Goal: Task Accomplishment & Management: Complete application form

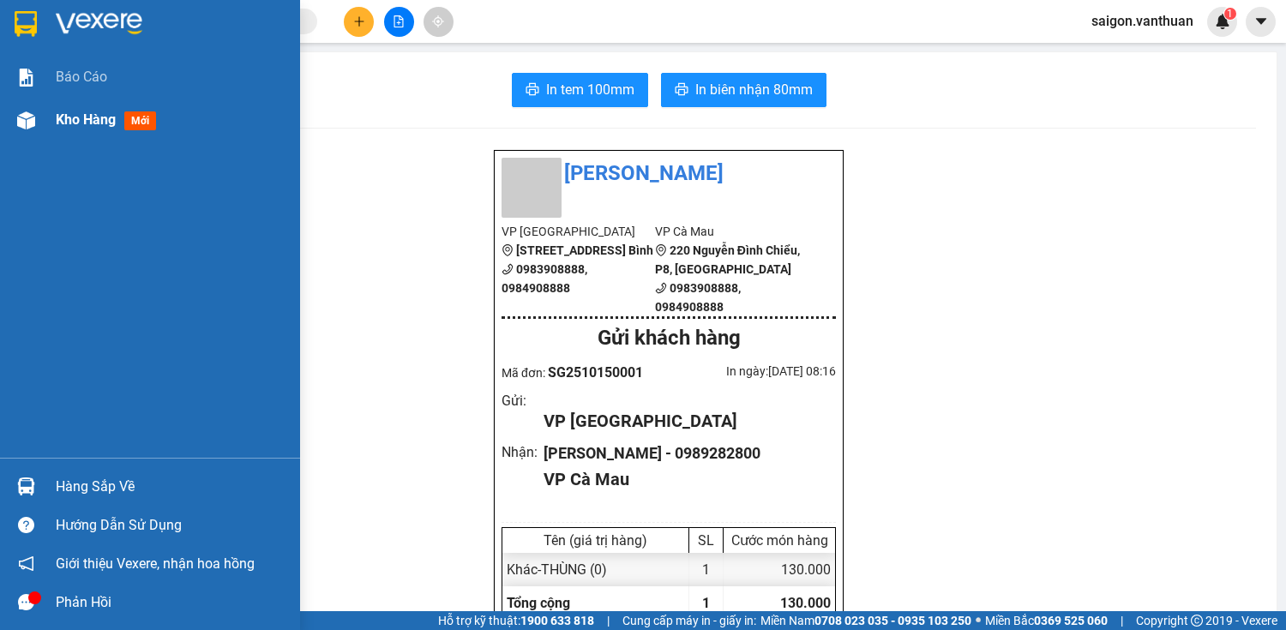
click at [9, 126] on div "Kho hàng mới" at bounding box center [150, 120] width 300 height 43
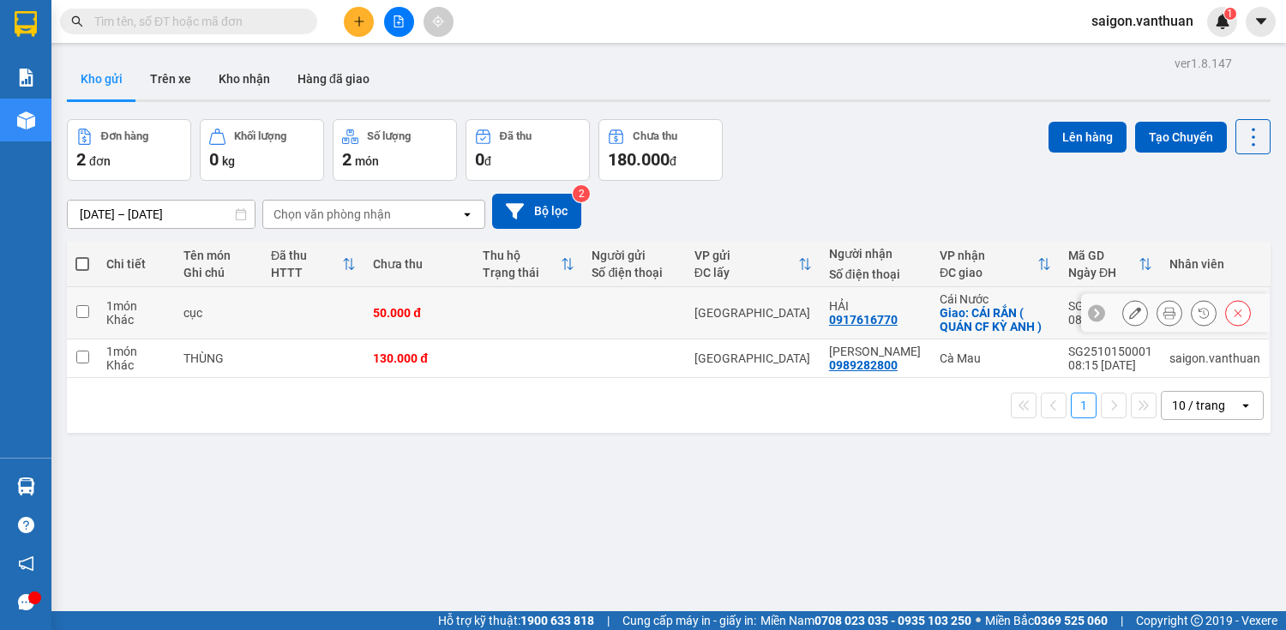
click at [1157, 303] on button at bounding box center [1169, 313] width 24 height 30
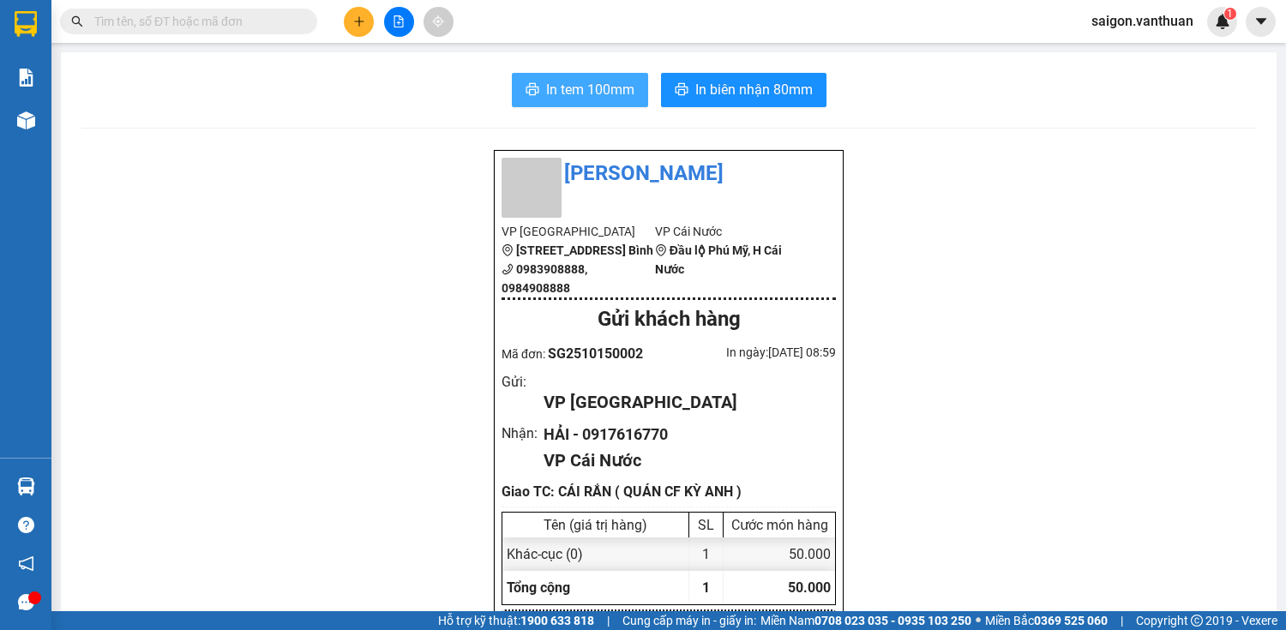
click at [568, 100] on button "In tem 100mm" at bounding box center [580, 90] width 136 height 34
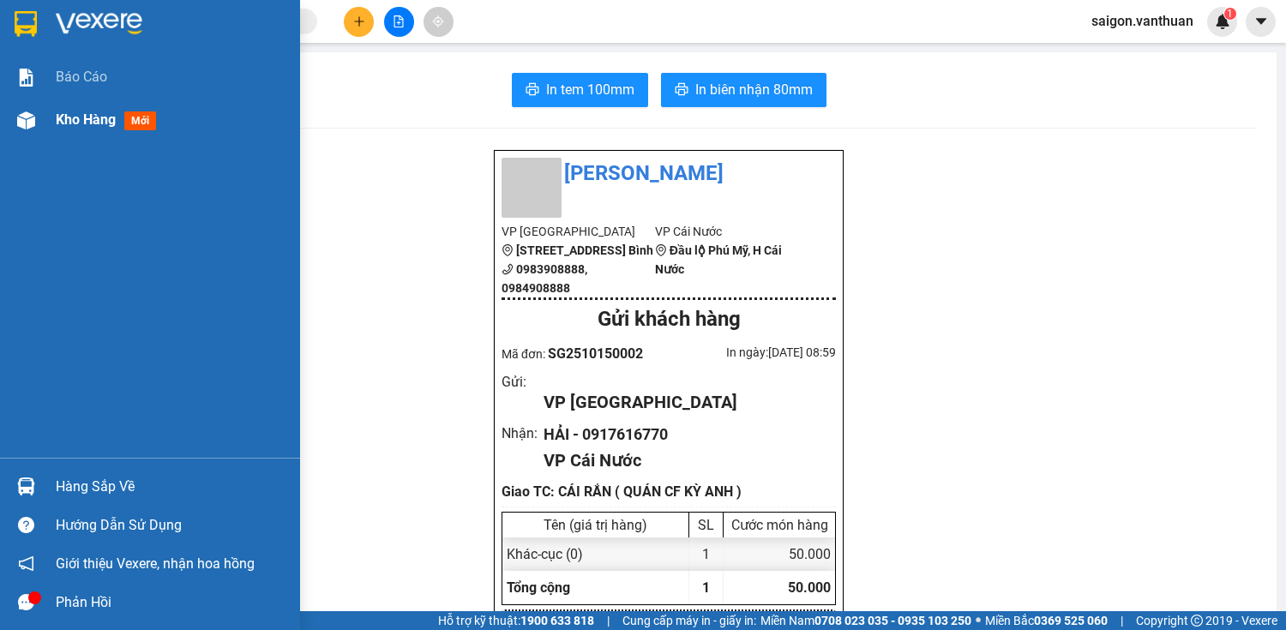
click at [25, 117] on img at bounding box center [26, 120] width 18 height 18
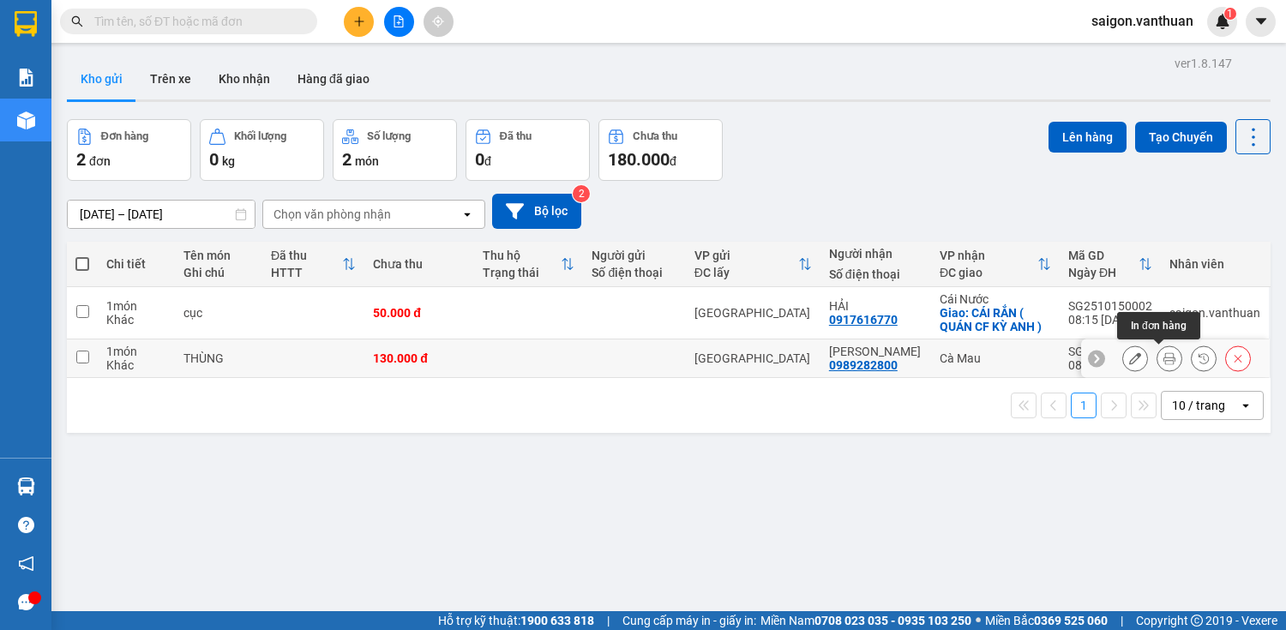
click at [1157, 354] on button at bounding box center [1169, 359] width 24 height 30
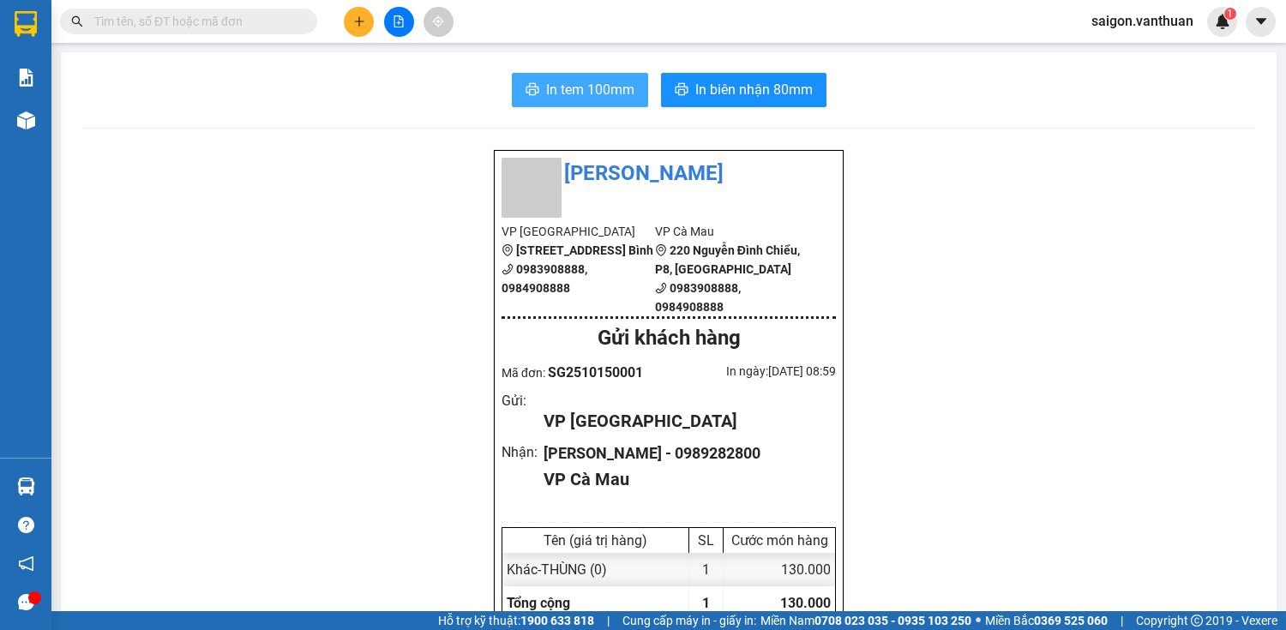
click at [624, 92] on span "In tem 100mm" at bounding box center [590, 89] width 88 height 21
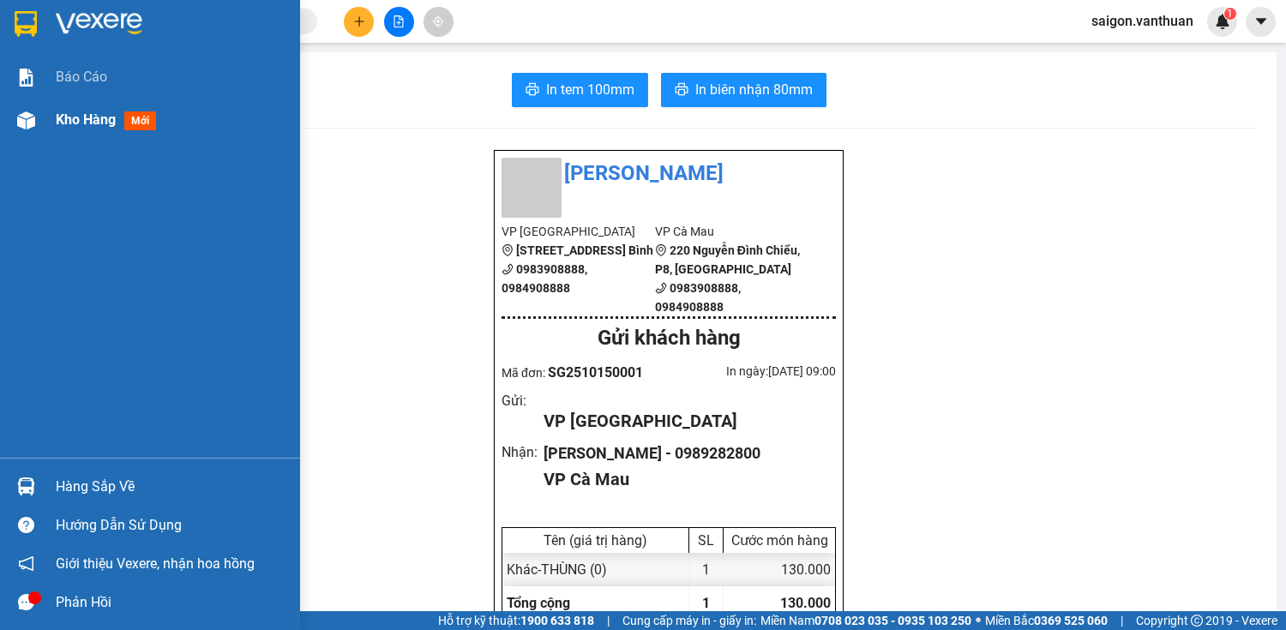
click at [37, 105] on div at bounding box center [26, 120] width 30 height 30
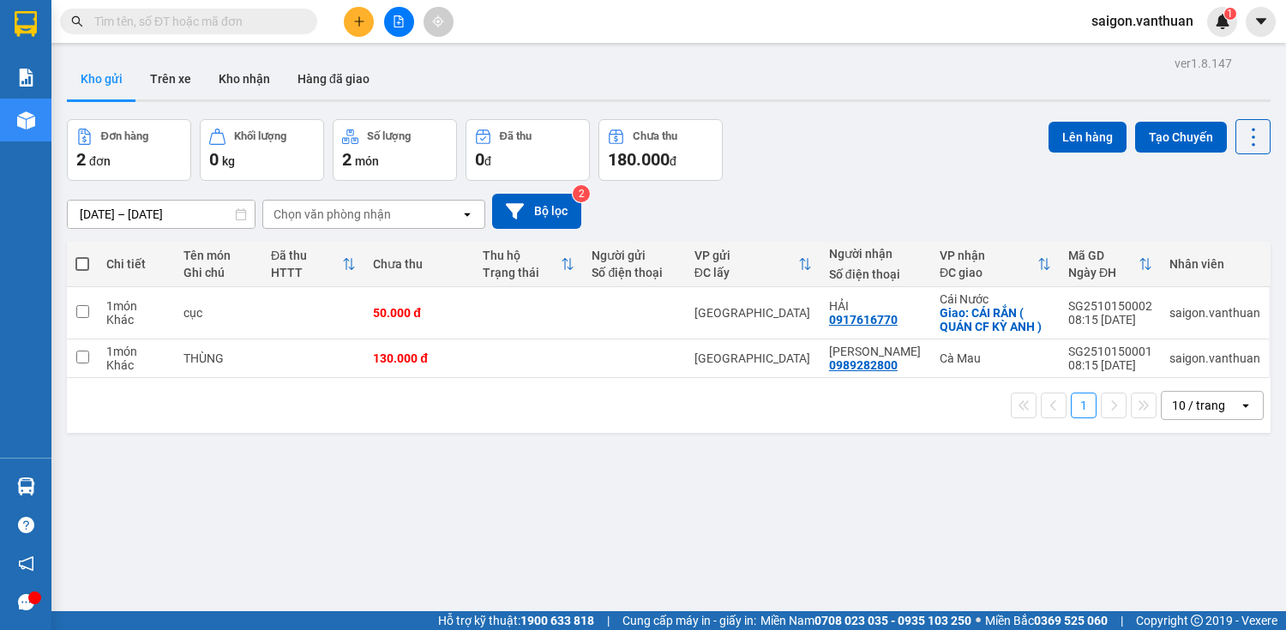
click at [75, 261] on span at bounding box center [82, 264] width 14 height 14
click at [82, 255] on input "checkbox" at bounding box center [82, 255] width 0 height 0
checkbox input "true"
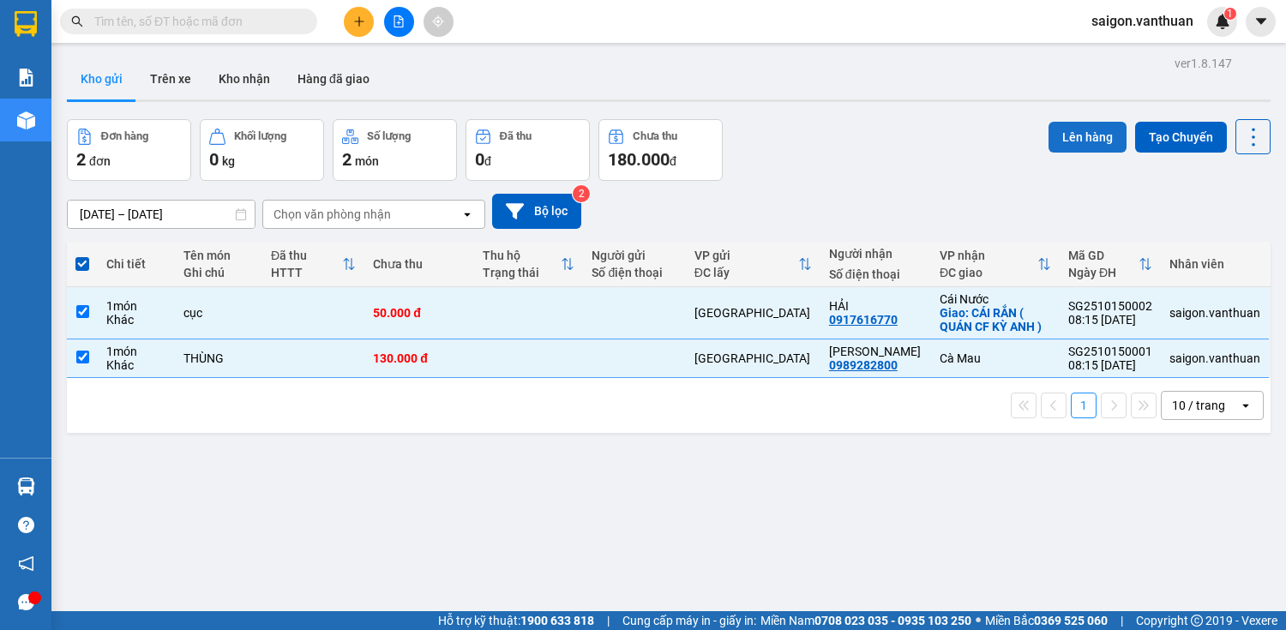
click at [1077, 129] on button "Lên hàng" at bounding box center [1087, 137] width 78 height 31
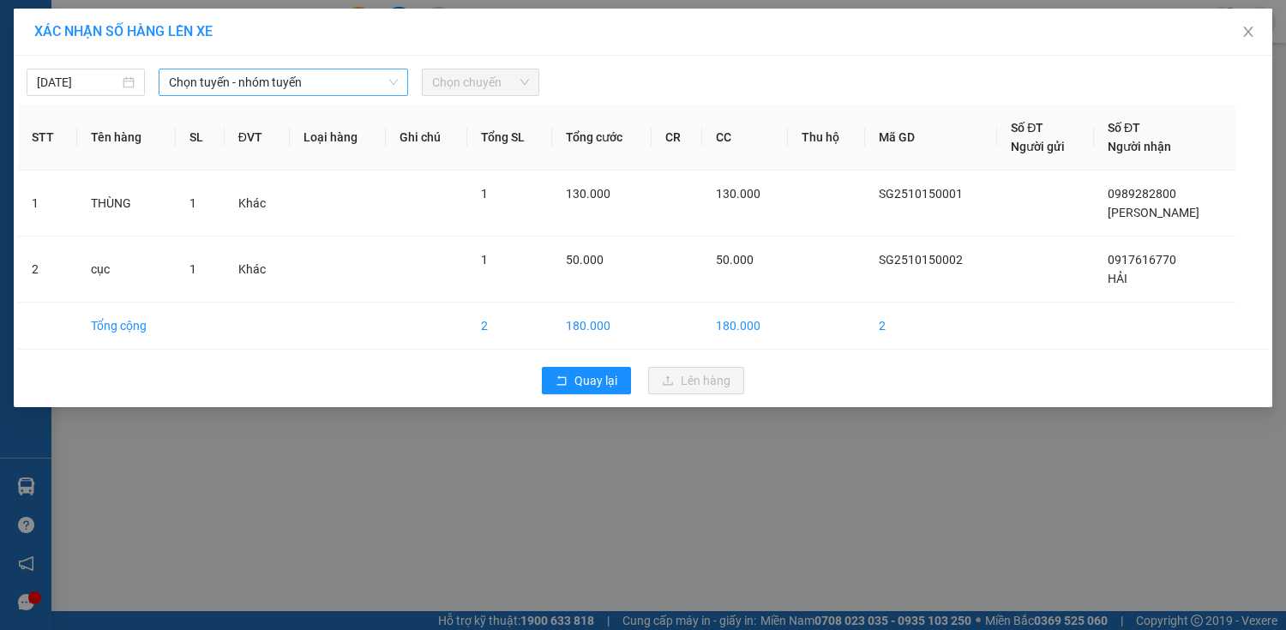
drag, startPoint x: 286, startPoint y: 80, endPoint x: 289, endPoint y: 93, distance: 14.0
click at [288, 80] on span "Chọn tuyến - nhóm tuyến" at bounding box center [283, 82] width 229 height 26
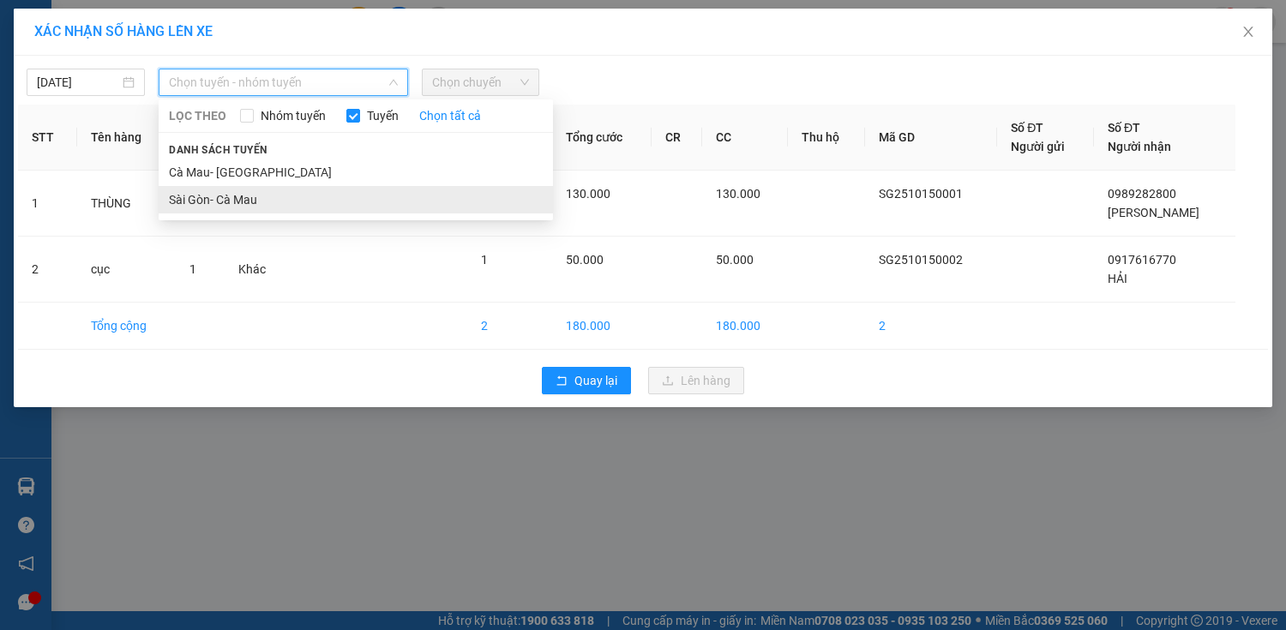
drag, startPoint x: 262, startPoint y: 182, endPoint x: 263, endPoint y: 196, distance: 14.6
click at [263, 196] on ul "Cà Mau- [GEOGRAPHIC_DATA] [GEOGRAPHIC_DATA]- Cà Mau" at bounding box center [356, 186] width 394 height 55
click at [263, 195] on li "Sài Gòn- Cà Mau" at bounding box center [356, 199] width 394 height 27
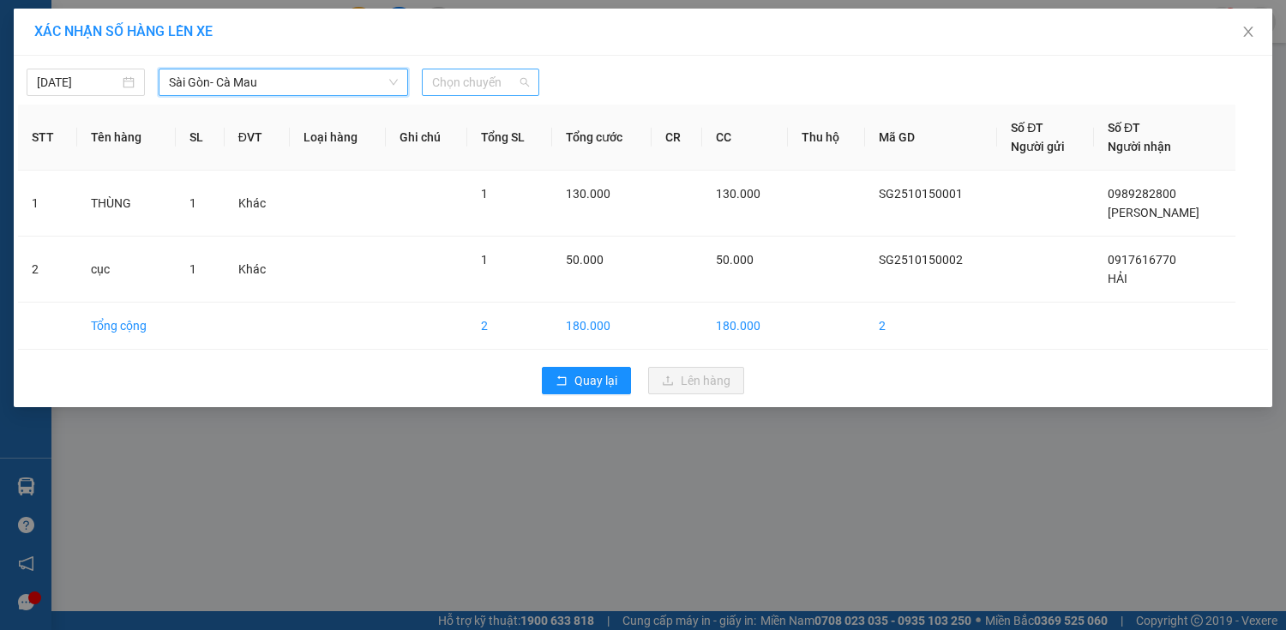
click at [519, 89] on span "Chọn chuyến" at bounding box center [481, 82] width 98 height 26
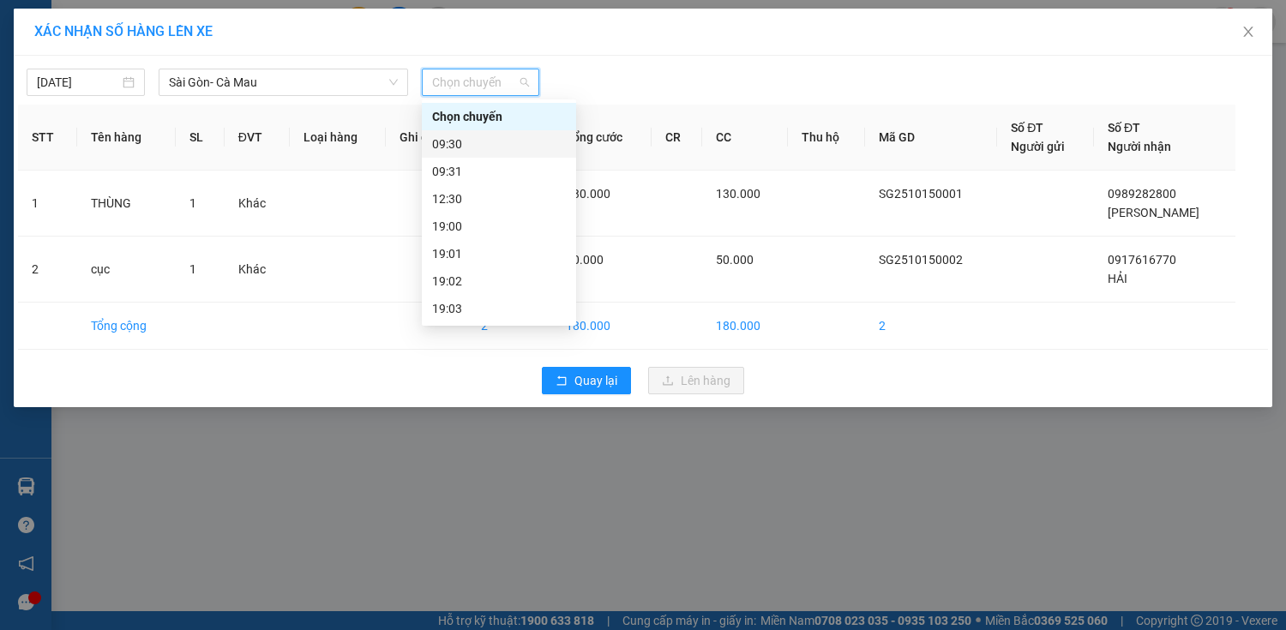
click at [495, 151] on div "09:30" at bounding box center [499, 144] width 134 height 19
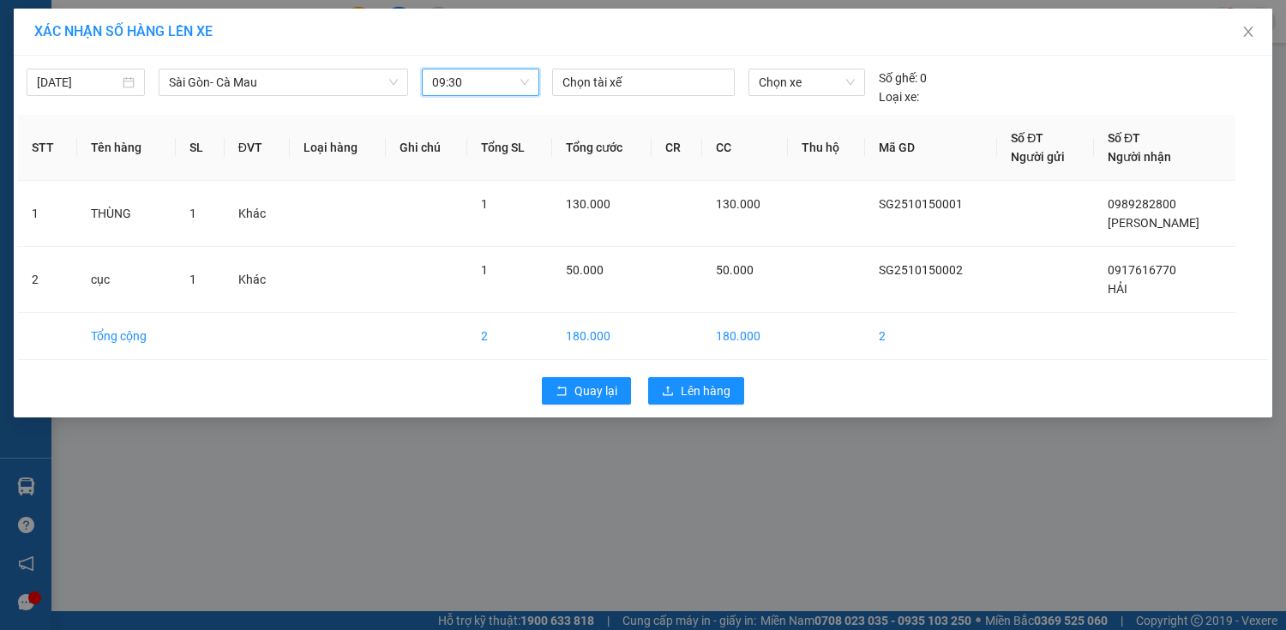
click at [784, 86] on span "Chọn xe" at bounding box center [807, 82] width 96 height 26
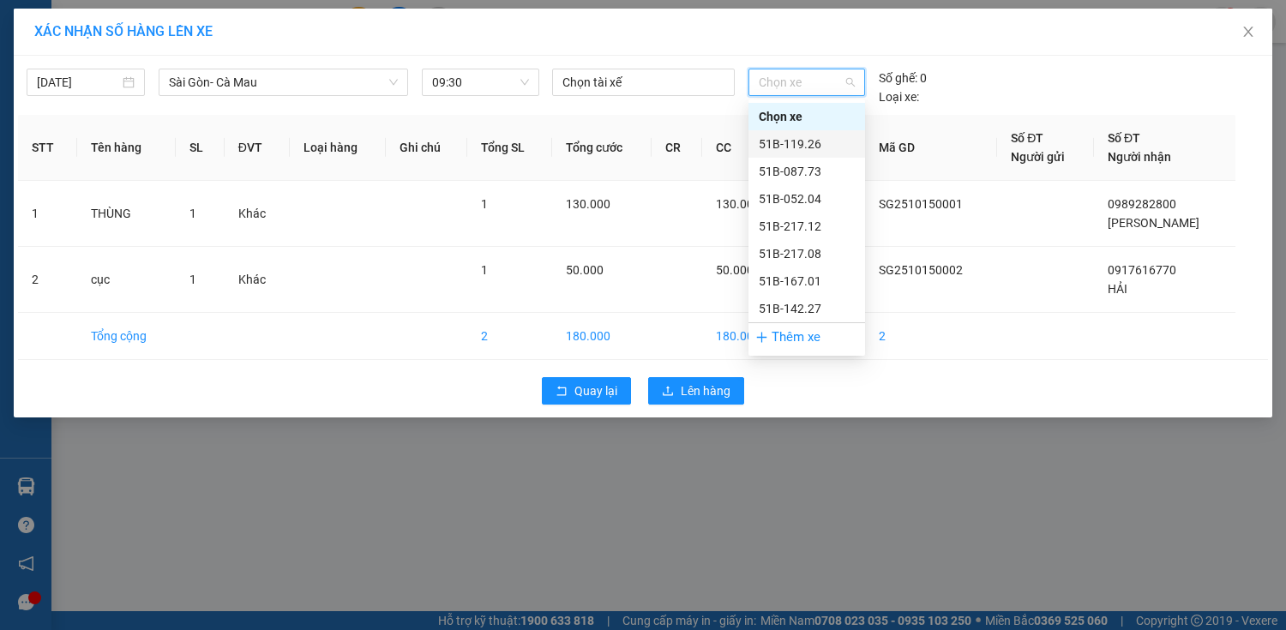
click at [801, 137] on div "51B-119.26" at bounding box center [807, 144] width 96 height 19
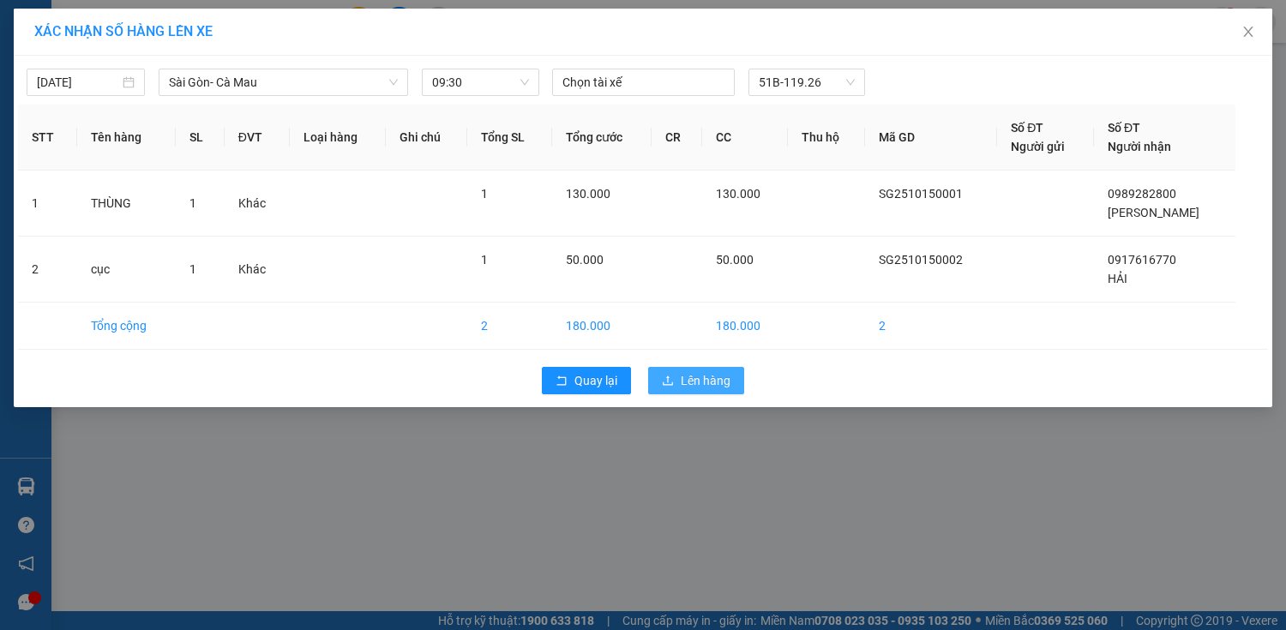
click at [731, 384] on button "Lên hàng" at bounding box center [696, 380] width 96 height 27
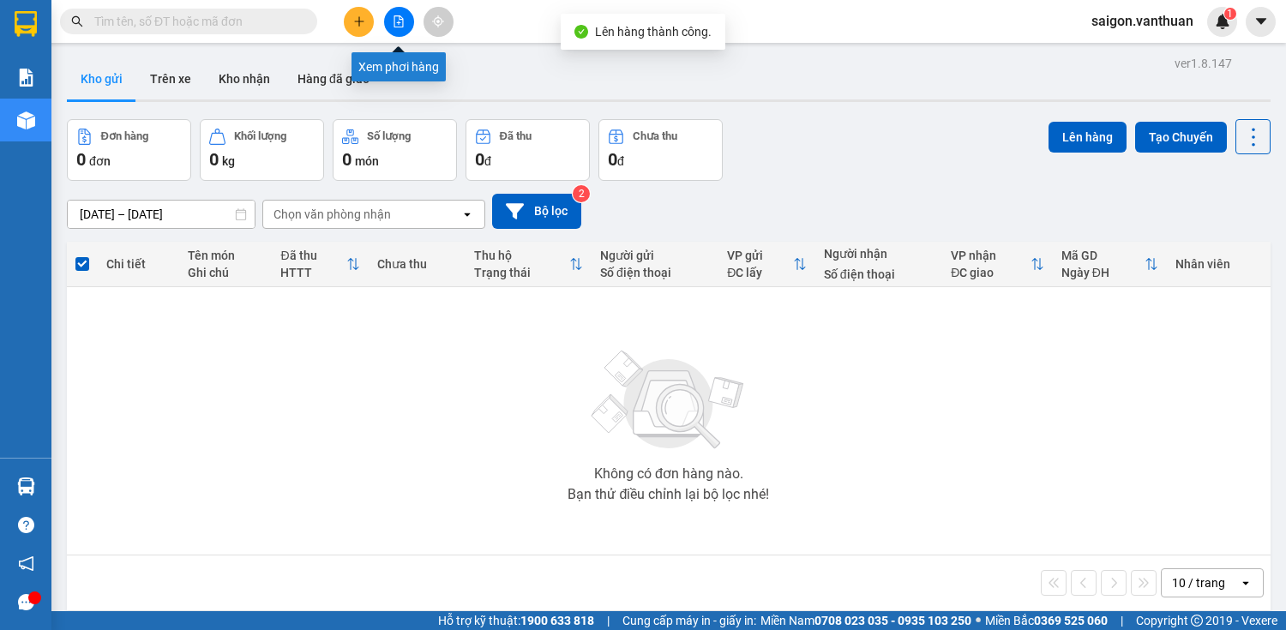
click at [400, 27] on button at bounding box center [399, 22] width 30 height 30
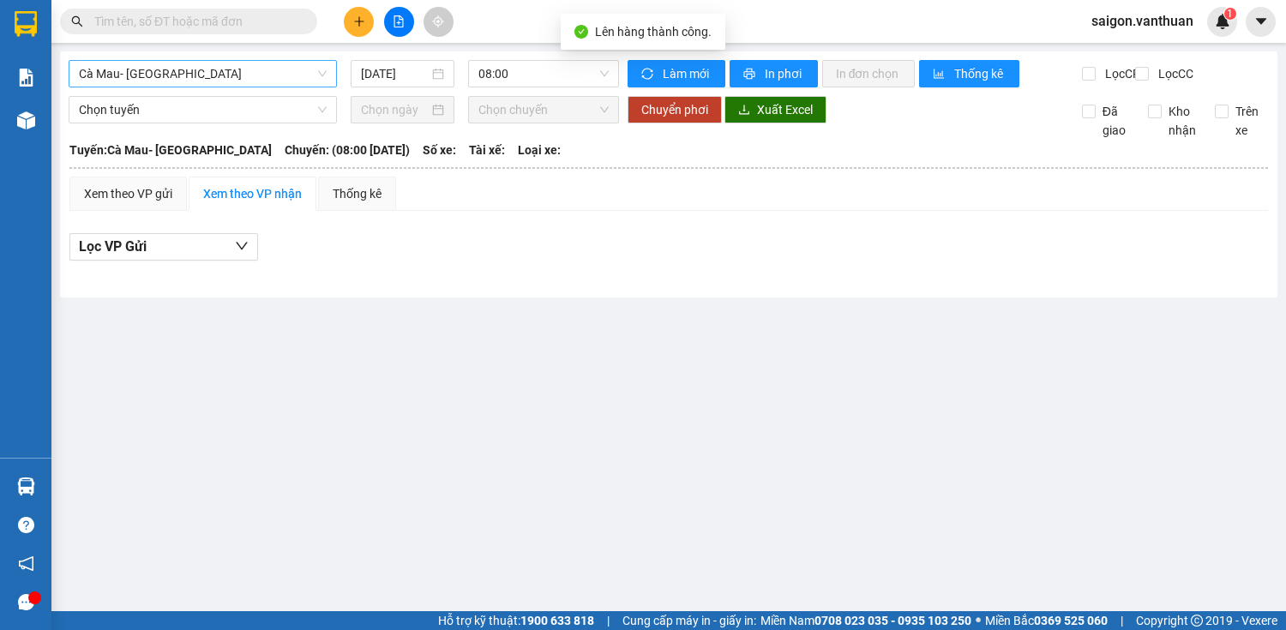
drag, startPoint x: 219, startPoint y: 76, endPoint x: 209, endPoint y: 81, distance: 11.5
click at [215, 77] on span "Cà Mau- [GEOGRAPHIC_DATA]" at bounding box center [203, 74] width 248 height 26
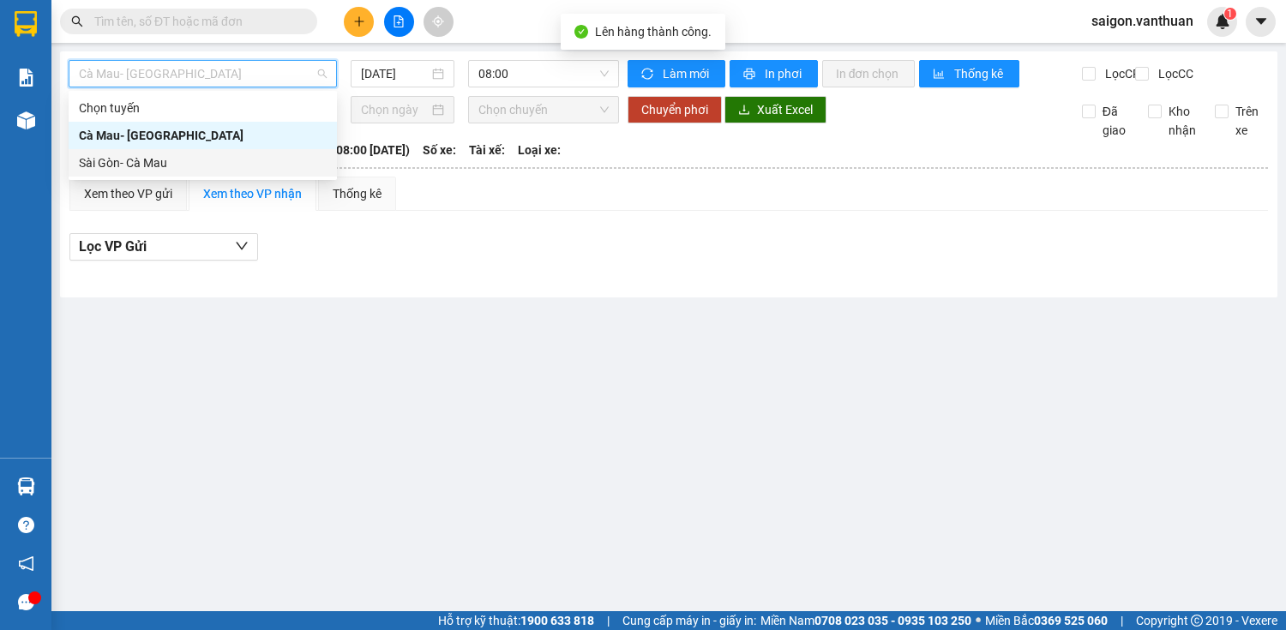
click at [128, 163] on div "Sài Gòn- Cà Mau" at bounding box center [203, 162] width 248 height 19
type input "[DATE]"
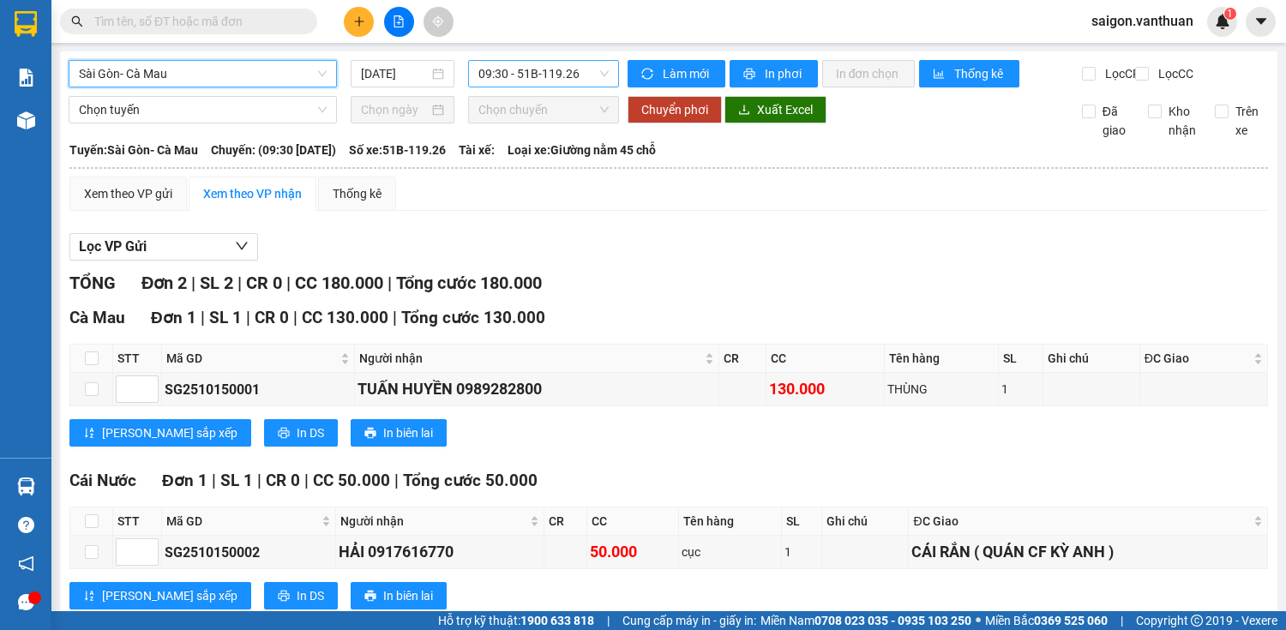
click at [521, 76] on span "09:30 - 51B-119.26" at bounding box center [543, 74] width 130 height 26
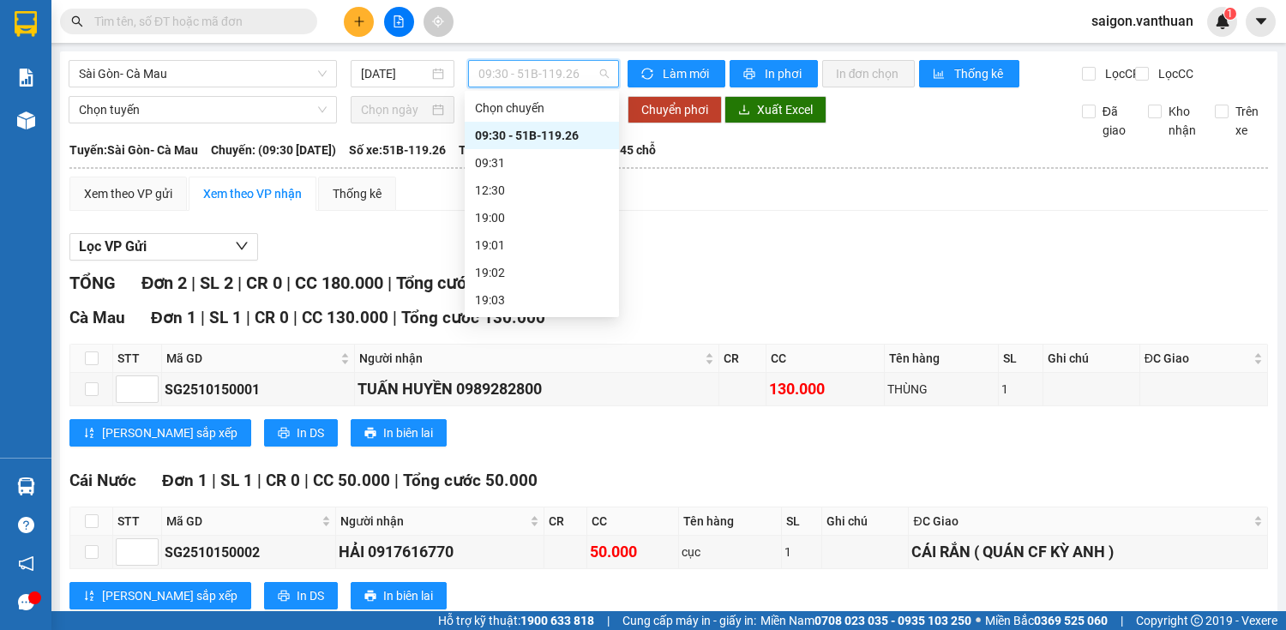
click at [524, 137] on div "09:30 - 51B-119.26" at bounding box center [542, 135] width 134 height 19
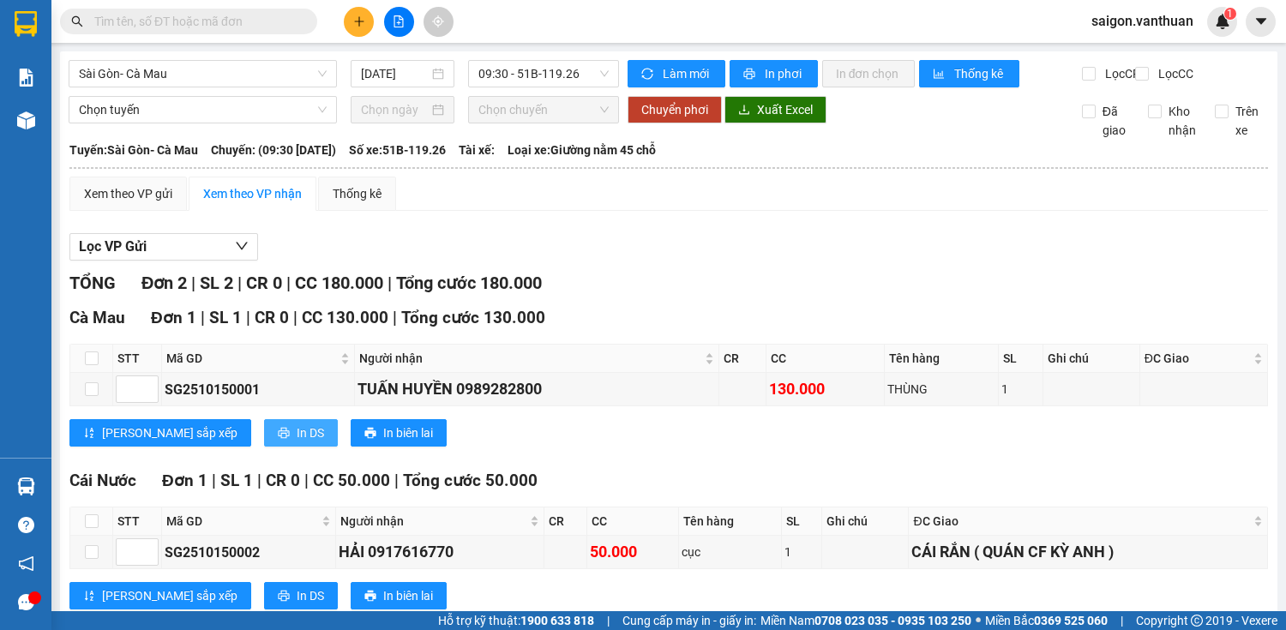
click at [264, 447] on button "In DS" at bounding box center [301, 432] width 74 height 27
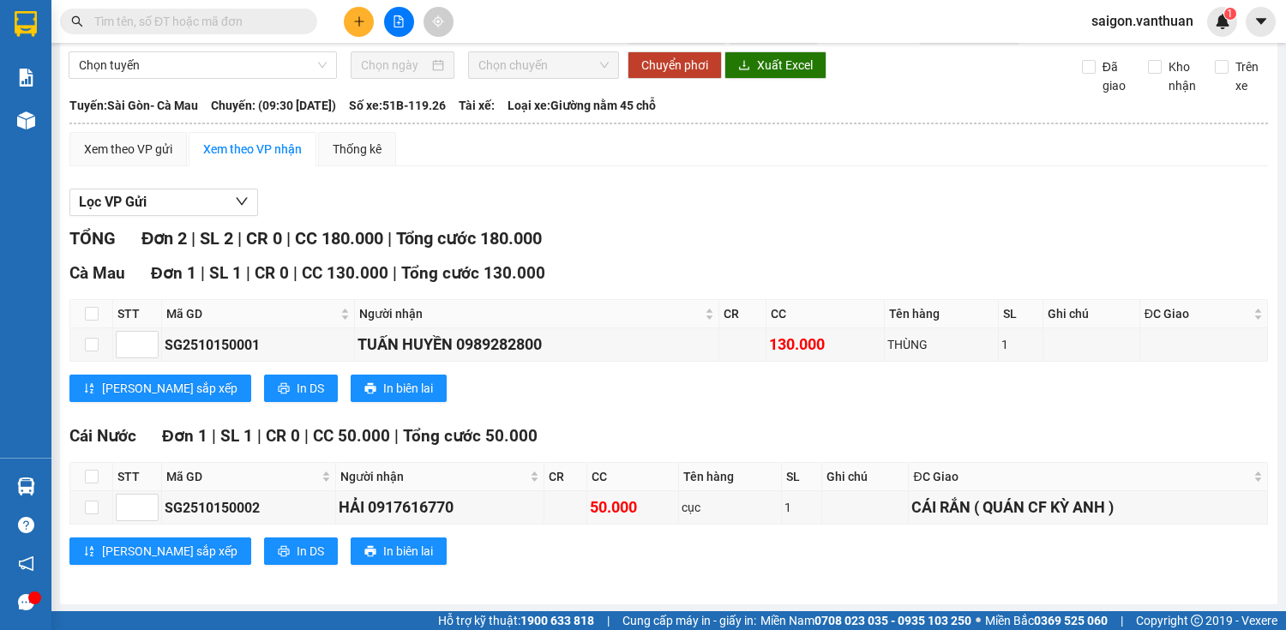
scroll to position [58, 0]
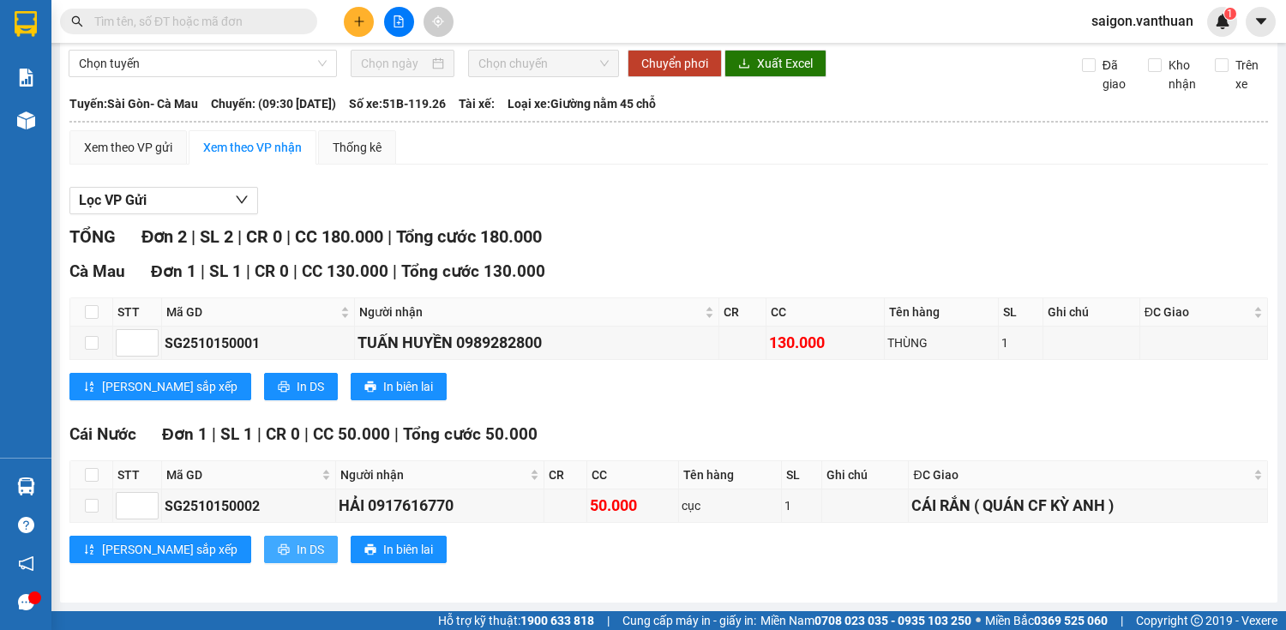
click at [297, 547] on span "In DS" at bounding box center [310, 549] width 27 height 19
drag, startPoint x: 889, startPoint y: 514, endPoint x: 886, endPoint y: 487, distance: 27.6
click at [881, 501] on td at bounding box center [865, 505] width 87 height 33
click at [912, 515] on div "CÁI RẮN ( QUÁN CF KỲ ANH )" at bounding box center [1087, 506] width 353 height 24
click at [912, 512] on div "CÁI RẮN ( QUÁN CF KỲ ANH )" at bounding box center [1087, 506] width 353 height 24
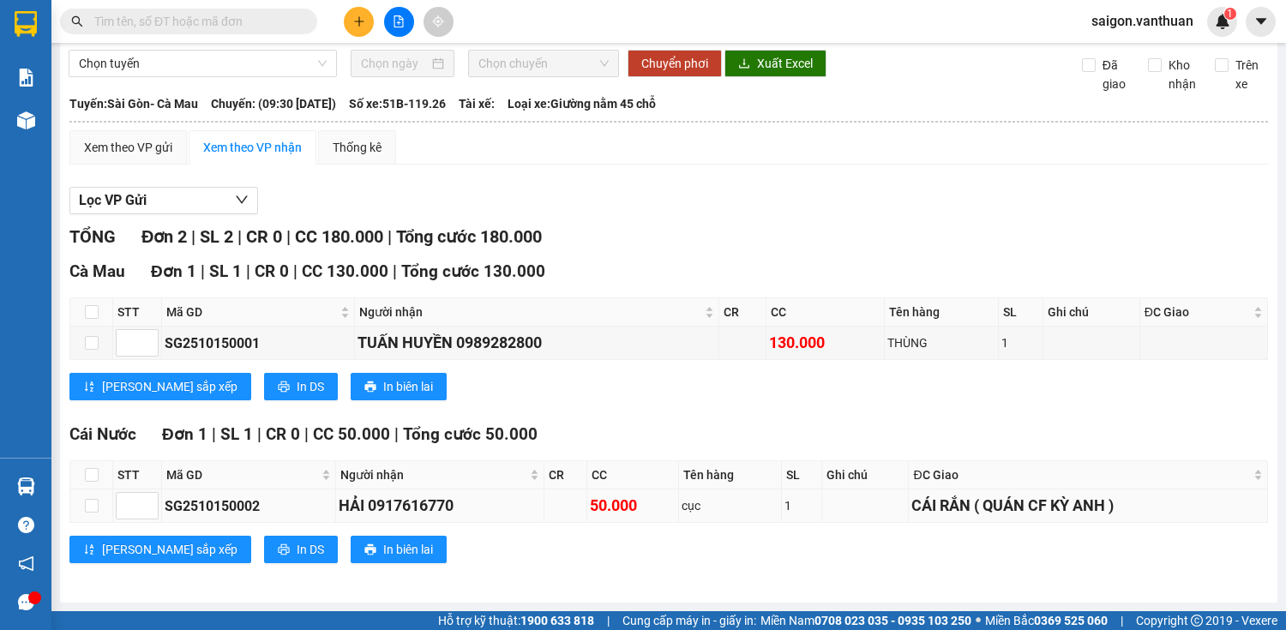
click at [911, 505] on div "CÁI RẮN ( QUÁN CF KỲ ANH )" at bounding box center [1087, 506] width 353 height 24
click at [911, 503] on div "CÁI RẮN ( QUÁN CF KỲ ANH )" at bounding box center [1087, 506] width 353 height 24
click at [911, 504] on div "CÁI RẮN ( QUÁN CF KỲ ANH )" at bounding box center [1087, 506] width 353 height 24
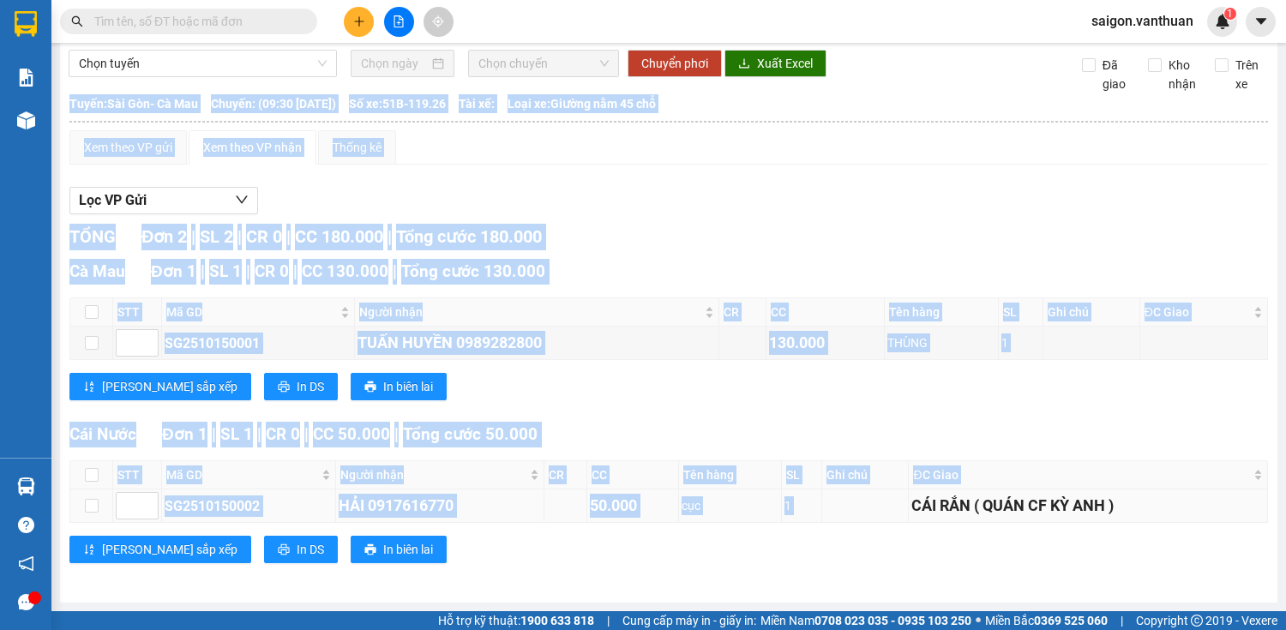
click at [911, 504] on div "CÁI RẮN ( QUÁN CF KỲ ANH )" at bounding box center [1087, 506] width 353 height 24
click at [911, 505] on div "CÁI RẮN ( QUÁN CF KỲ ANH )" at bounding box center [1087, 506] width 353 height 24
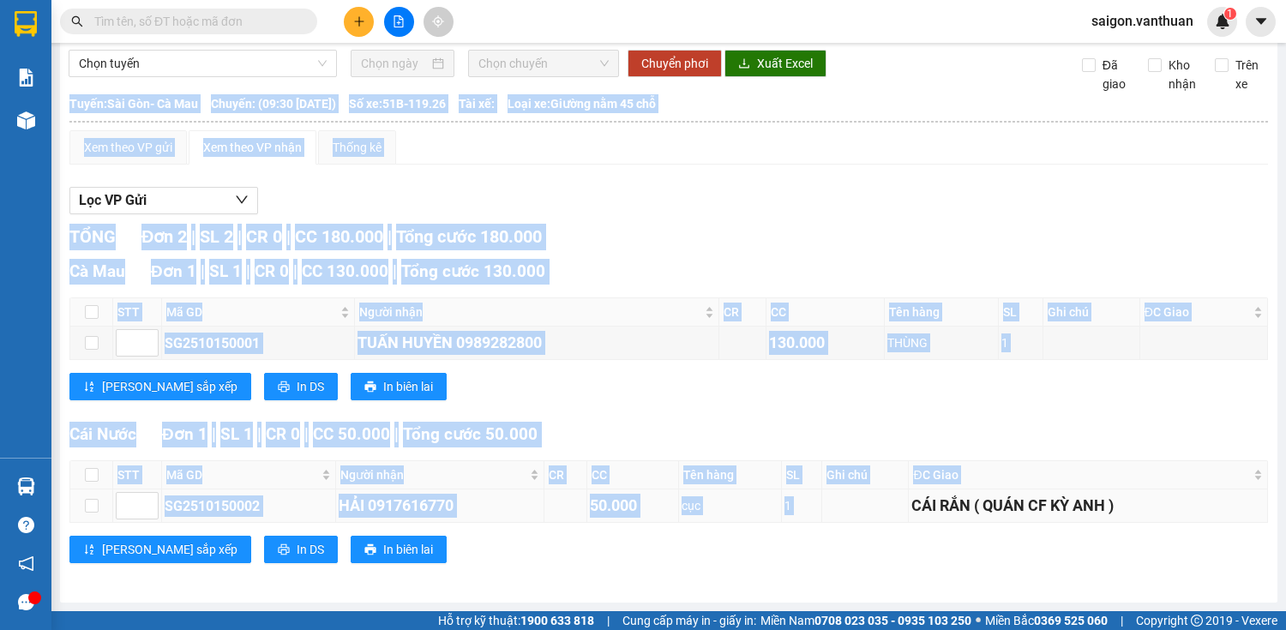
click at [911, 504] on div "CÁI RẮN ( QUÁN CF KỲ ANH )" at bounding box center [1087, 506] width 353 height 24
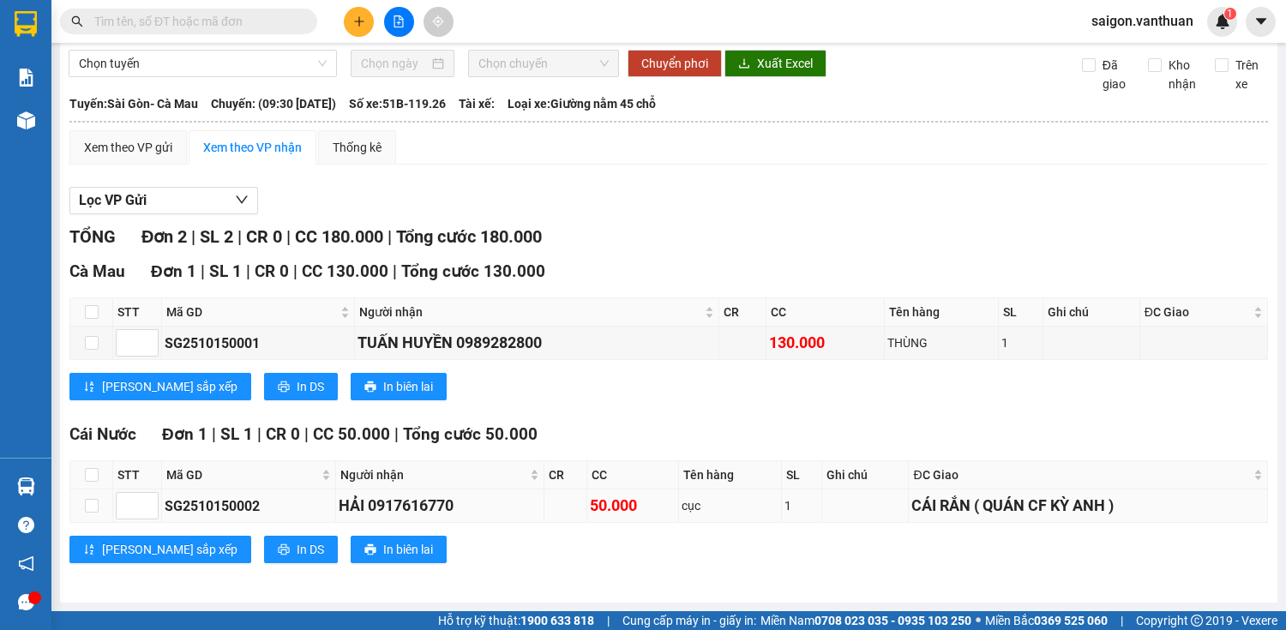
click at [911, 498] on div "CÁI RẮN ( QUÁN CF KỲ ANH )" at bounding box center [1087, 506] width 353 height 24
click at [911, 510] on div "CÁI RẮN ( QUÁN CF KỲ ANH )" at bounding box center [1087, 506] width 353 height 24
click at [911, 509] on div "CÁI RẮN ( QUÁN CF KỲ ANH )" at bounding box center [1087, 506] width 353 height 24
click at [911, 506] on div "CÁI RẮN ( QUÁN CF KỲ ANH )" at bounding box center [1087, 506] width 353 height 24
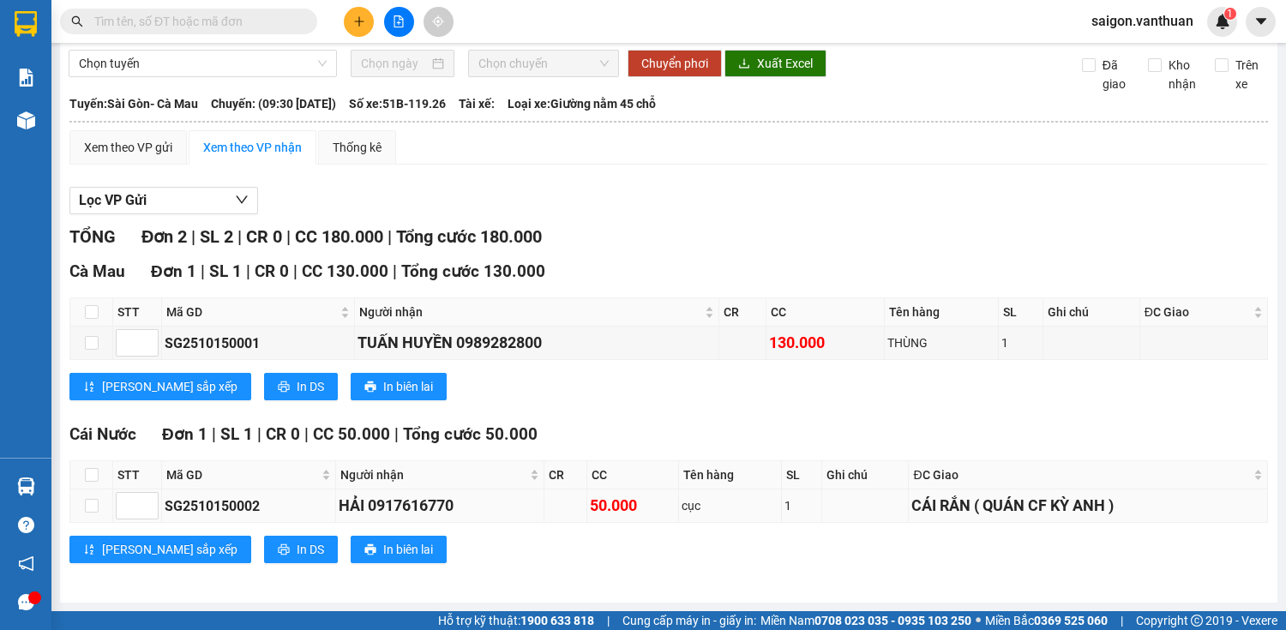
click at [911, 508] on div "CÁI RẮN ( QUÁN CF KỲ ANH )" at bounding box center [1087, 506] width 353 height 24
drag, startPoint x: 903, startPoint y: 503, endPoint x: 939, endPoint y: 495, distance: 37.0
click at [913, 503] on div "CÁI RẮN ( QUÁN CF KỲ ANH )" at bounding box center [1087, 506] width 353 height 24
click at [911, 511] on div "CÁI RẮN ( QUÁN CF KỲ ANH )" at bounding box center [1087, 506] width 353 height 24
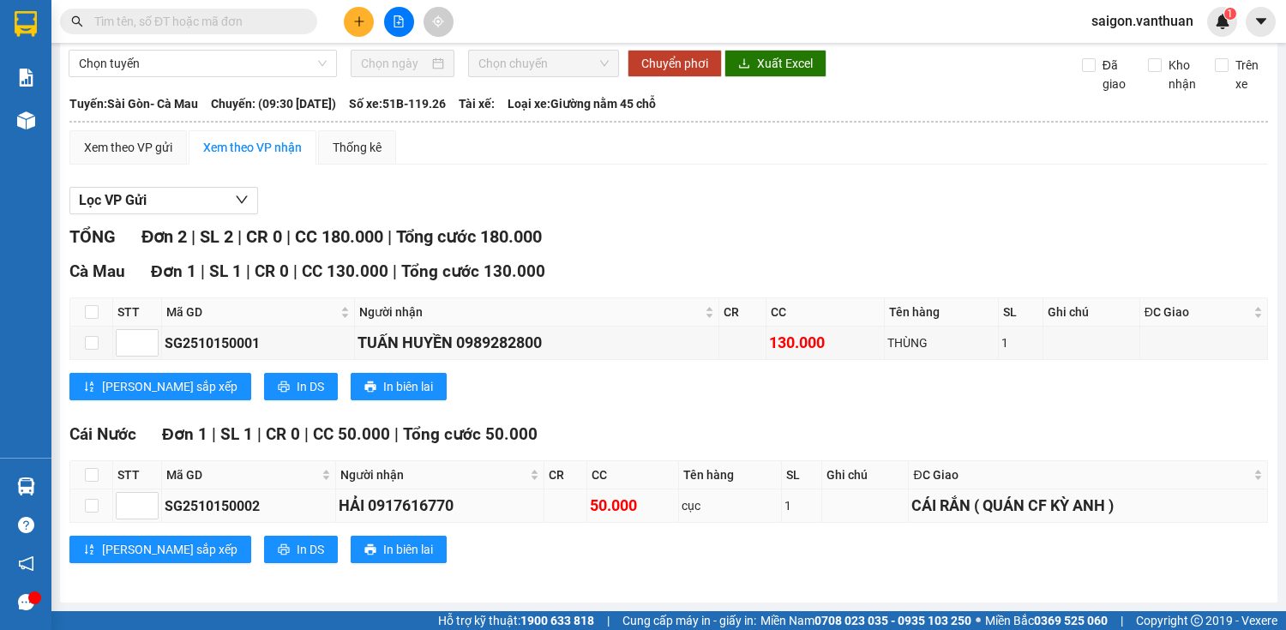
click at [916, 511] on div "CÁI RẮN ( QUÁN CF KỲ ANH )" at bounding box center [1087, 506] width 353 height 24
click at [358, 16] on icon "plus" at bounding box center [359, 21] width 12 height 12
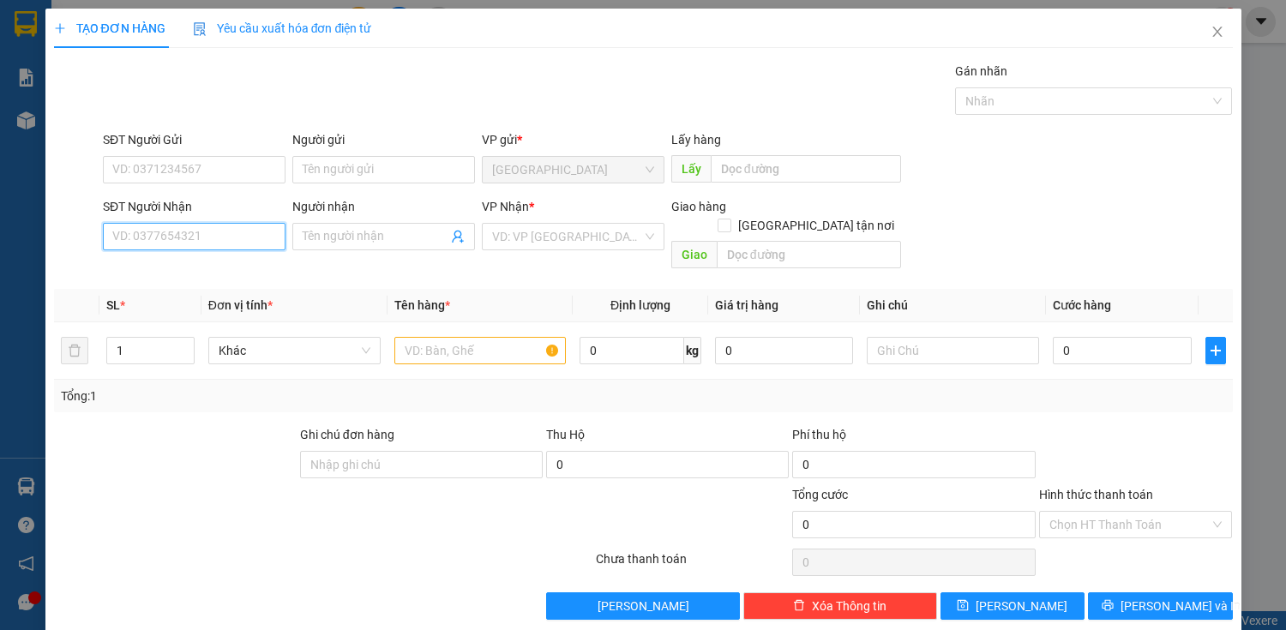
click at [191, 239] on input "SĐT Người Nhận" at bounding box center [194, 236] width 183 height 27
click at [201, 261] on div "0911579470 - PHƯƠNG" at bounding box center [192, 270] width 160 height 19
type input "0911579470"
type input "PHƯƠNG"
type input "70.000"
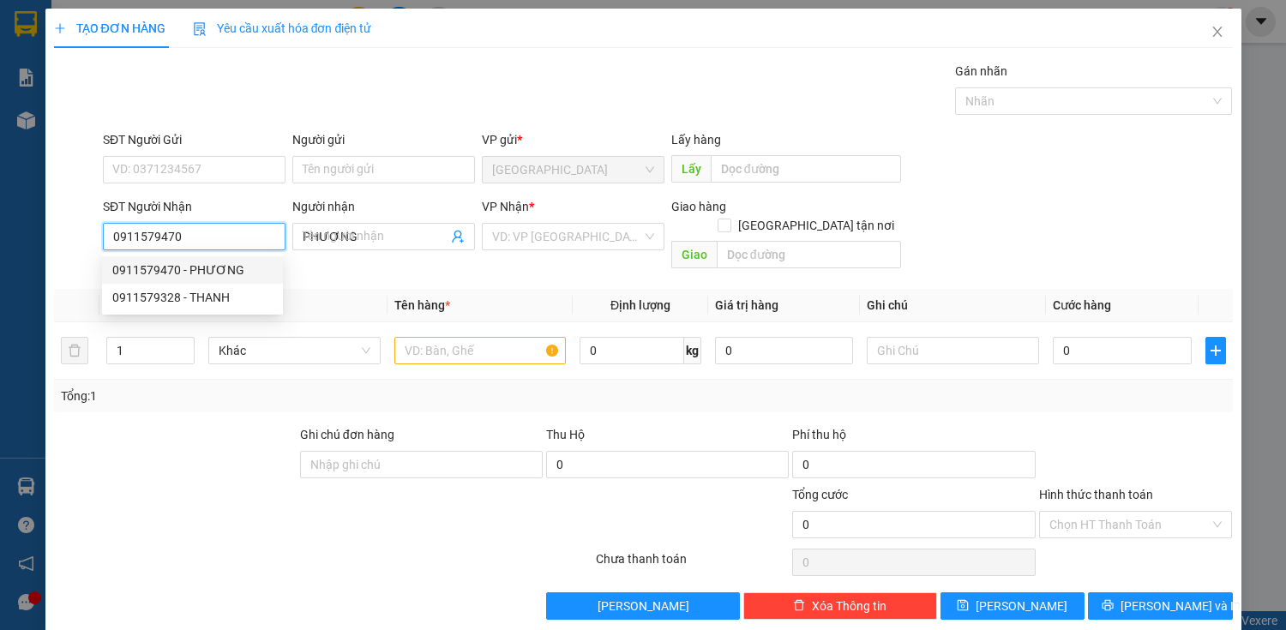
type input "70.000"
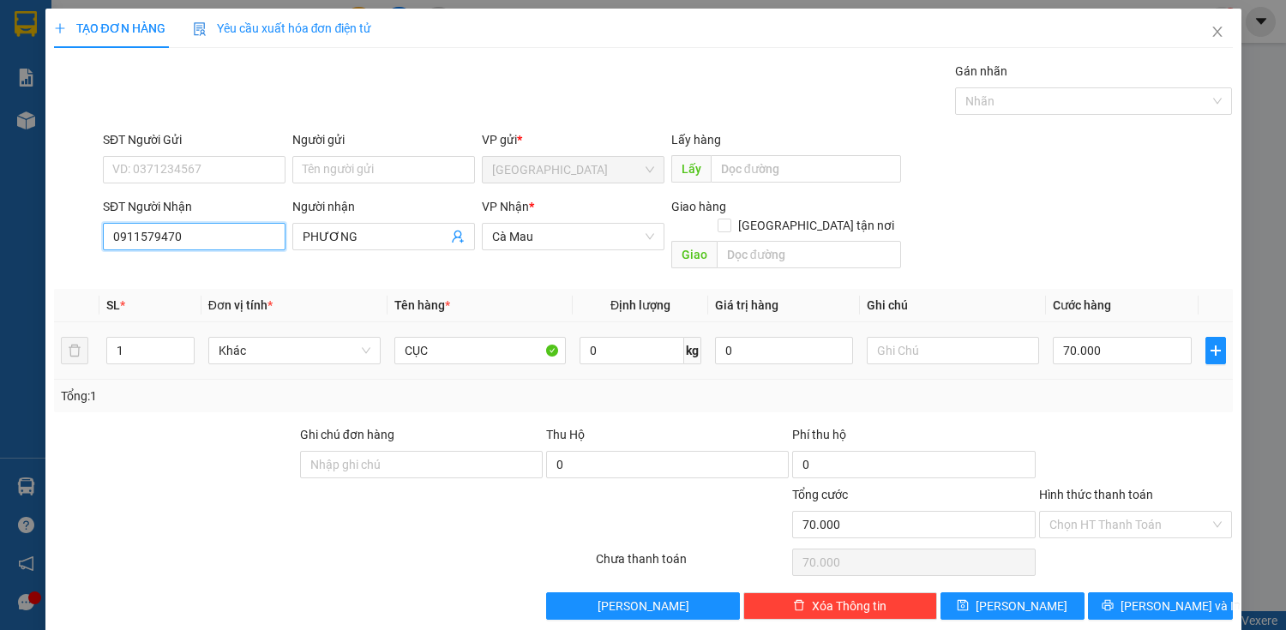
type input "0911579470"
click at [1101, 345] on div "70.000" at bounding box center [1122, 350] width 138 height 34
click at [1210, 592] on button "[PERSON_NAME] và In" at bounding box center [1160, 605] width 144 height 27
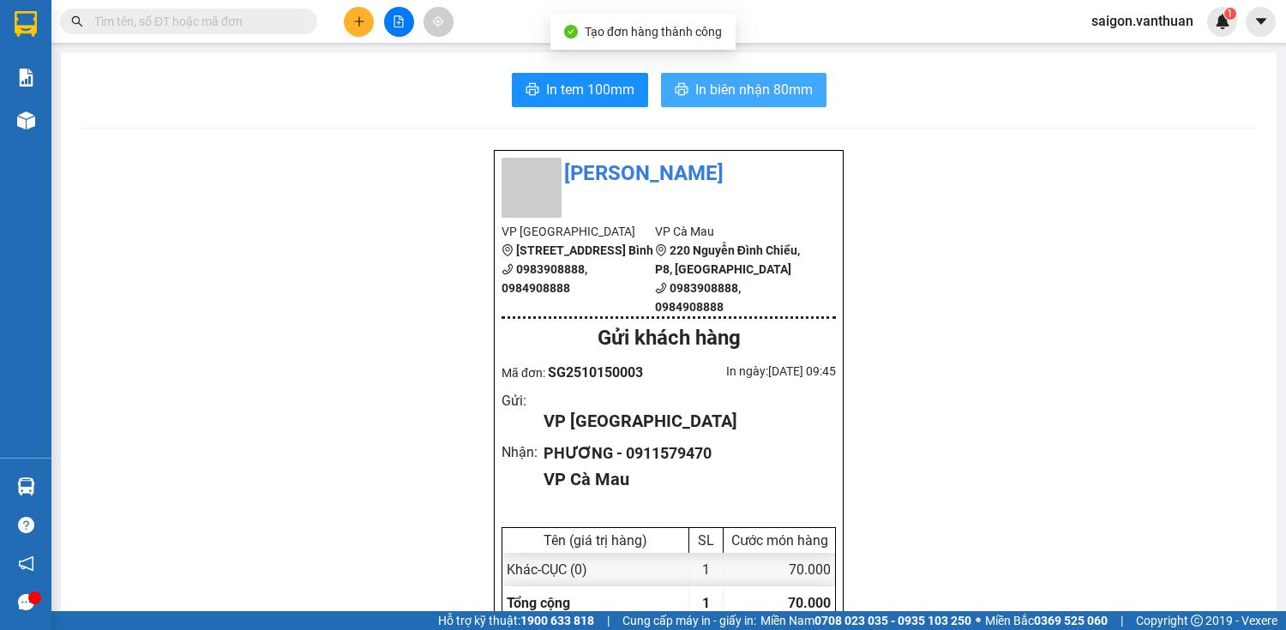
click at [743, 82] on span "In biên nhận 80mm" at bounding box center [753, 89] width 117 height 21
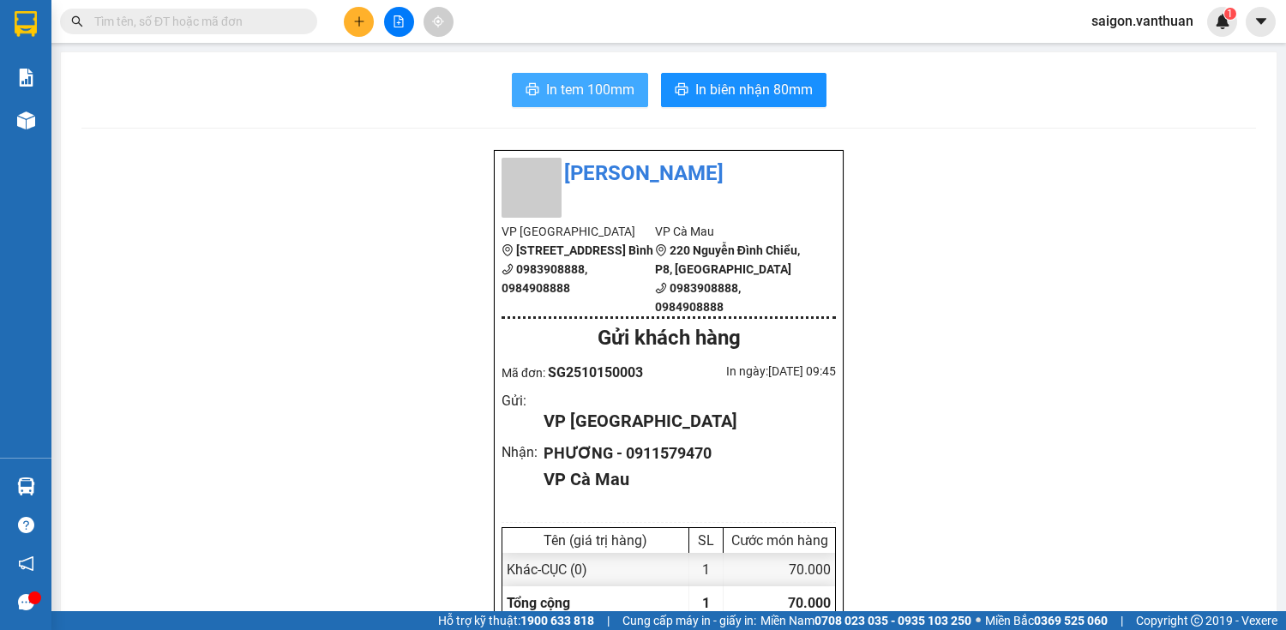
click at [573, 83] on span "In tem 100mm" at bounding box center [590, 89] width 88 height 21
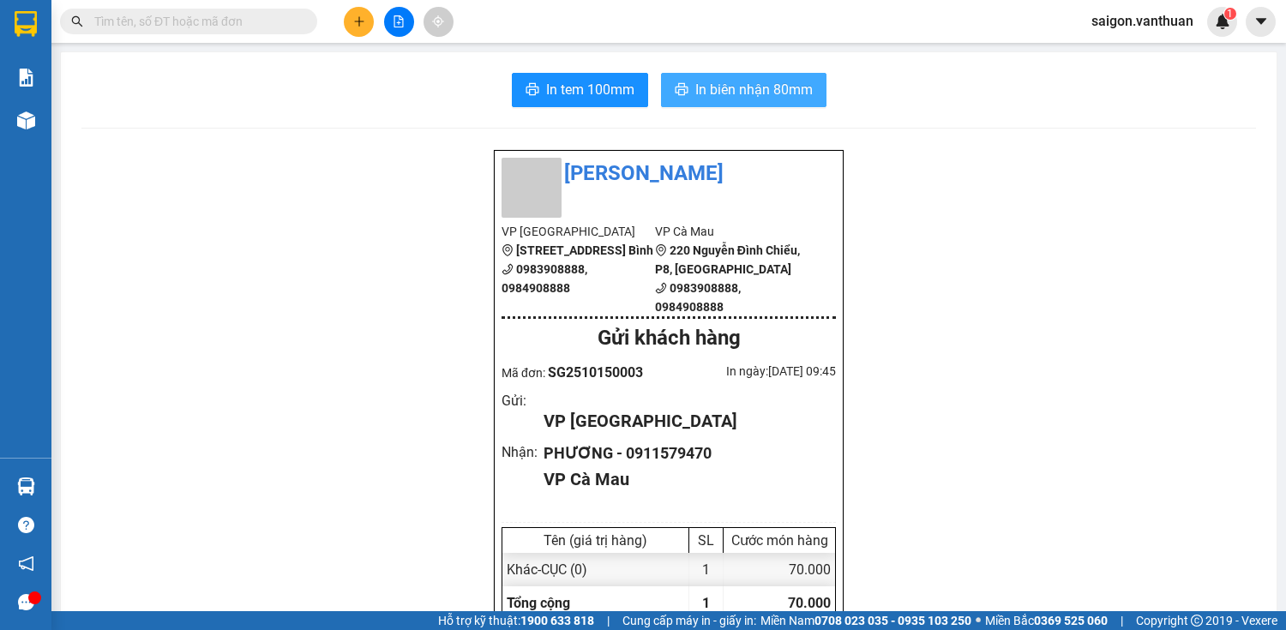
click at [695, 82] on span "In biên nhận 80mm" at bounding box center [753, 89] width 117 height 21
drag, startPoint x: 367, startPoint y: 27, endPoint x: 384, endPoint y: 45, distance: 24.2
click at [383, 43] on body "Kết quả tìm kiếm ( 0 ) Bộ lọc No Data saigon.vanthuan 1 Báo cáo Kho hàng mới Hà…" at bounding box center [643, 315] width 1286 height 630
click at [353, 17] on icon "plus" at bounding box center [359, 21] width 12 height 12
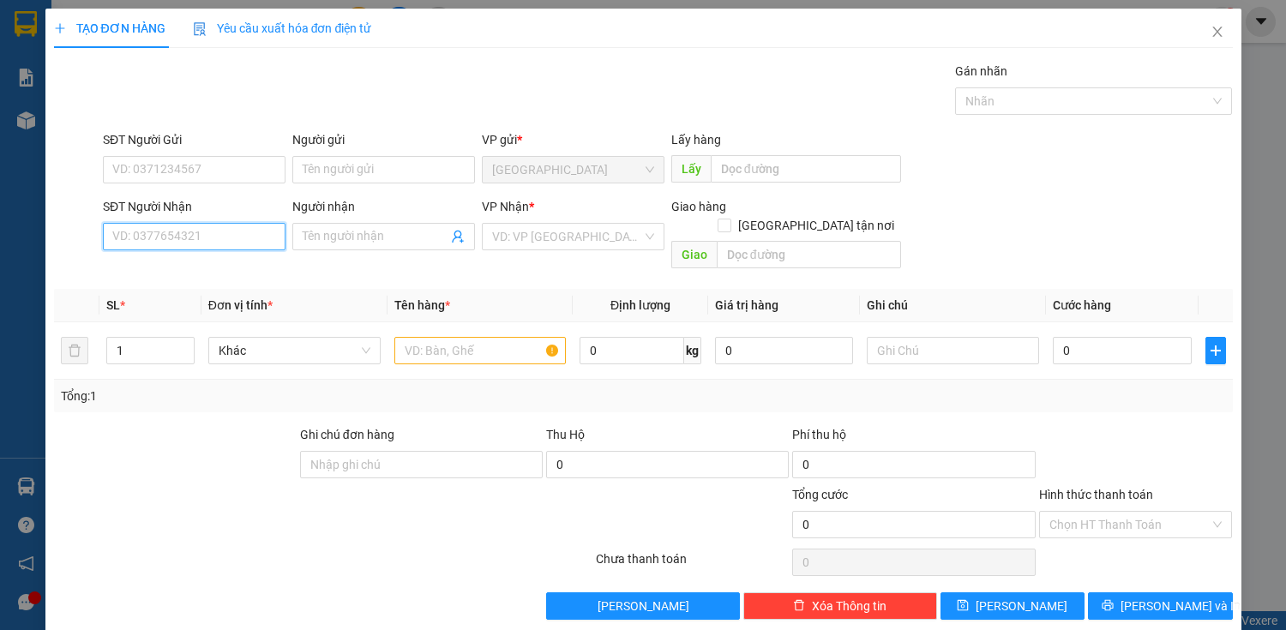
click at [242, 225] on input "SĐT Người Nhận" at bounding box center [194, 236] width 183 height 27
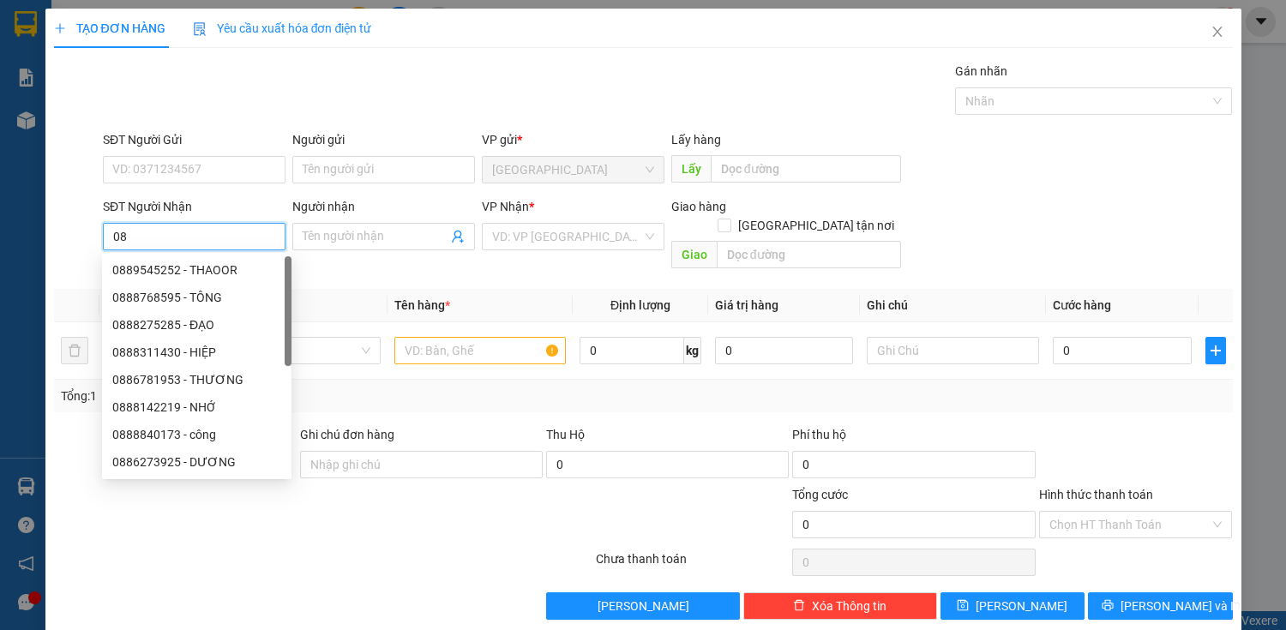
type input "0"
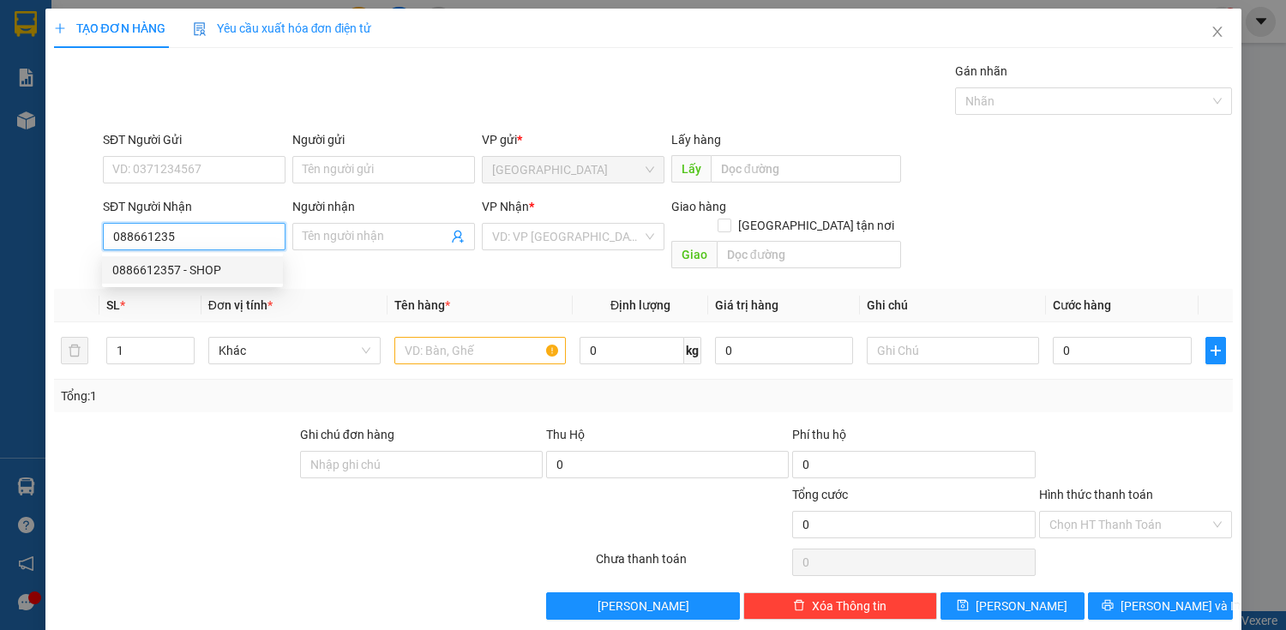
click at [203, 274] on div "0886612357 - SHOP" at bounding box center [192, 270] width 160 height 19
type input "0886612357"
type input "SHOP"
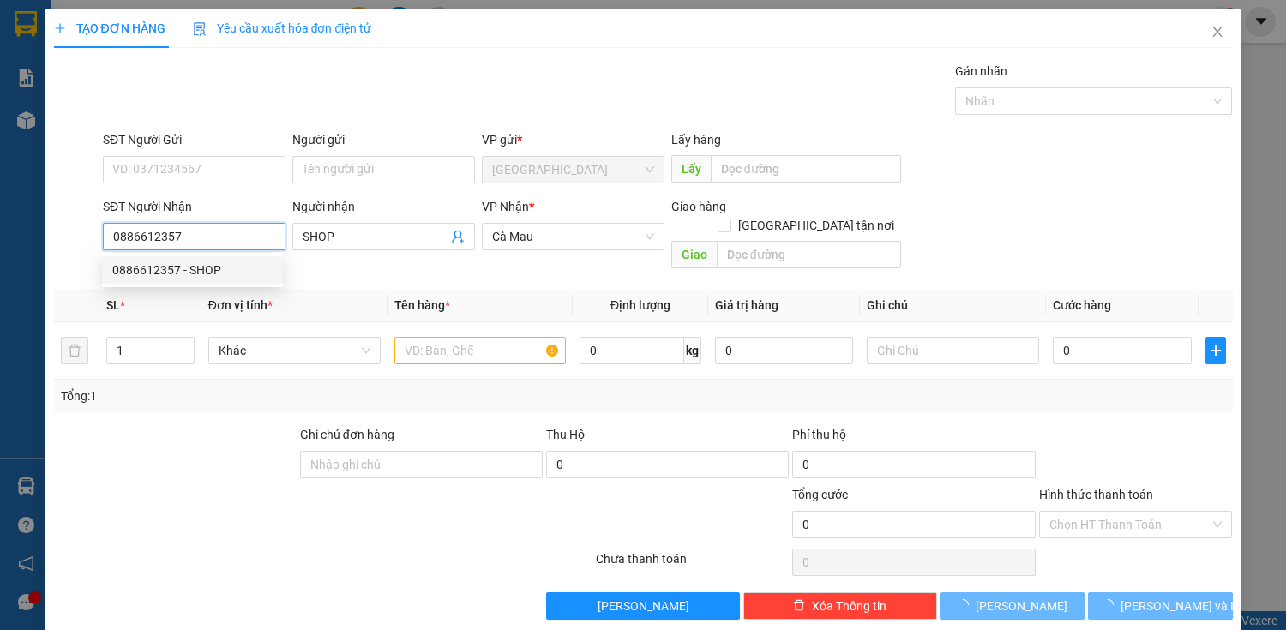
type input "350.000"
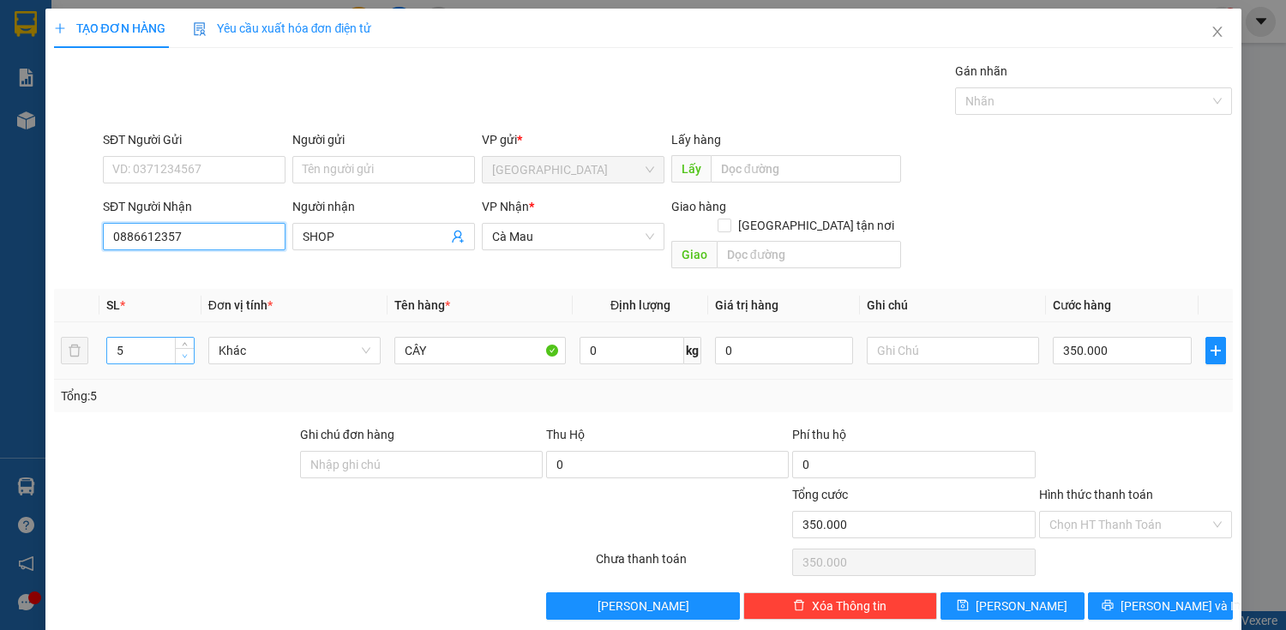
type input "0886612357"
click at [187, 351] on span "down" at bounding box center [185, 356] width 10 height 10
type input "3"
click at [187, 351] on span "down" at bounding box center [185, 356] width 10 height 10
click at [1062, 338] on input "350.000" at bounding box center [1122, 350] width 138 height 27
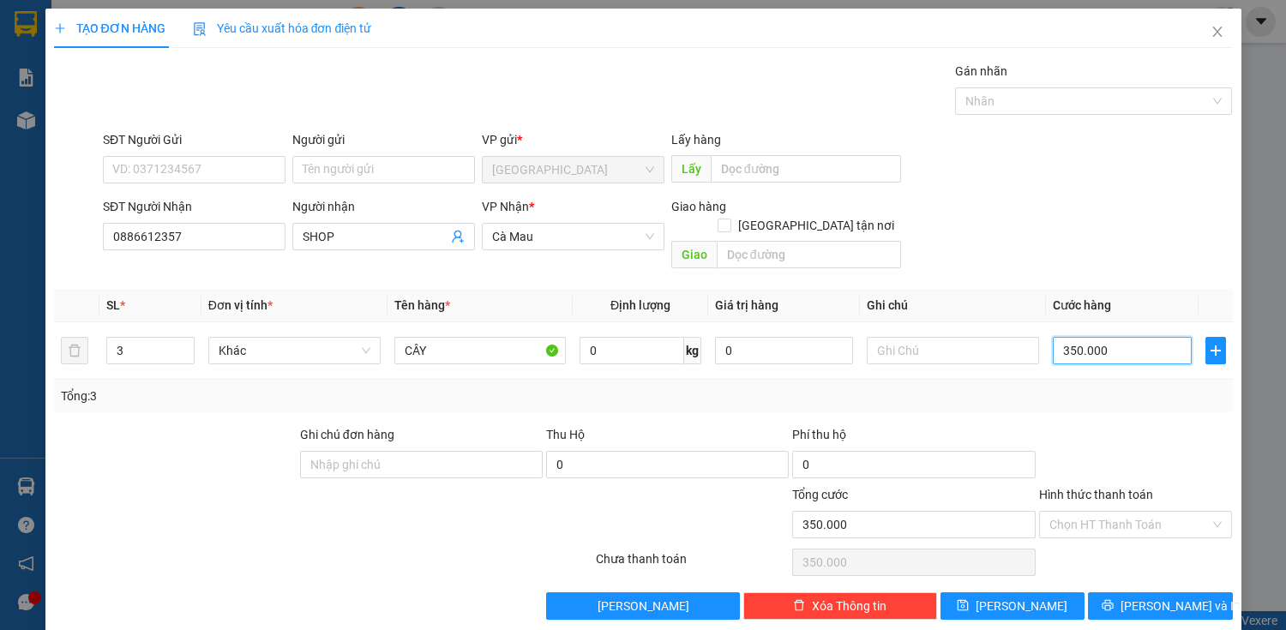
type input "0"
type input "20"
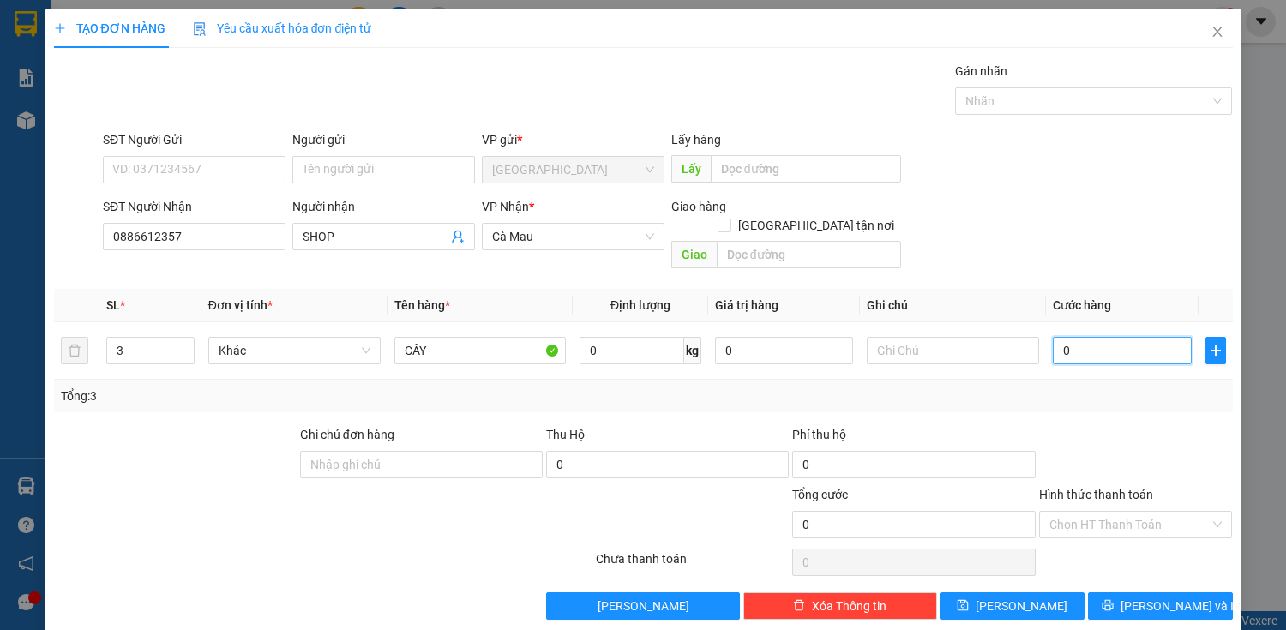
type input "20"
type input "210"
type input "2.100"
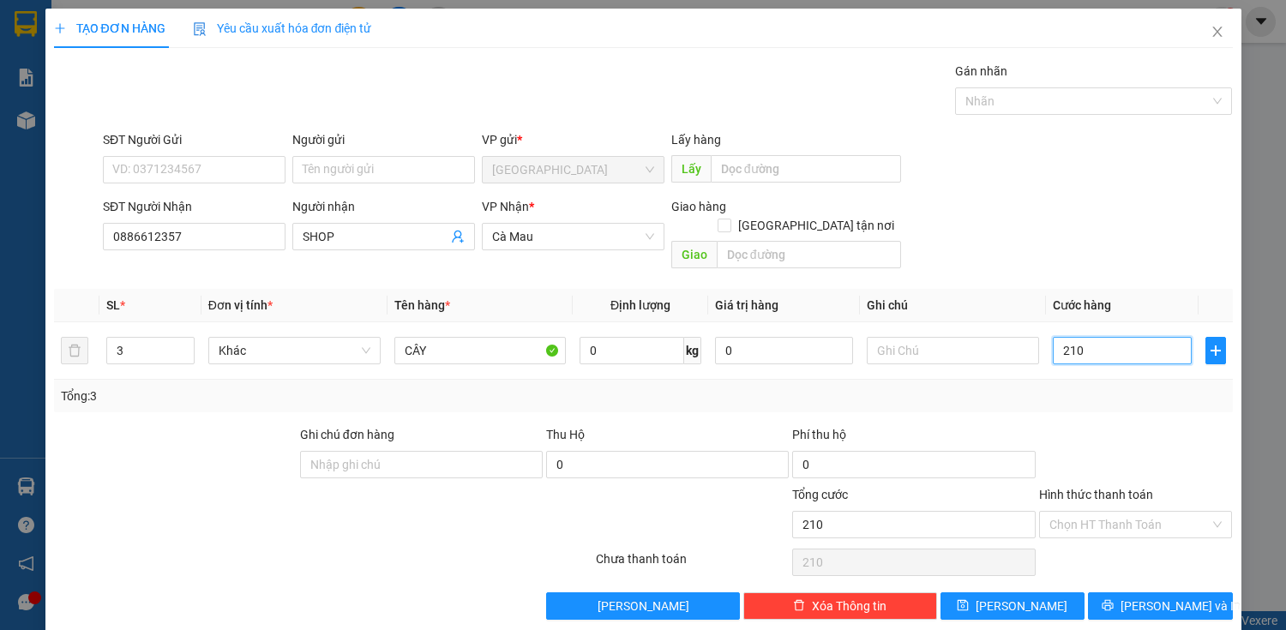
type input "2.100"
type input "21.000"
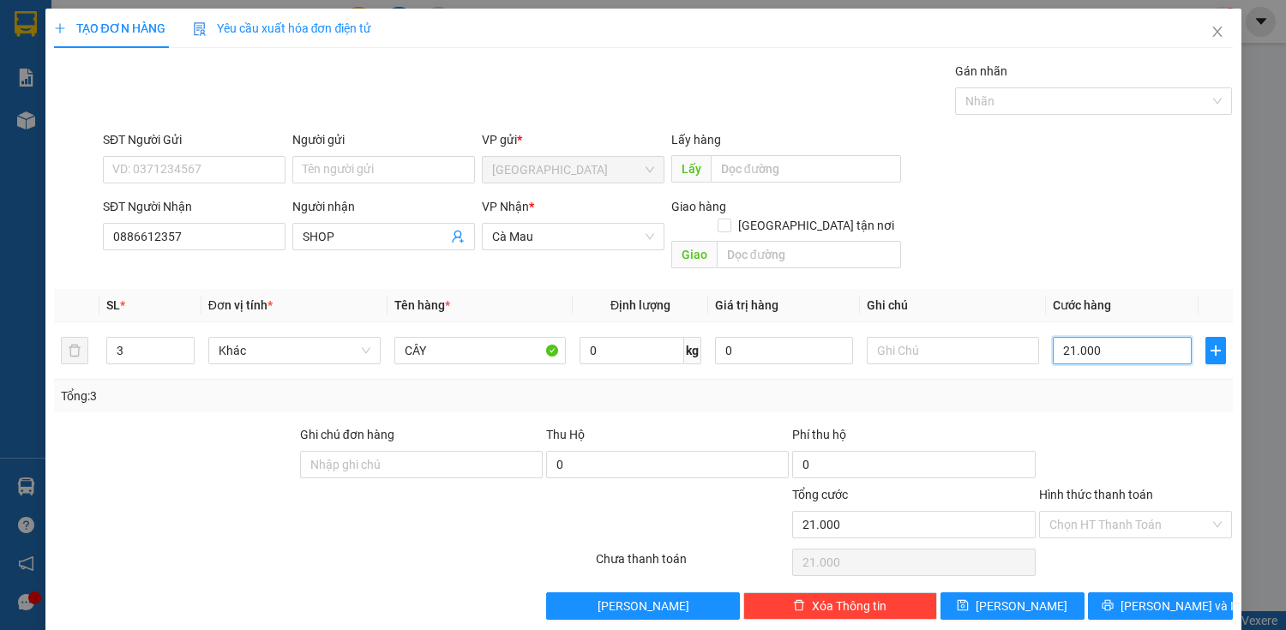
type input "210.000"
click at [1142, 597] on span "[PERSON_NAME] và In" at bounding box center [1180, 606] width 120 height 19
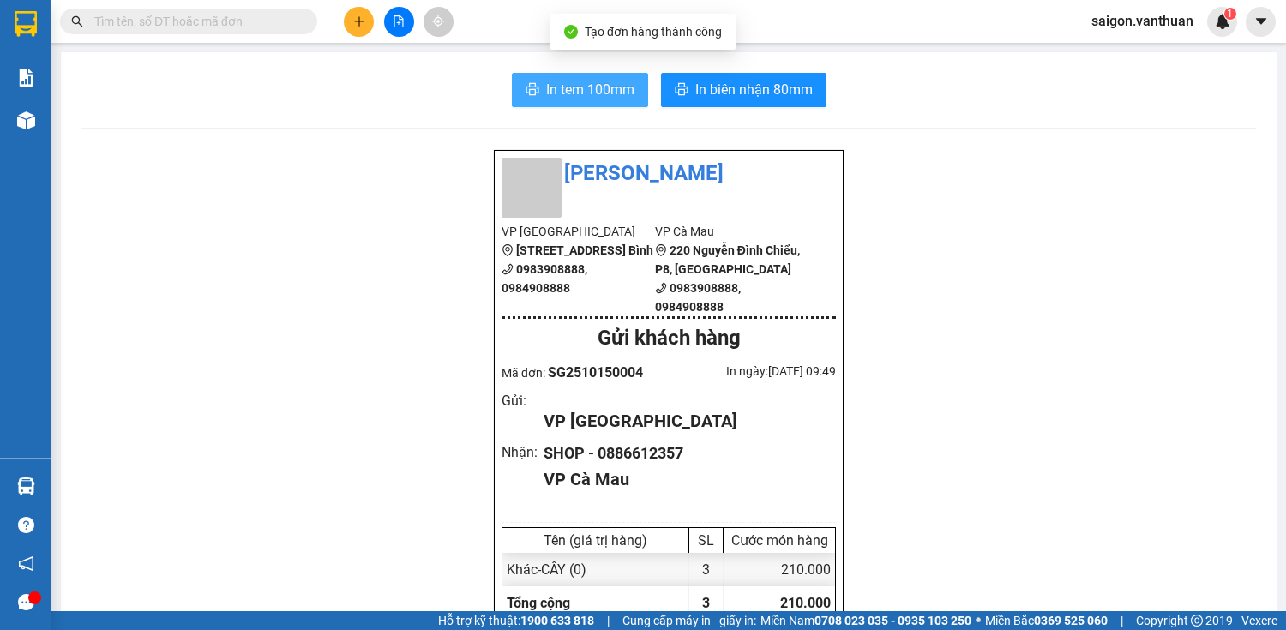
drag, startPoint x: 556, startPoint y: 88, endPoint x: 556, endPoint y: 79, distance: 9.4
click at [556, 87] on span "In tem 100mm" at bounding box center [590, 89] width 88 height 21
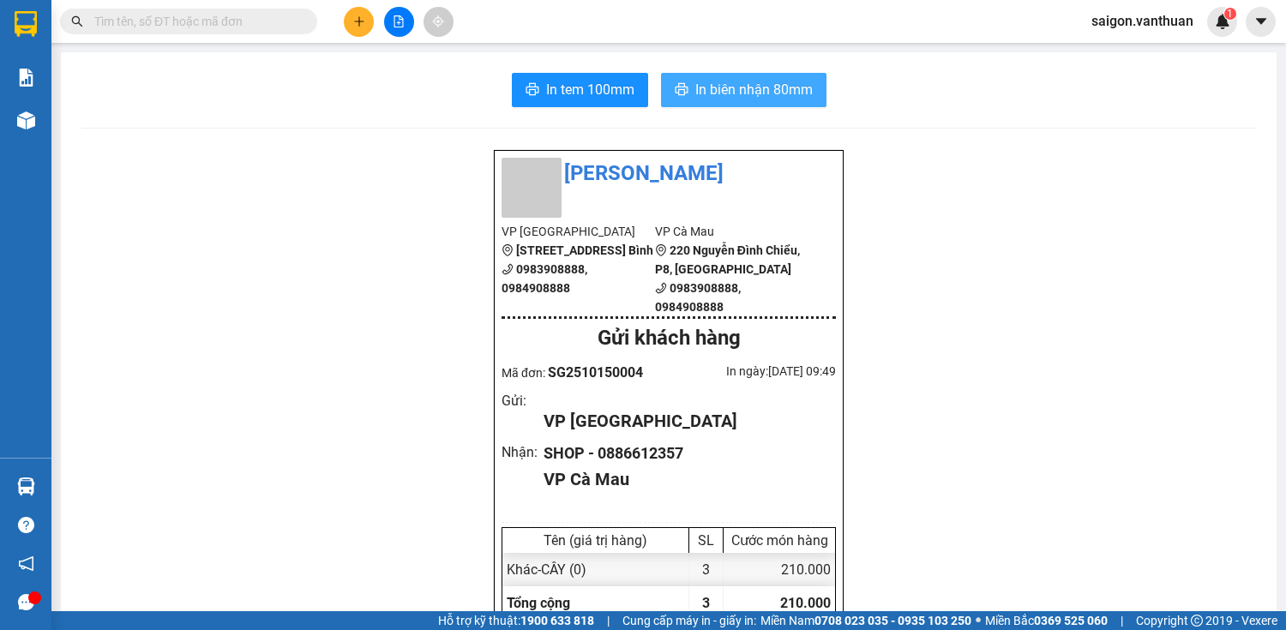
click at [755, 89] on span "In biên nhận 80mm" at bounding box center [753, 89] width 117 height 21
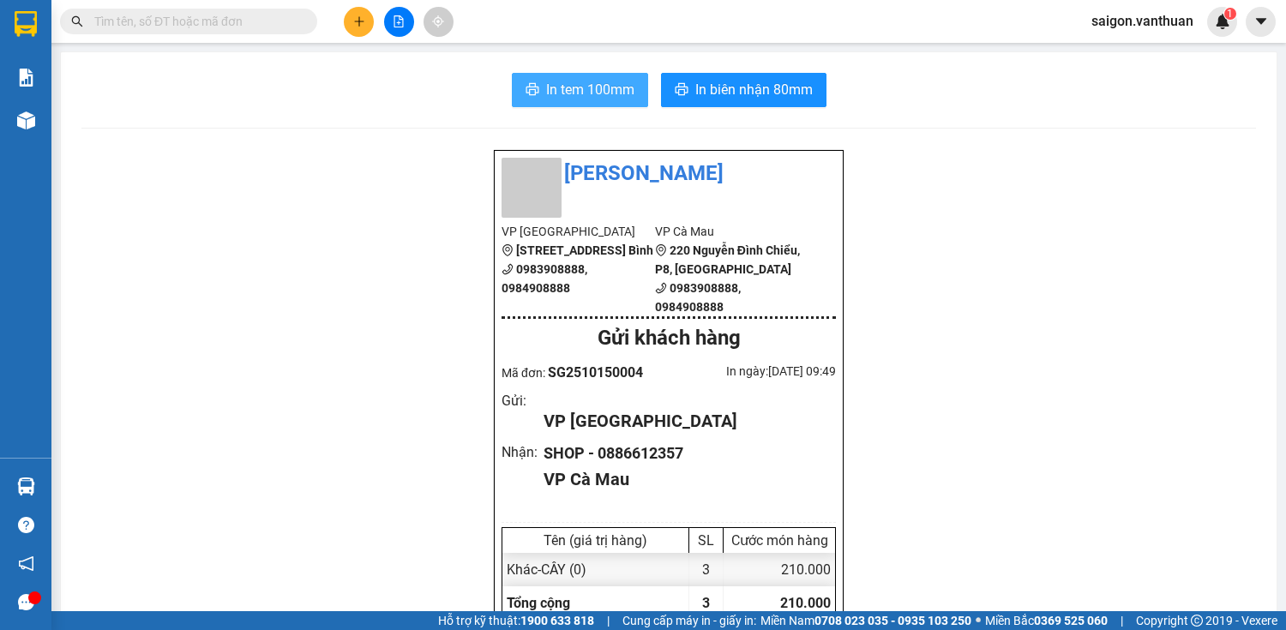
click at [599, 99] on span "In tem 100mm" at bounding box center [590, 89] width 88 height 21
click at [367, 19] on button at bounding box center [359, 22] width 30 height 30
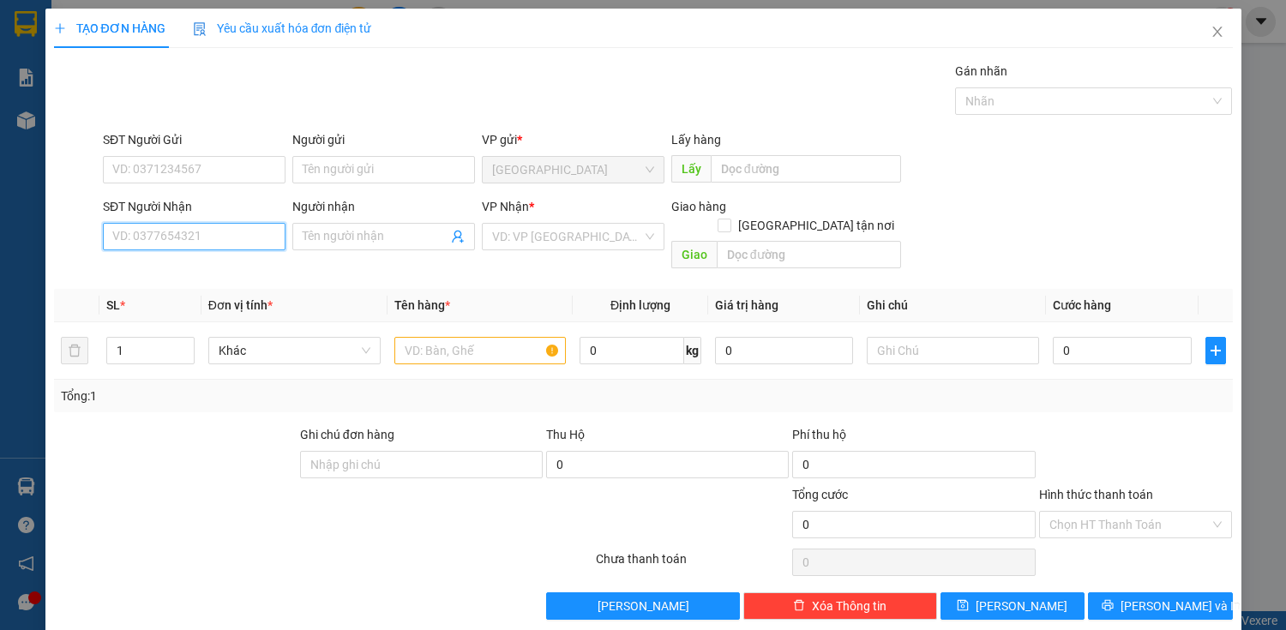
click at [196, 237] on input "SĐT Người Nhận" at bounding box center [194, 236] width 183 height 27
type input "0854844441"
click at [355, 232] on input "Người nhận" at bounding box center [375, 236] width 145 height 19
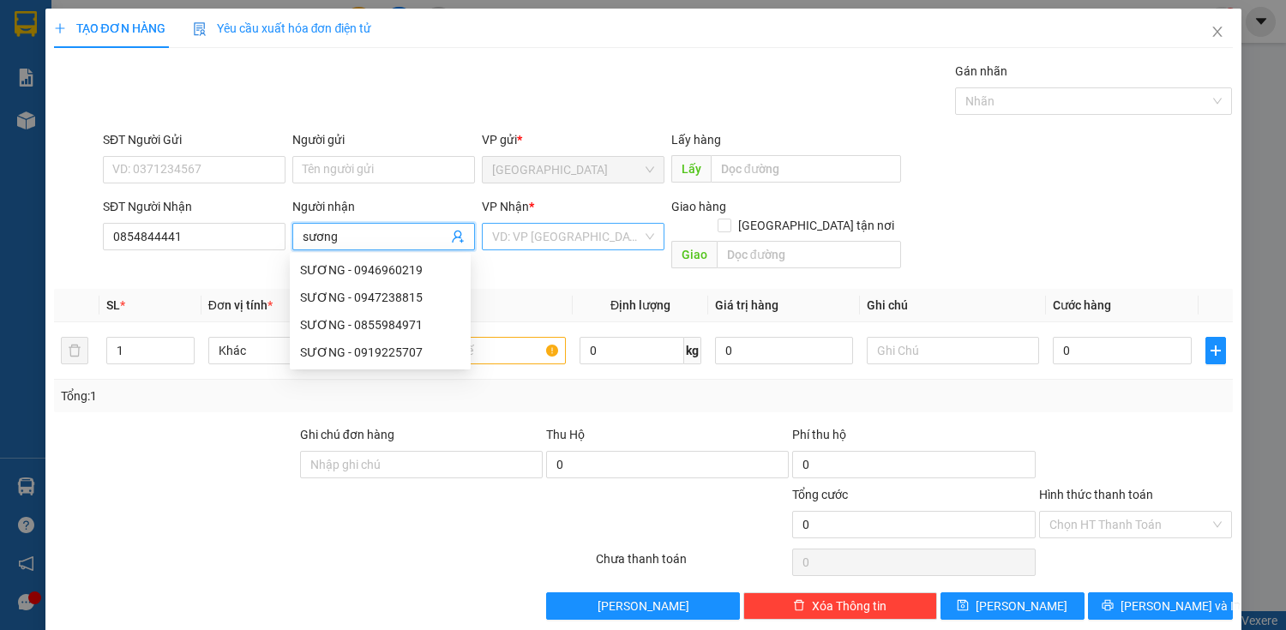
type input "sương"
click at [514, 236] on input "search" at bounding box center [567, 237] width 150 height 26
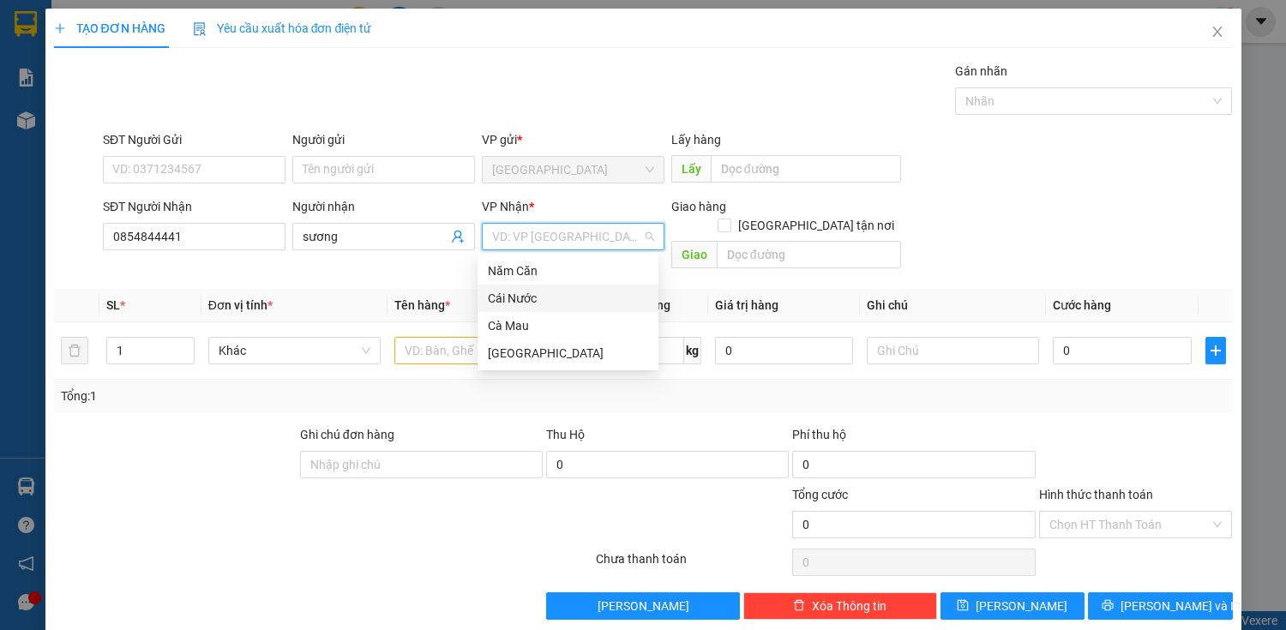
click at [522, 293] on div "Cái Nước" at bounding box center [568, 298] width 160 height 19
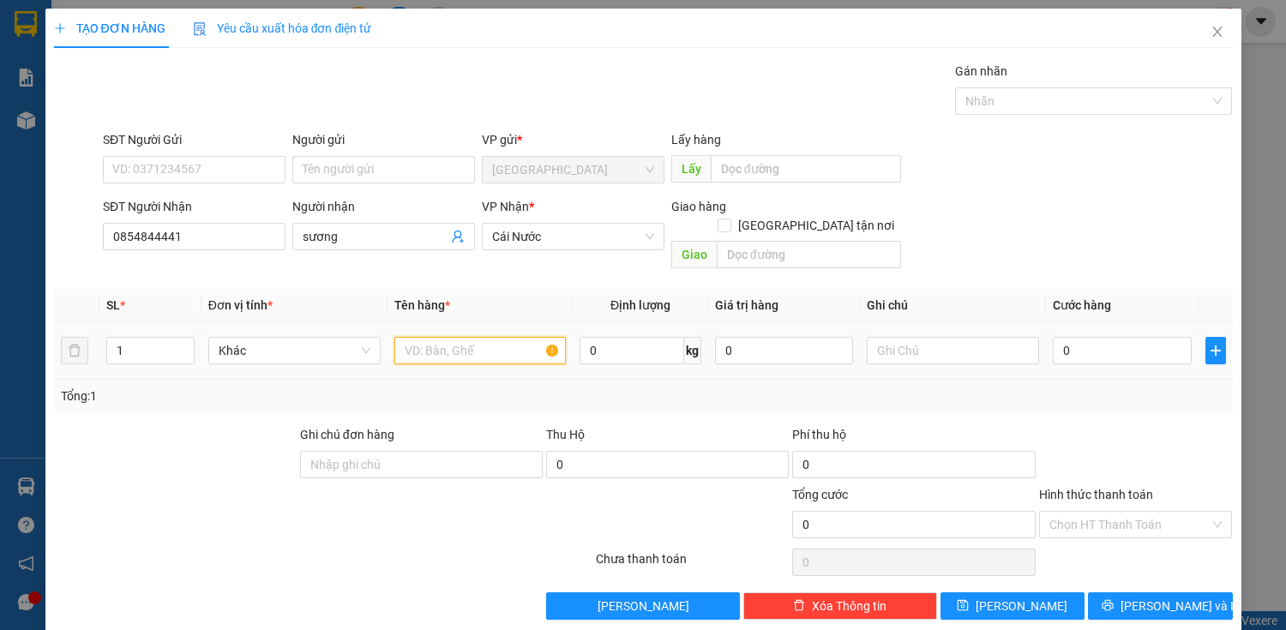
click at [446, 337] on input "text" at bounding box center [480, 350] width 172 height 27
type input "THÙNG"
click at [1063, 337] on input "0" at bounding box center [1122, 350] width 138 height 27
type input "6"
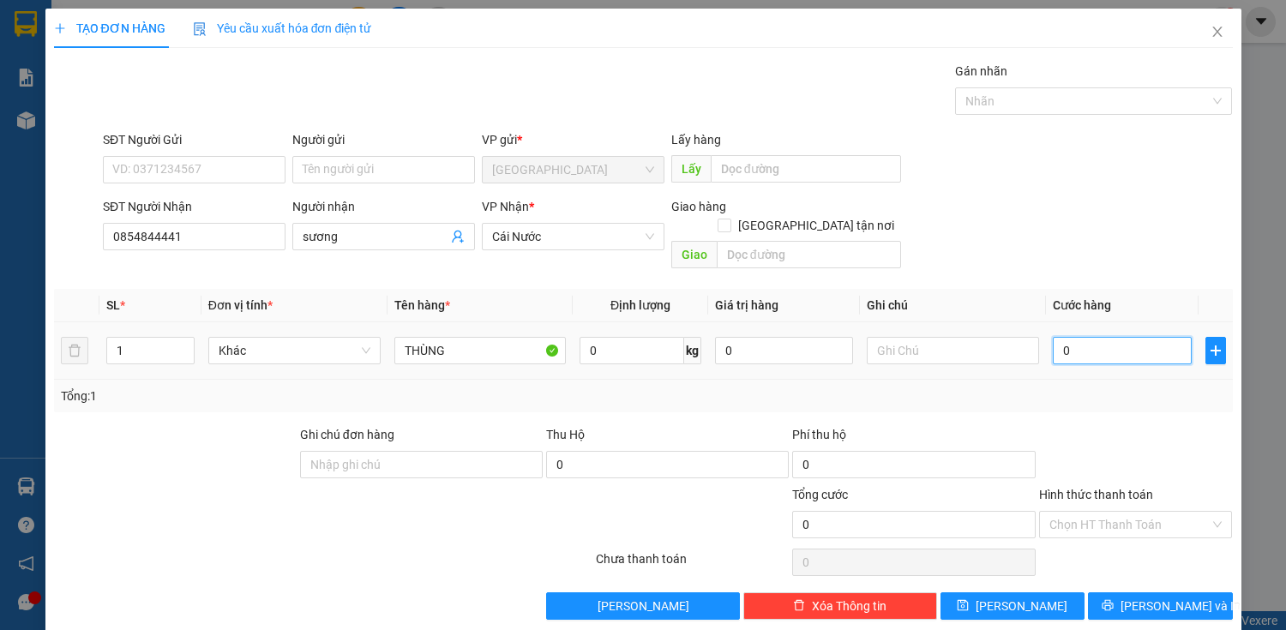
type input "6"
type input "60"
type input "600"
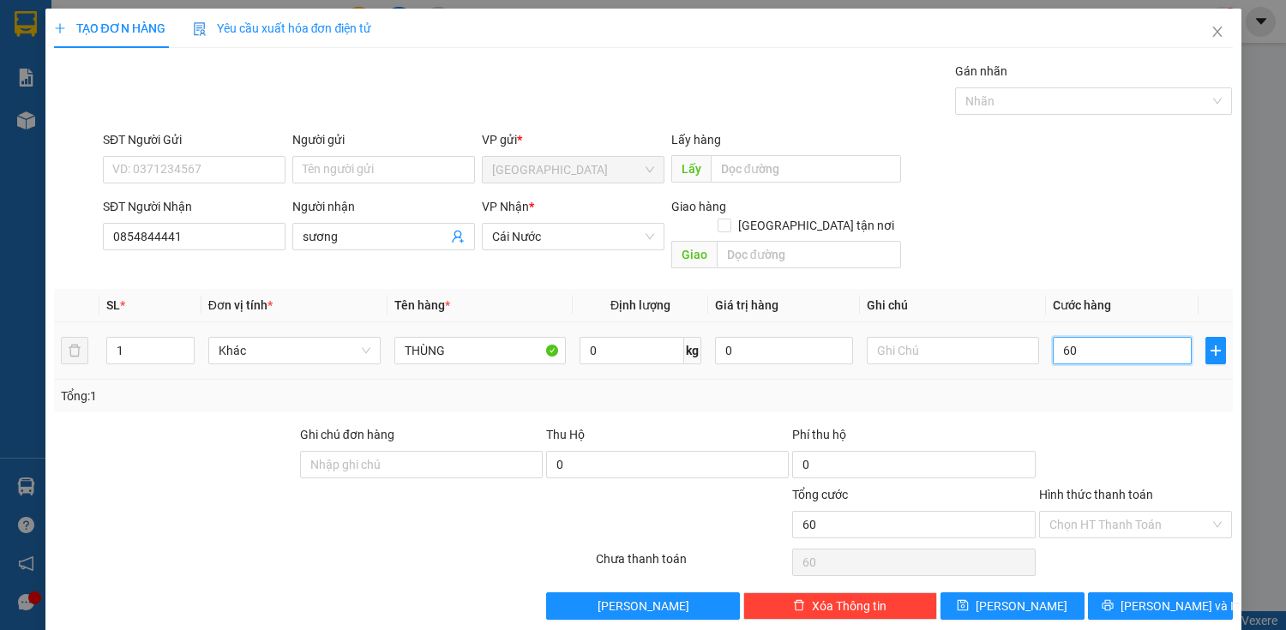
type input "600"
type input "6.000"
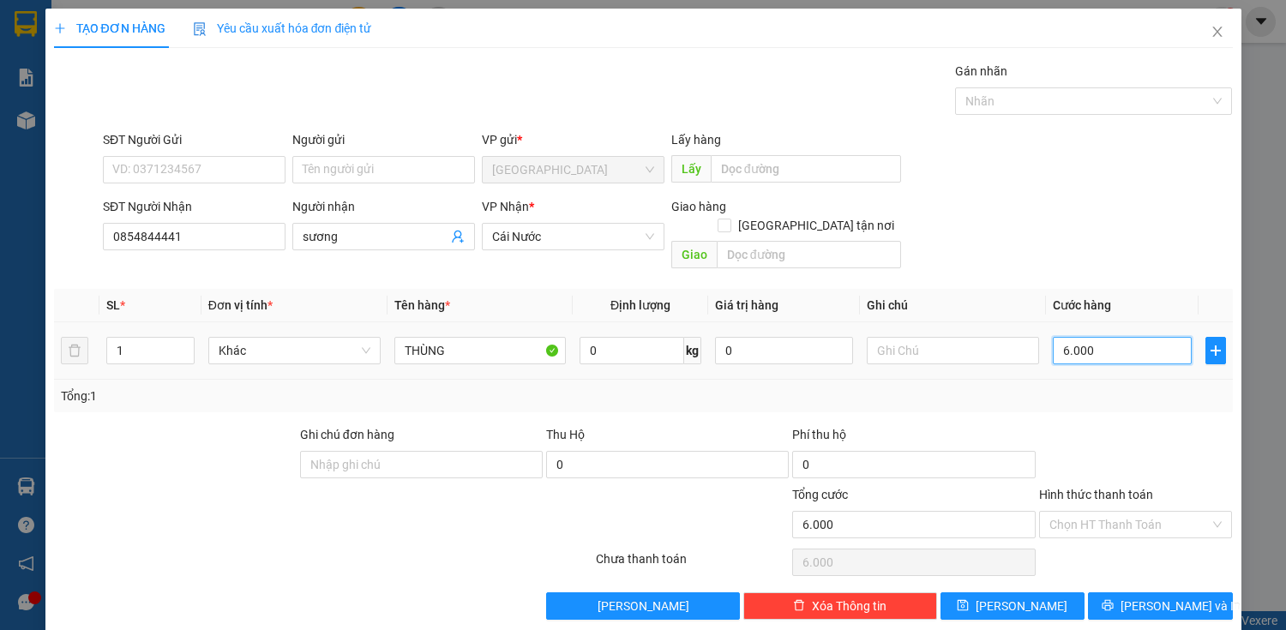
type input "60.000"
click at [1090, 512] on input "Hình thức thanh toán" at bounding box center [1129, 525] width 161 height 26
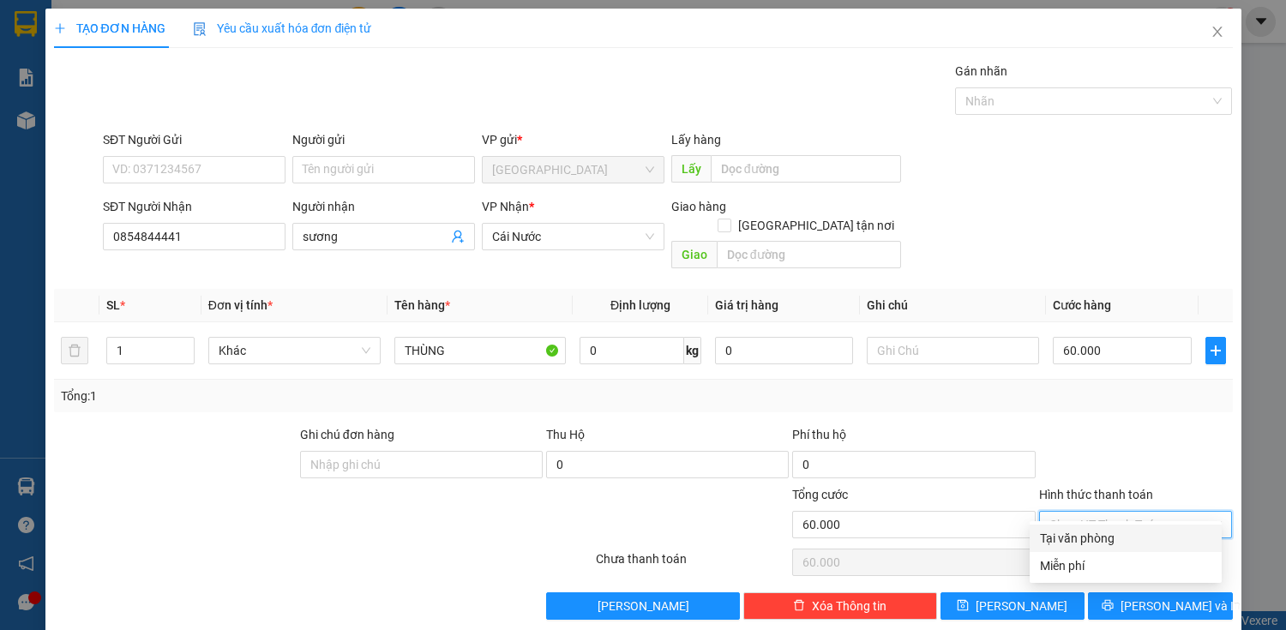
click at [1089, 539] on div "Tại văn phòng" at bounding box center [1125, 538] width 171 height 19
type input "0"
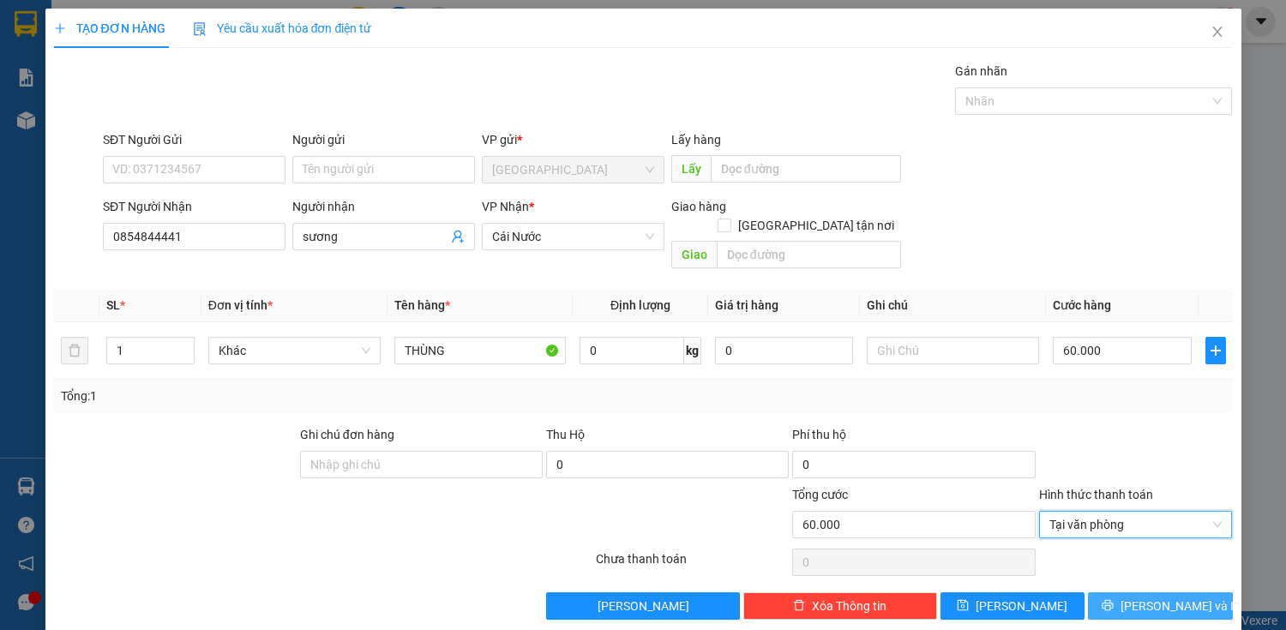
click at [1121, 595] on button "[PERSON_NAME] và In" at bounding box center [1160, 605] width 144 height 27
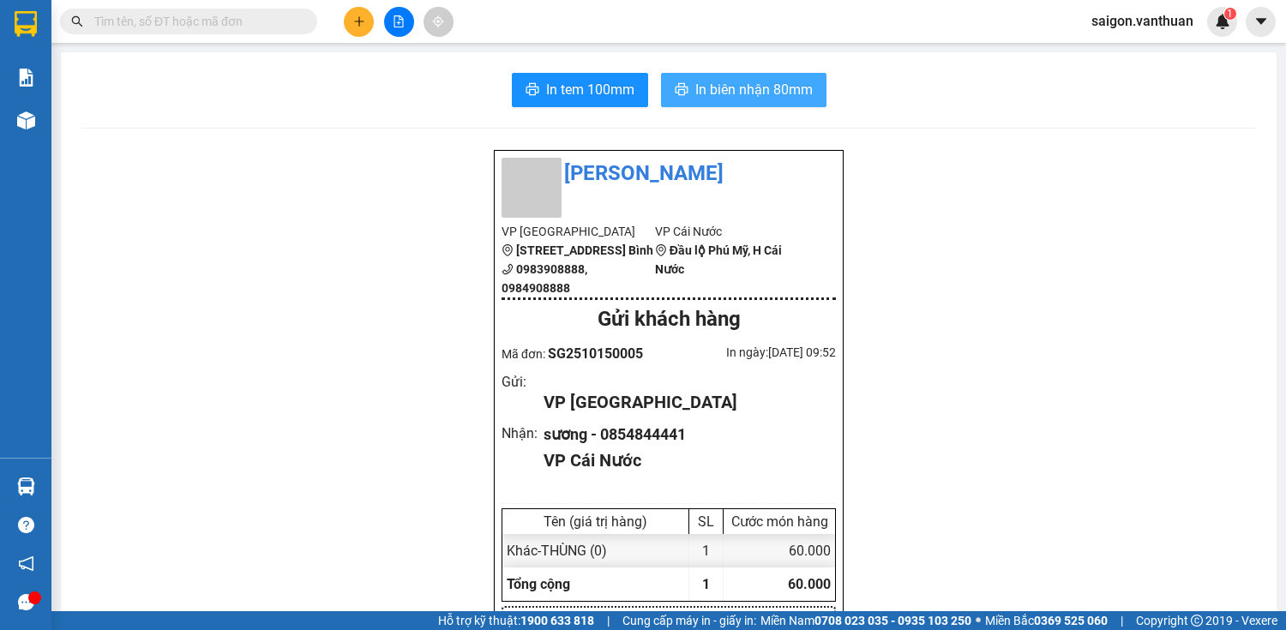
click at [757, 90] on span "In biên nhận 80mm" at bounding box center [753, 89] width 117 height 21
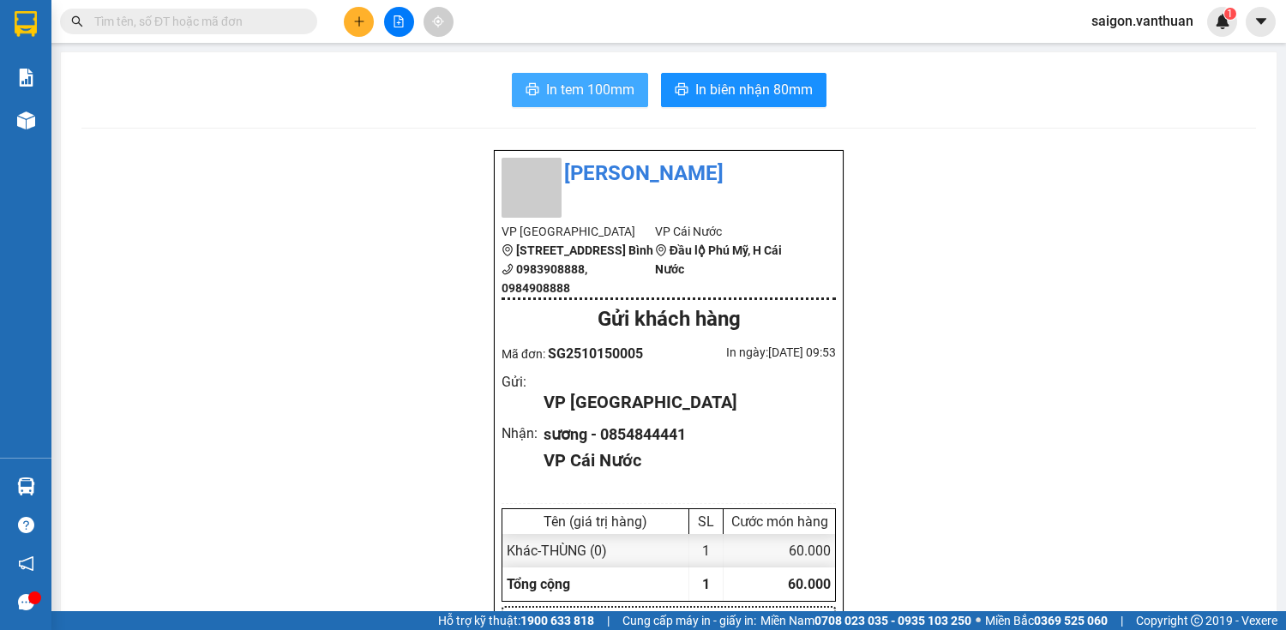
click at [586, 93] on span "In tem 100mm" at bounding box center [590, 89] width 88 height 21
click at [363, 22] on icon "plus" at bounding box center [359, 21] width 12 height 12
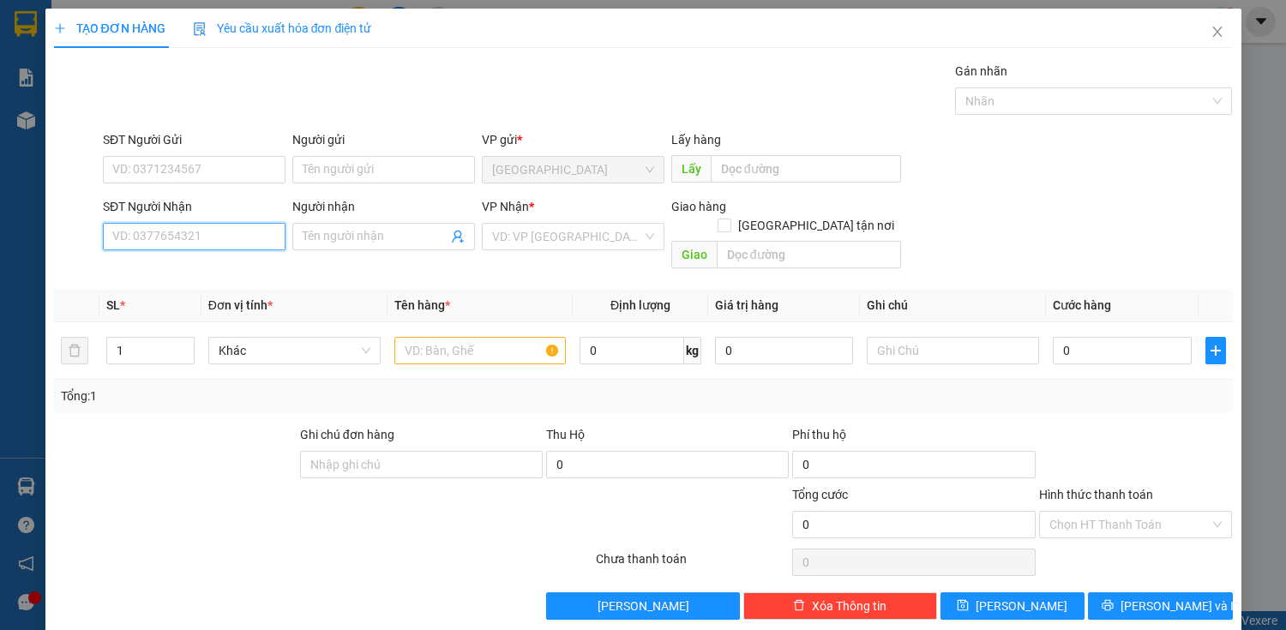
click at [174, 230] on input "SĐT Người Nhận" at bounding box center [194, 236] width 183 height 27
type input "0365221809"
click at [147, 264] on div "0365221809 - K TEN" at bounding box center [192, 270] width 160 height 19
type input "K TEN"
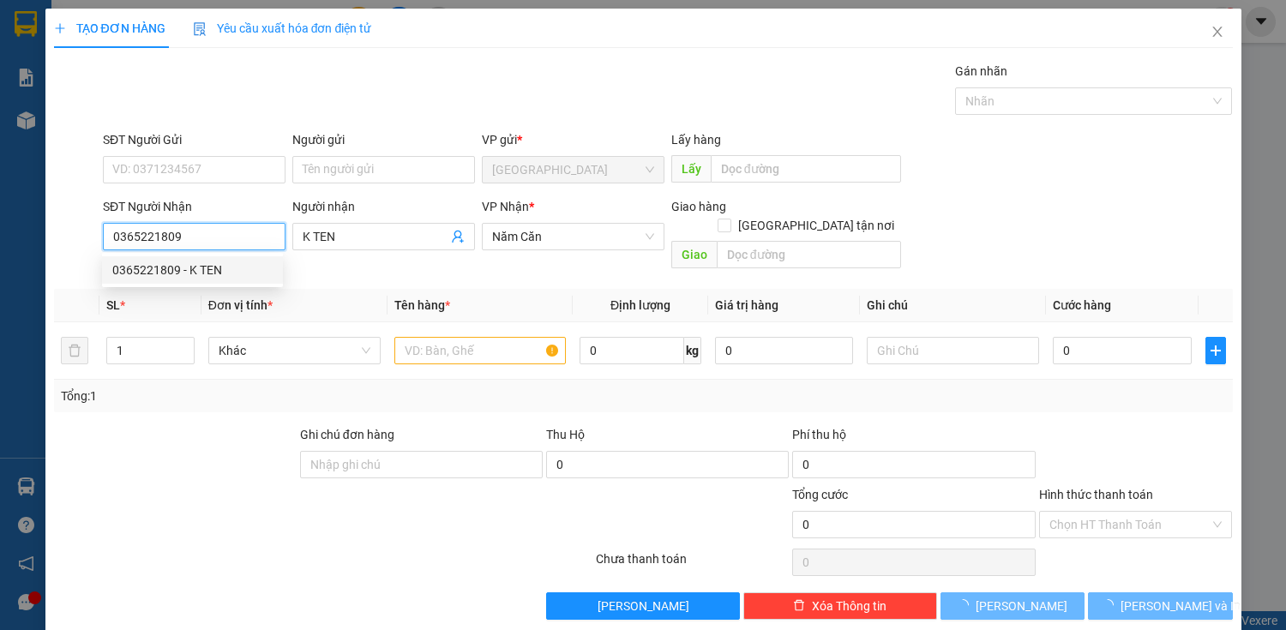
type input "50.000"
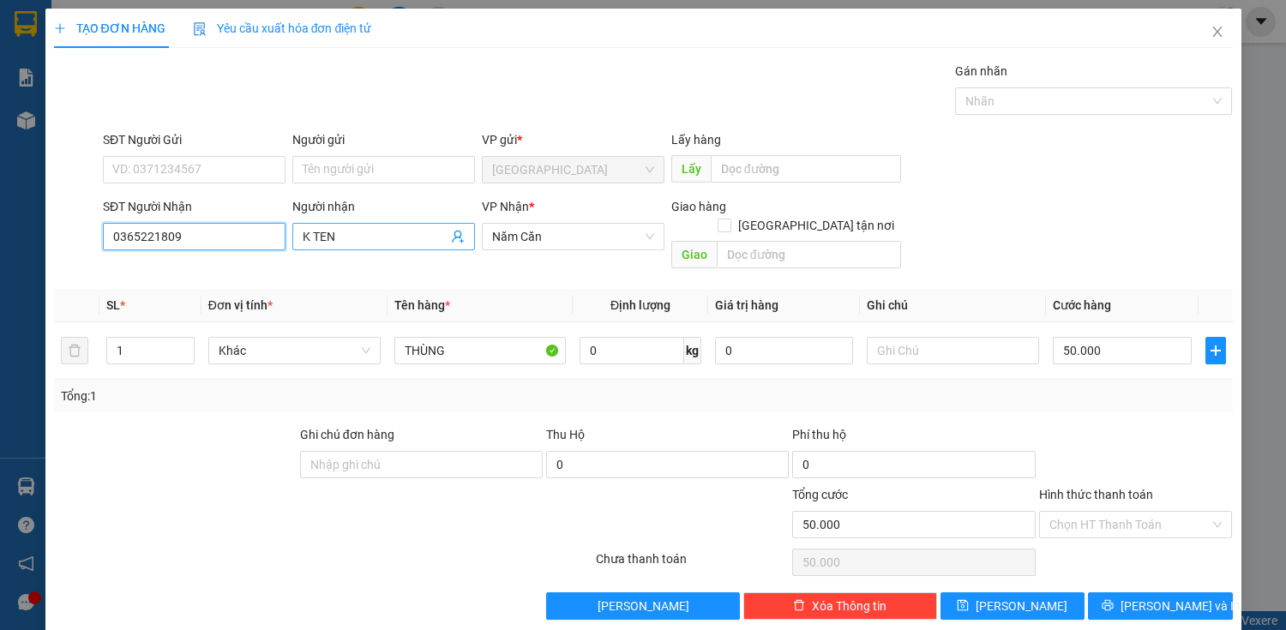
type input "0365221809"
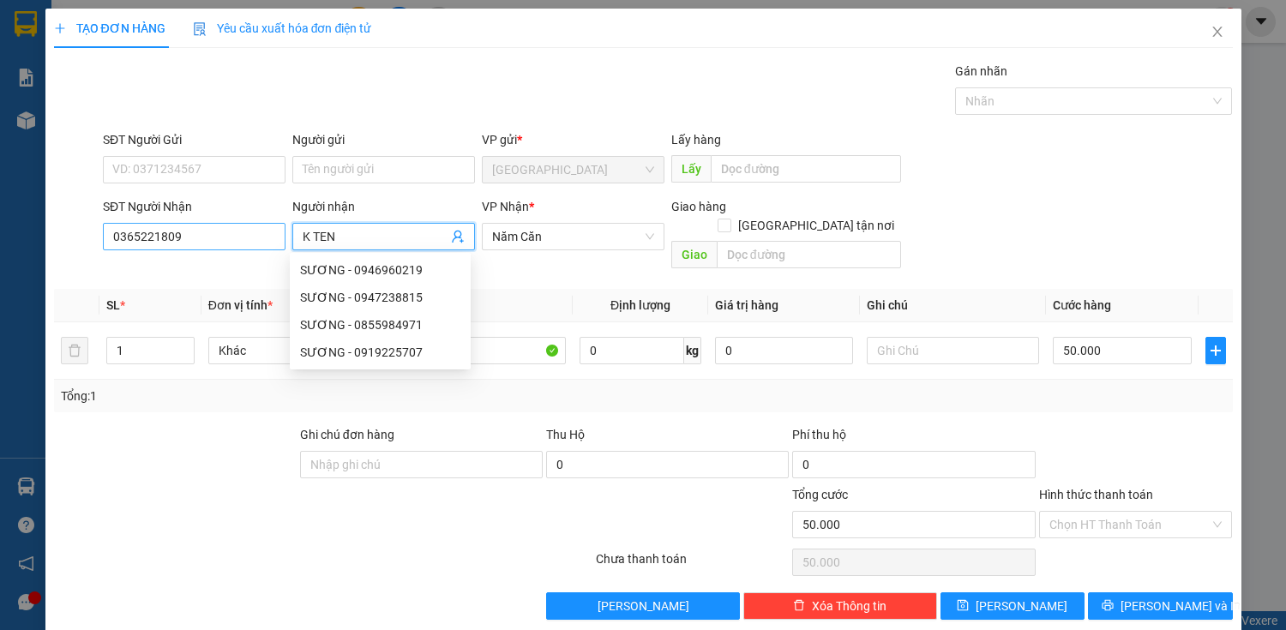
drag, startPoint x: 378, startPoint y: 229, endPoint x: 280, endPoint y: 237, distance: 98.0
click at [280, 237] on div "SĐT Người Nhận 0365221809 Người nhận K TEN VP Nhận * Năm Căn Giao hàng Giao tận…" at bounding box center [667, 236] width 1137 height 79
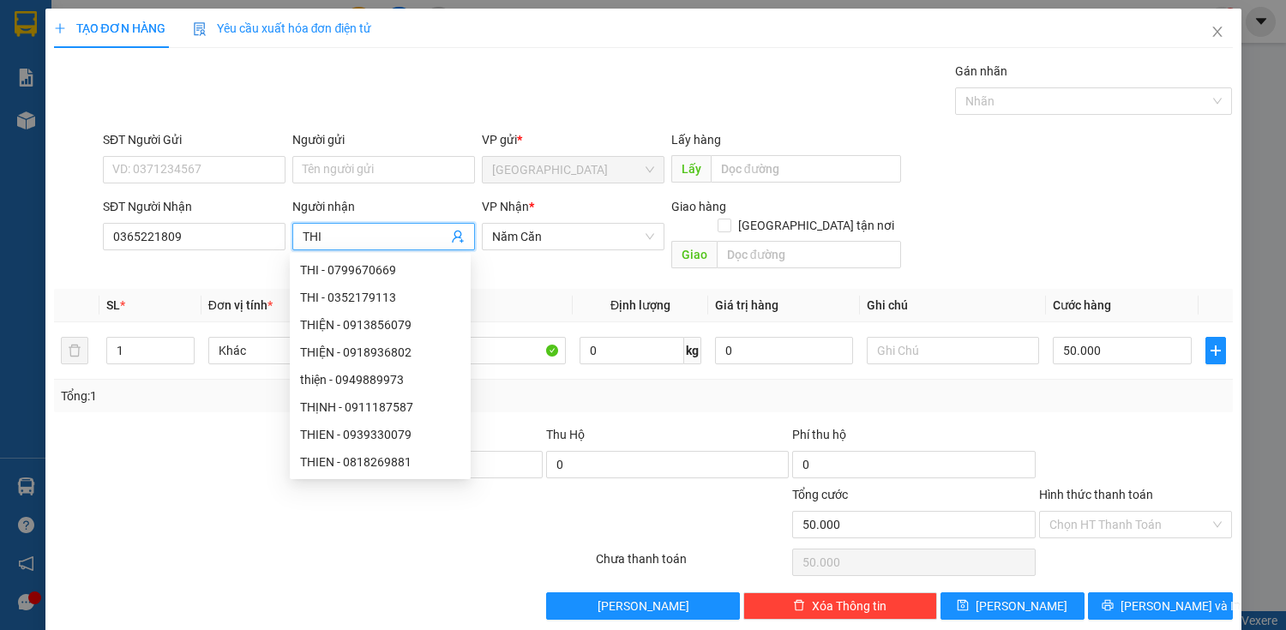
drag, startPoint x: 353, startPoint y: 240, endPoint x: 309, endPoint y: 248, distance: 44.4
click at [309, 244] on input "THI" at bounding box center [375, 236] width 145 height 19
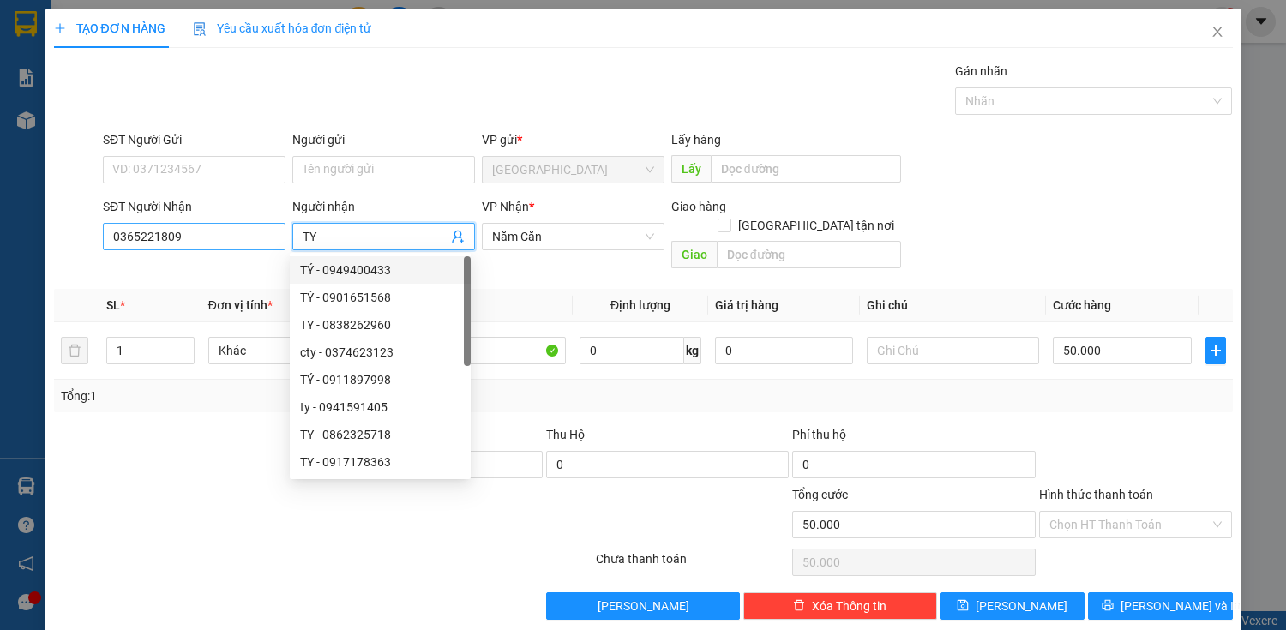
drag, startPoint x: 331, startPoint y: 238, endPoint x: 235, endPoint y: 248, distance: 96.5
click at [236, 246] on div "SĐT Người Nhận 0365221809 Người nhận TY VP Nhận * Năm Căn Giao hàng Giao tận nơ…" at bounding box center [667, 236] width 1137 height 79
type input "THY"
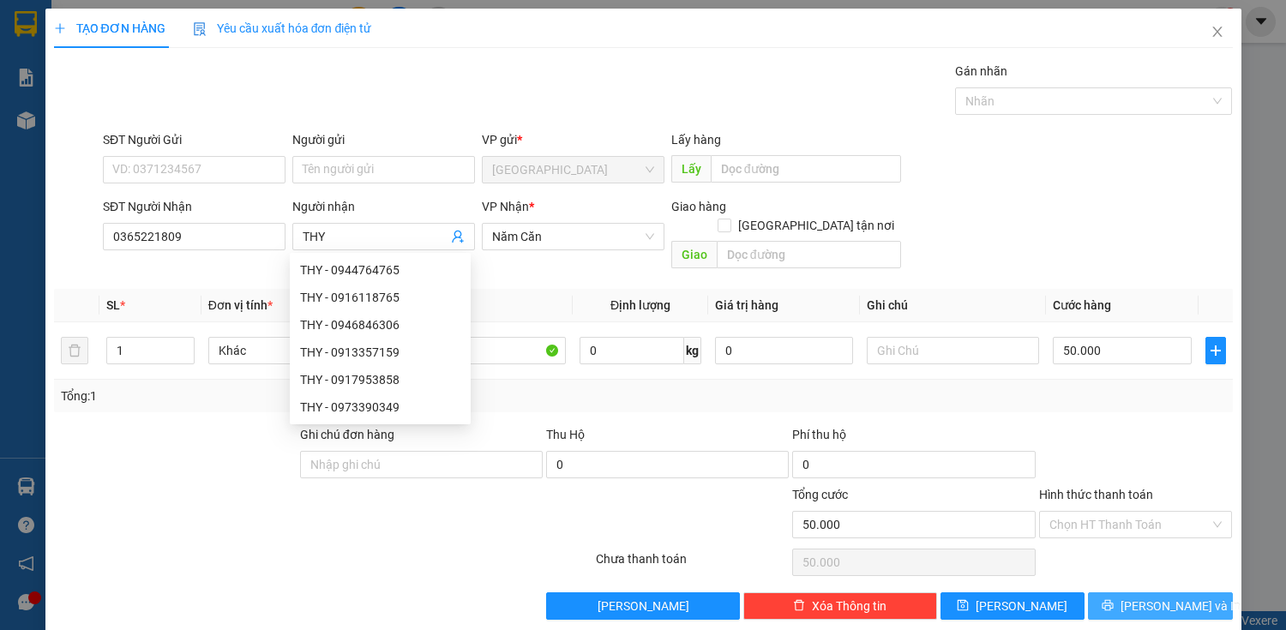
click at [1135, 597] on span "[PERSON_NAME] và In" at bounding box center [1180, 606] width 120 height 19
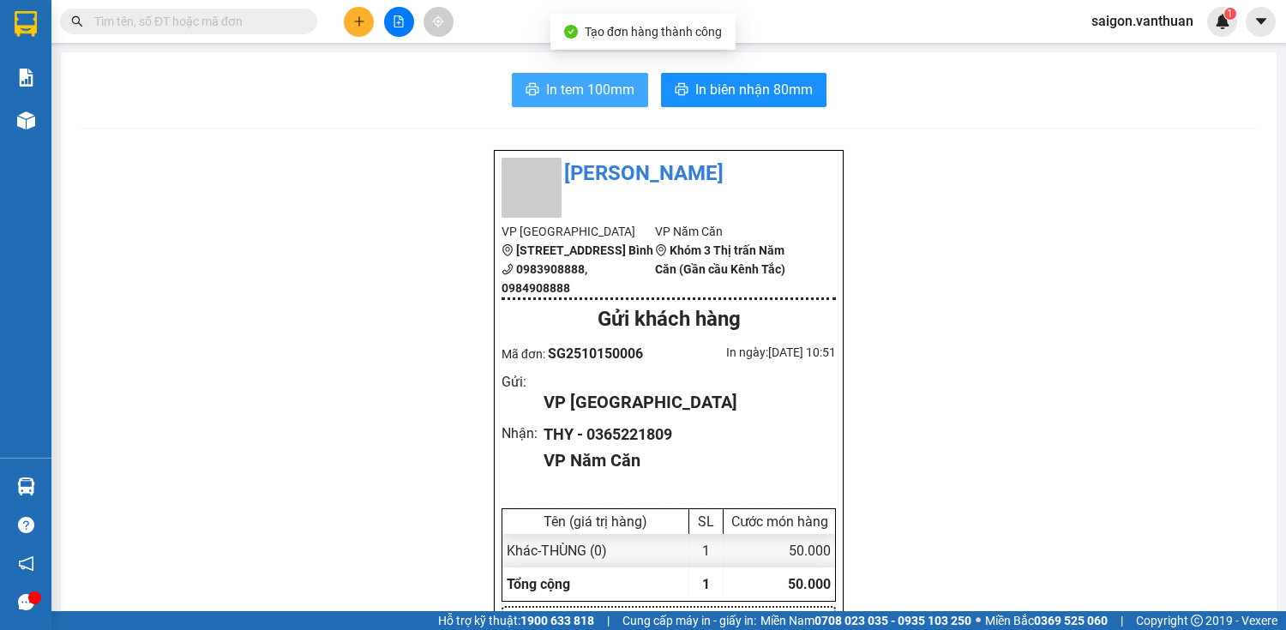
click at [574, 86] on span "In tem 100mm" at bounding box center [590, 89] width 88 height 21
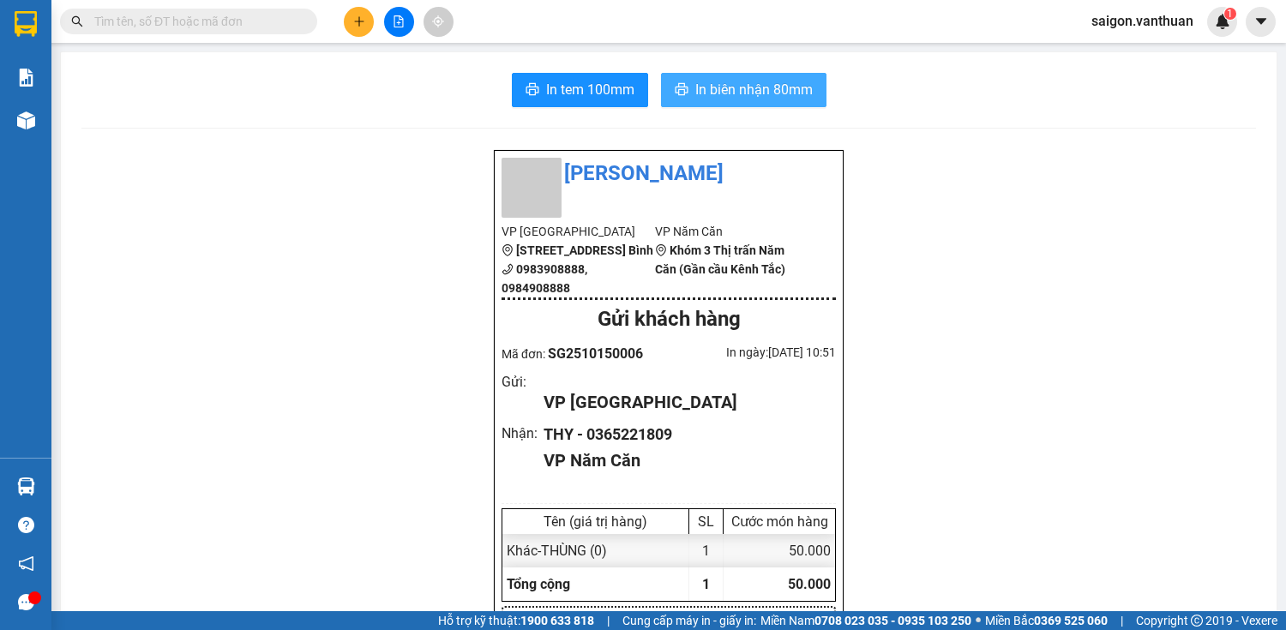
click at [730, 92] on span "In biên nhận 80mm" at bounding box center [753, 89] width 117 height 21
click at [357, 21] on icon "plus" at bounding box center [359, 21] width 12 height 12
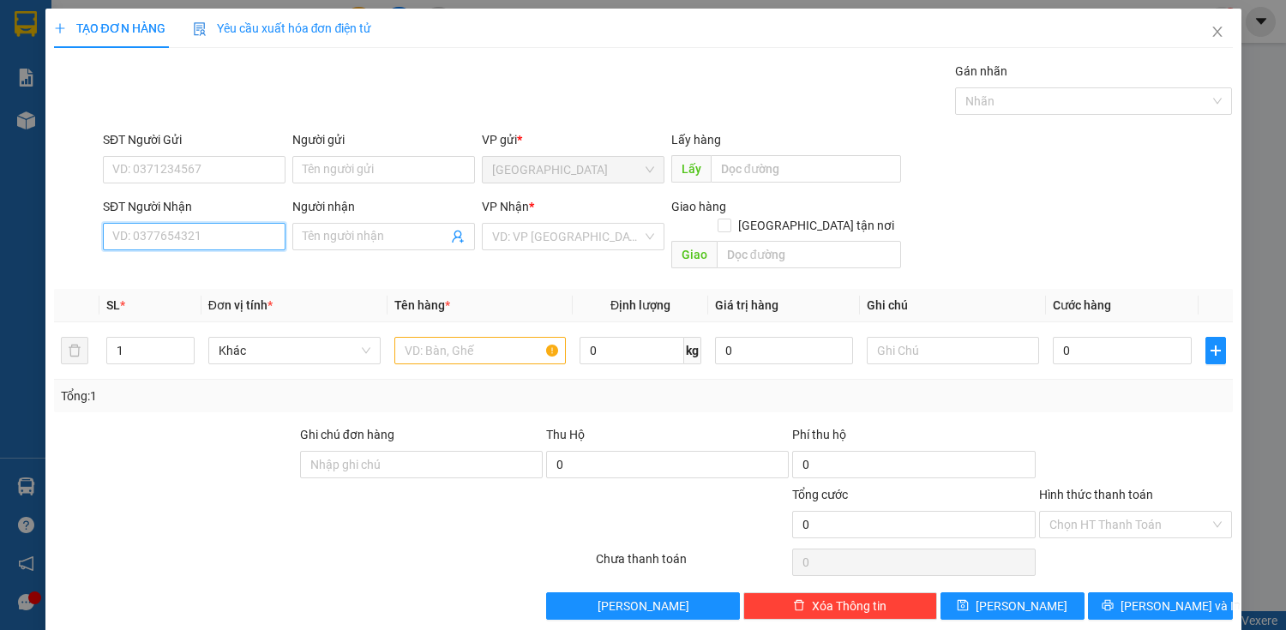
click at [159, 233] on input "SĐT Người Nhận" at bounding box center [194, 236] width 183 height 27
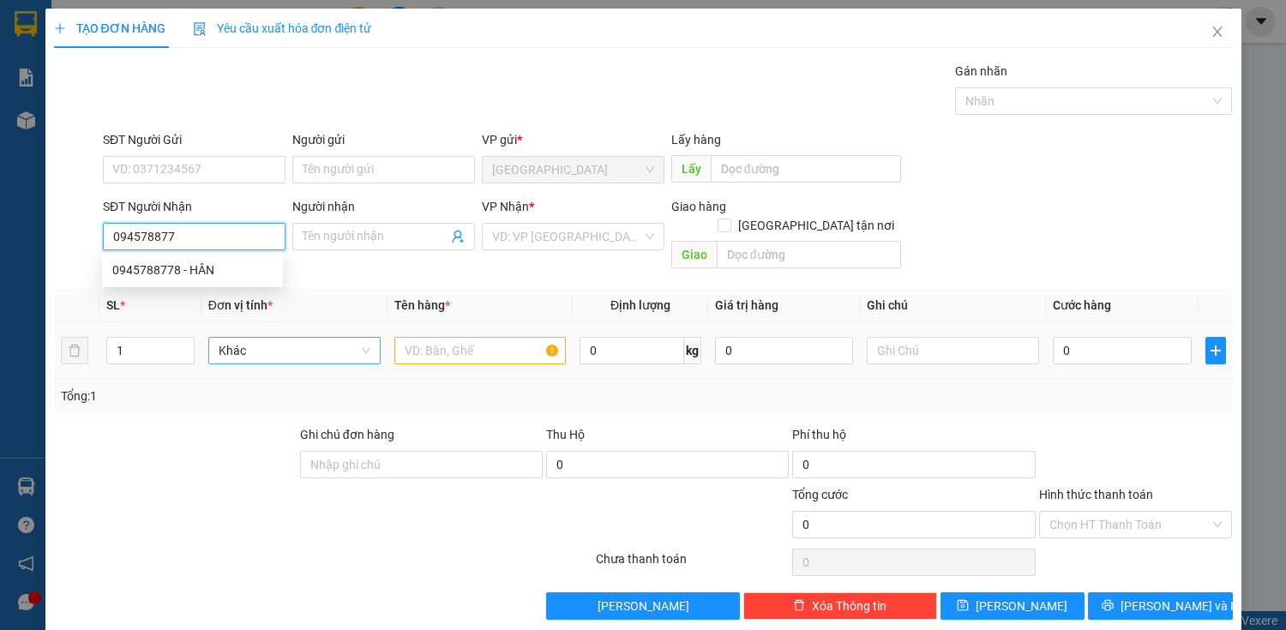
type input "0945788778"
drag, startPoint x: 228, startPoint y: 266, endPoint x: 232, endPoint y: 287, distance: 21.9
click at [227, 265] on div "0945788778 - HÂN" at bounding box center [192, 270] width 160 height 19
type input "HÂN"
type input "230.000"
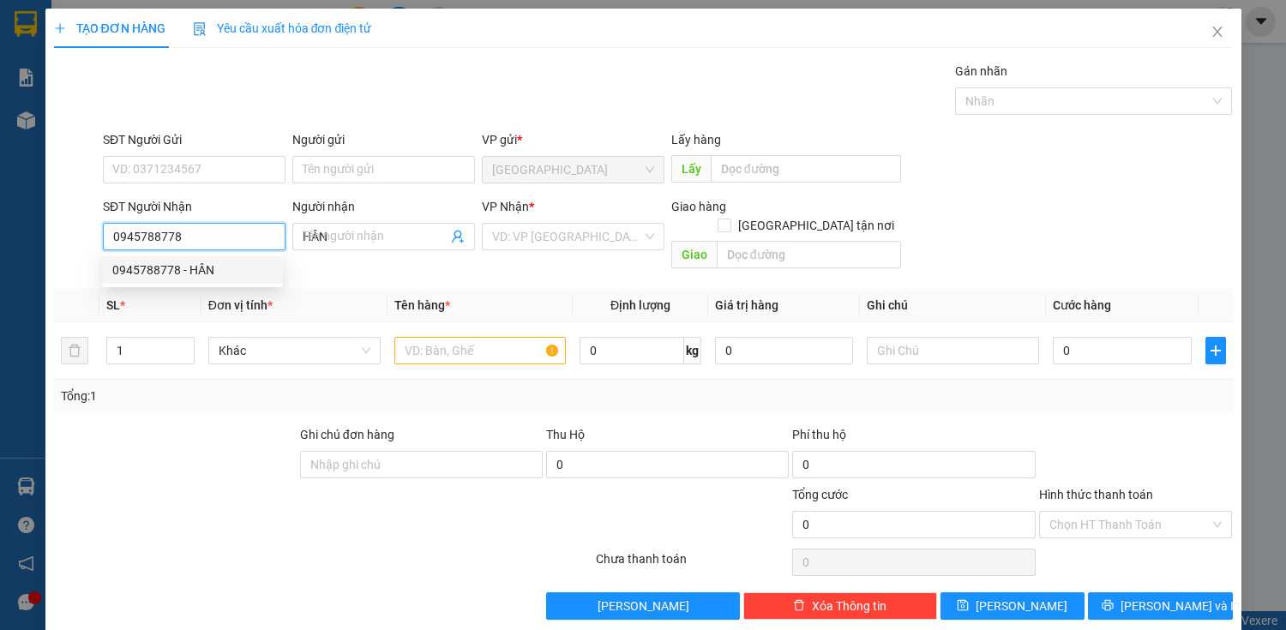
type input "230.000"
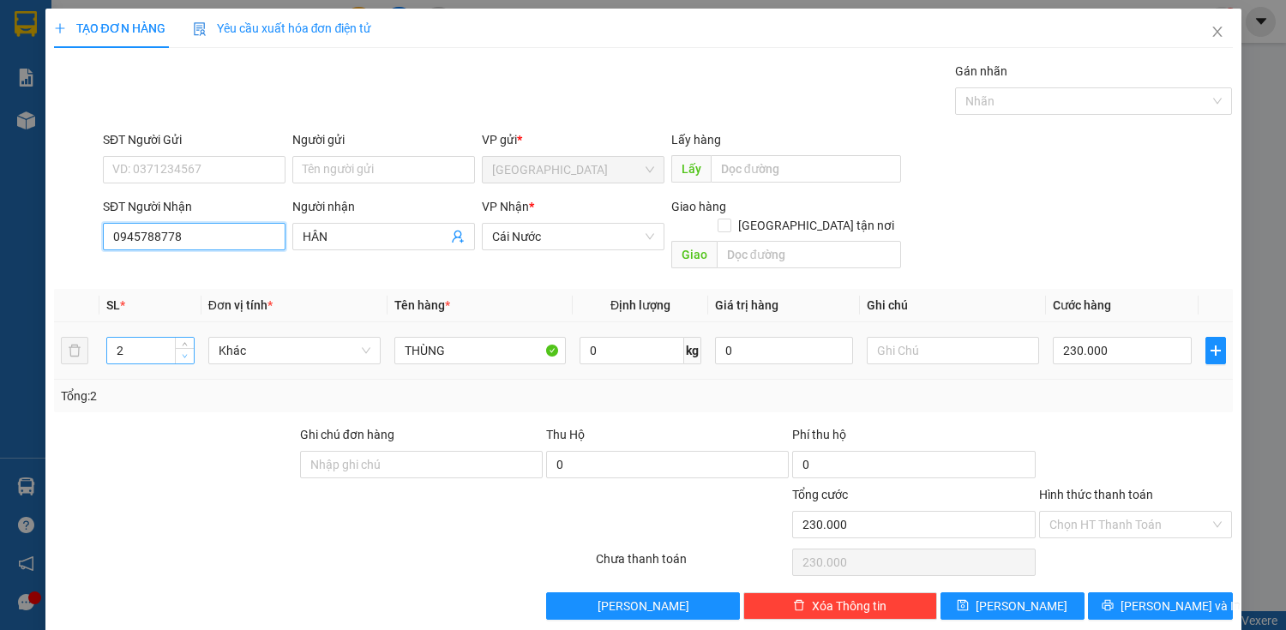
type input "0945788778"
type input "1"
drag, startPoint x: 181, startPoint y: 339, endPoint x: 432, endPoint y: 353, distance: 251.6
click at [182, 352] on span "down" at bounding box center [185, 357] width 10 height 10
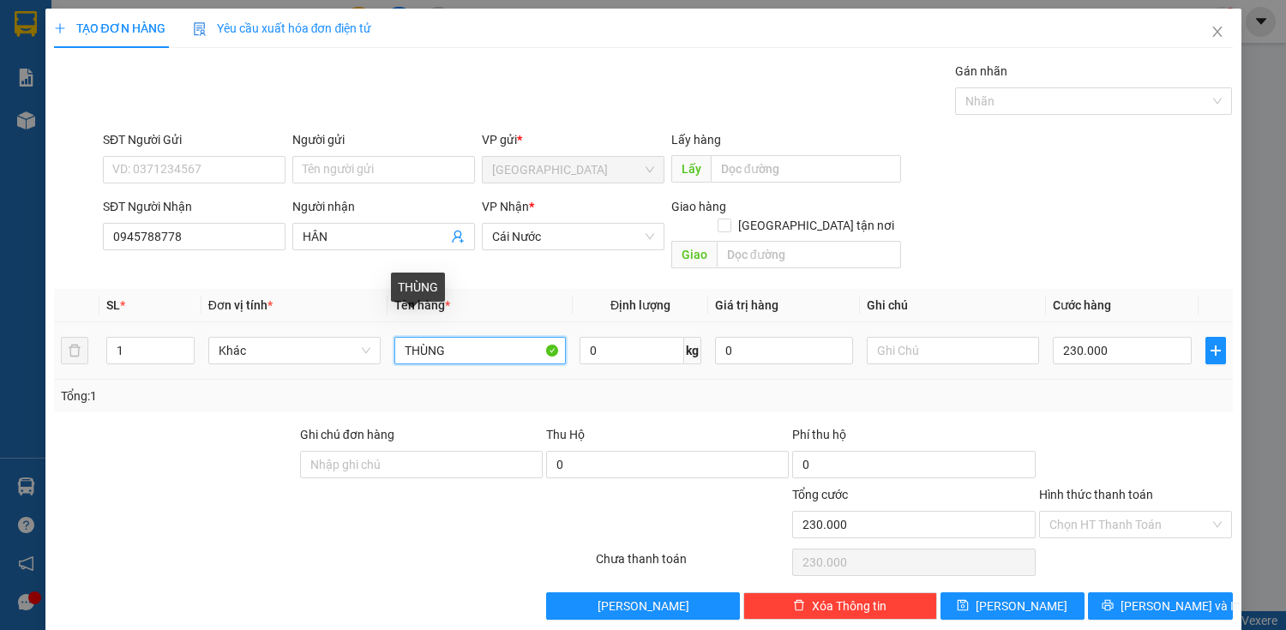
drag, startPoint x: 494, startPoint y: 325, endPoint x: 269, endPoint y: 345, distance: 225.5
click at [269, 345] on tr "1 Khác THÙNG 0 kg 0 230.000" at bounding box center [643, 350] width 1179 height 57
type input "BAO"
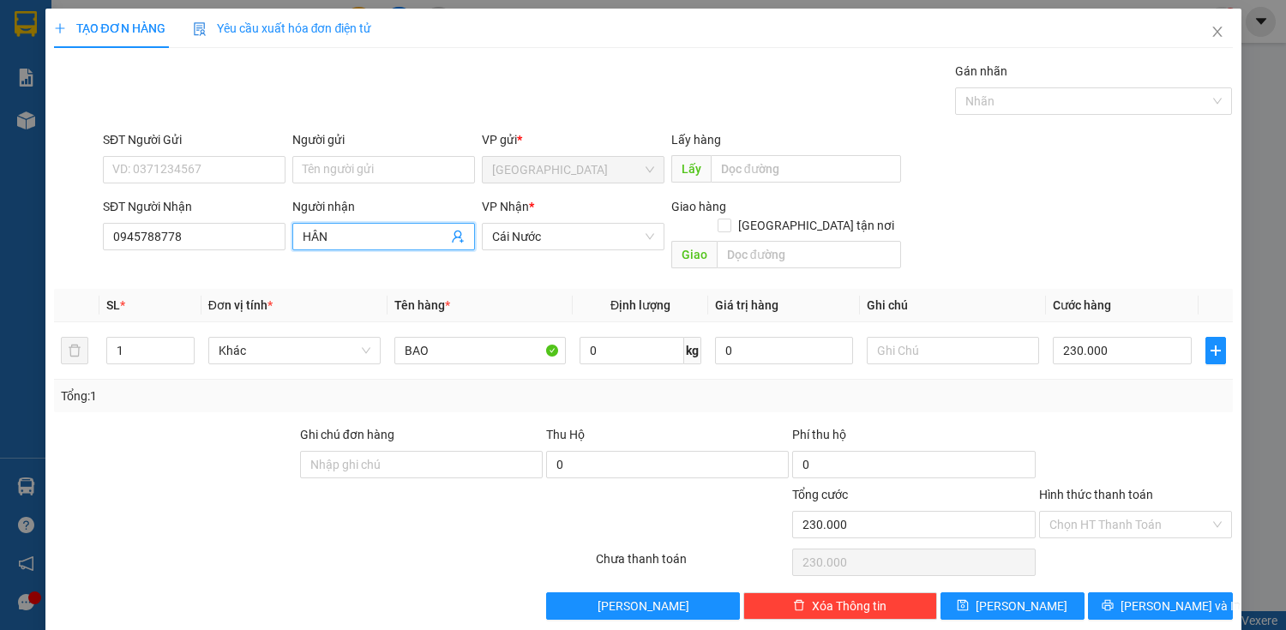
drag, startPoint x: 334, startPoint y: 237, endPoint x: 290, endPoint y: 240, distance: 44.7
click at [292, 240] on span "HÂN" at bounding box center [383, 236] width 183 height 27
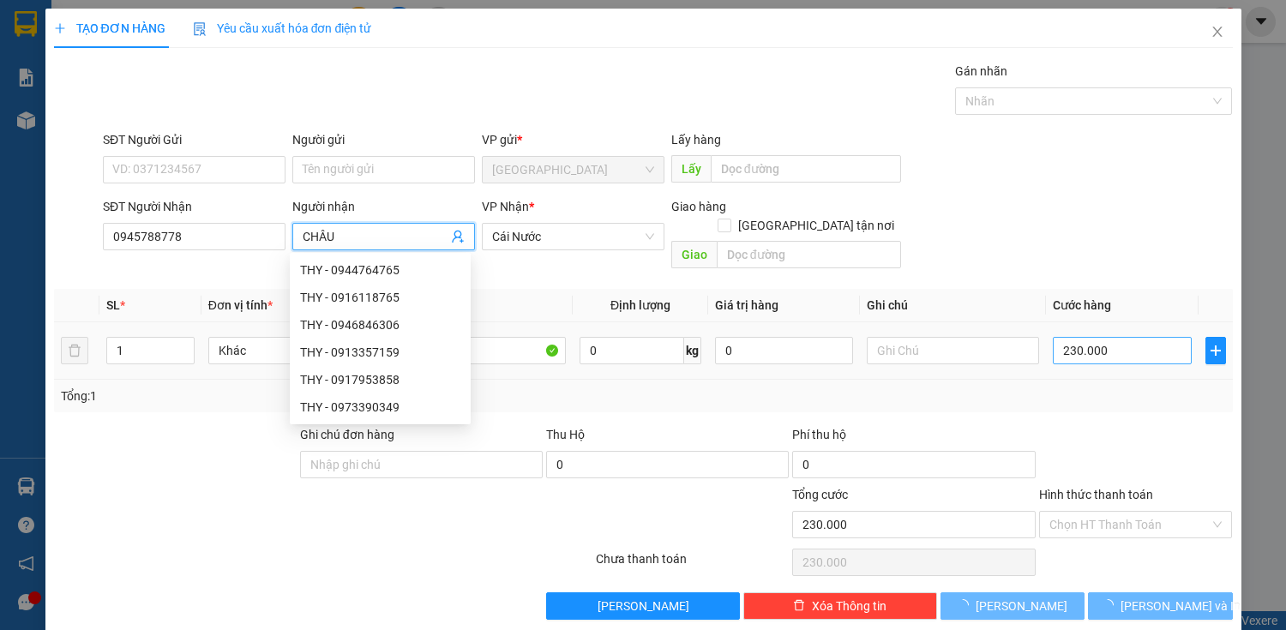
type input "CHÂU"
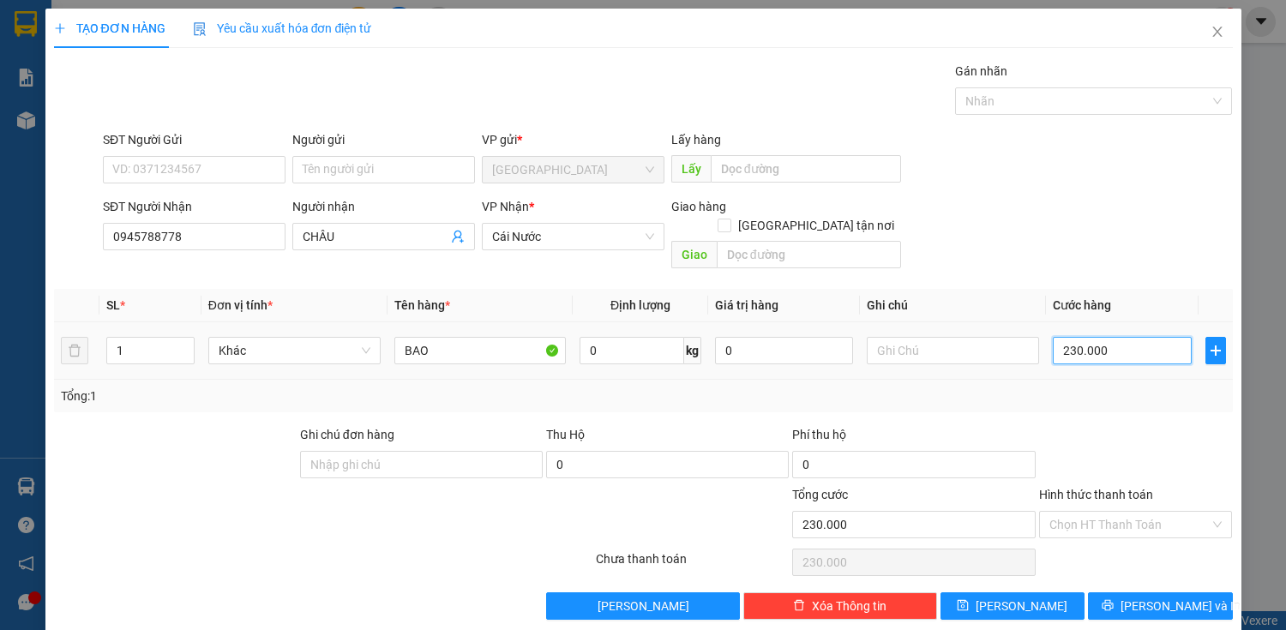
type input "1"
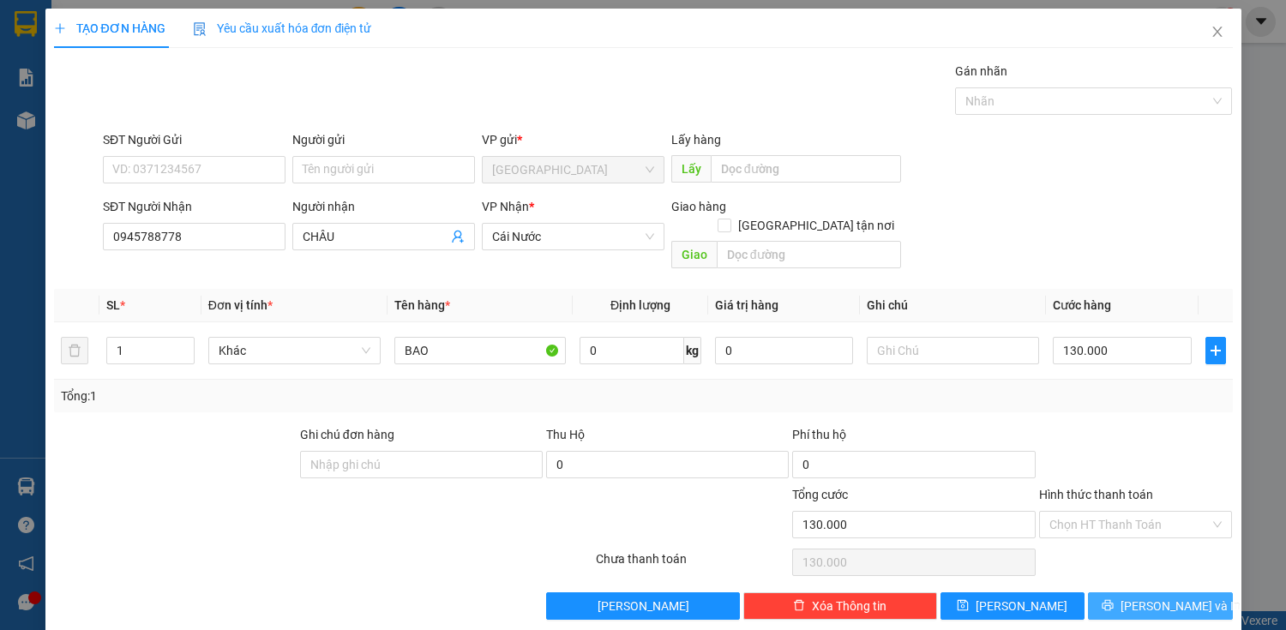
click at [1114, 599] on icon "printer" at bounding box center [1108, 605] width 12 height 12
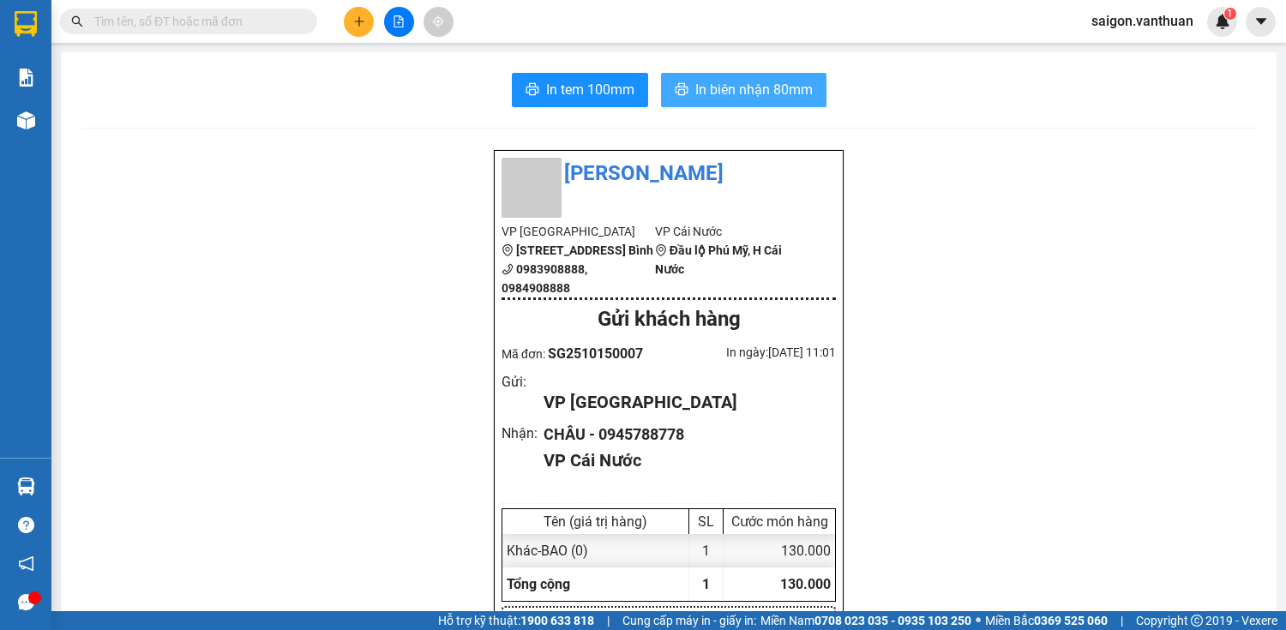
click at [752, 87] on span "In biên nhận 80mm" at bounding box center [753, 89] width 117 height 21
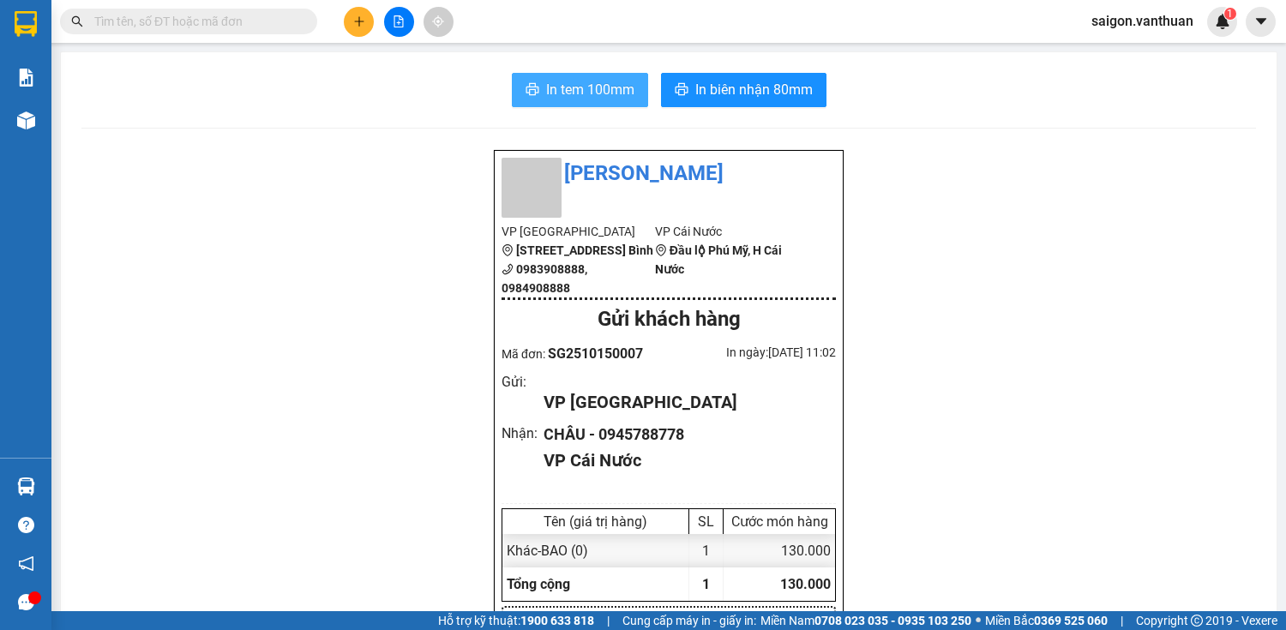
click at [556, 87] on span "In tem 100mm" at bounding box center [590, 89] width 88 height 21
click at [358, 24] on icon "plus" at bounding box center [358, 20] width 1 height 9
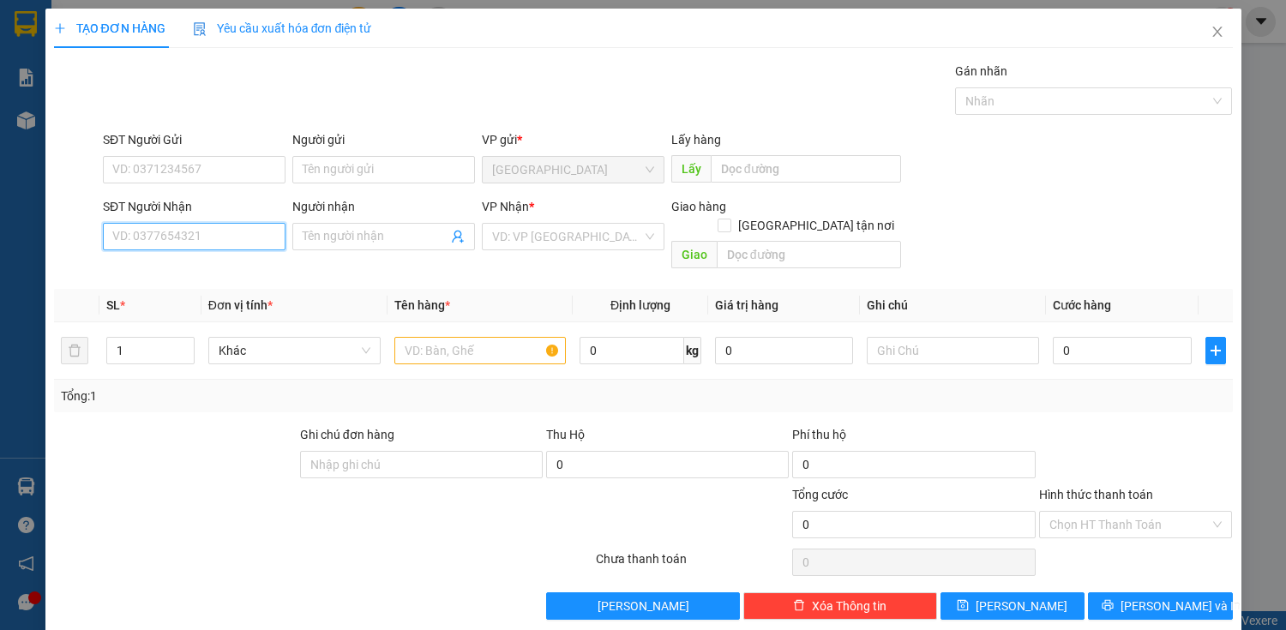
click at [240, 240] on input "SĐT Người Nhận" at bounding box center [194, 236] width 183 height 27
click at [183, 244] on input "SĐT Người Nhận" at bounding box center [194, 236] width 183 height 27
click at [185, 228] on input "SĐT Người Nhận" at bounding box center [194, 236] width 183 height 27
type input "0911695815"
click at [321, 243] on input "Người nhận" at bounding box center [375, 236] width 145 height 19
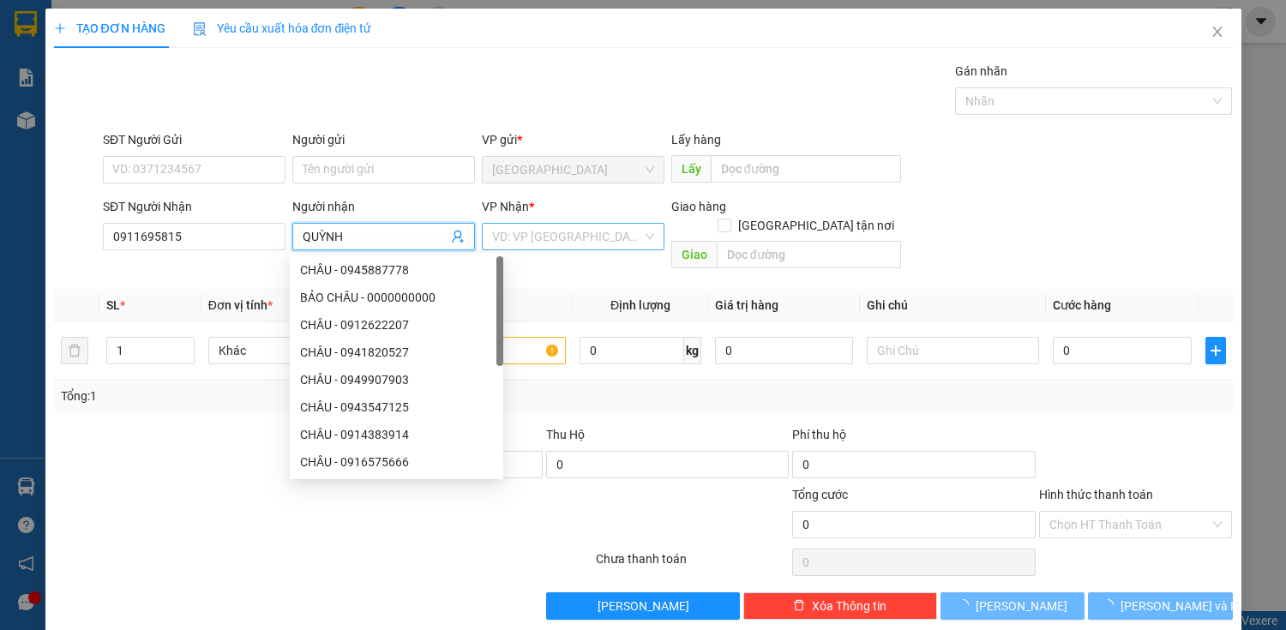
type input "QUỲNH"
click at [544, 232] on input "search" at bounding box center [567, 237] width 150 height 26
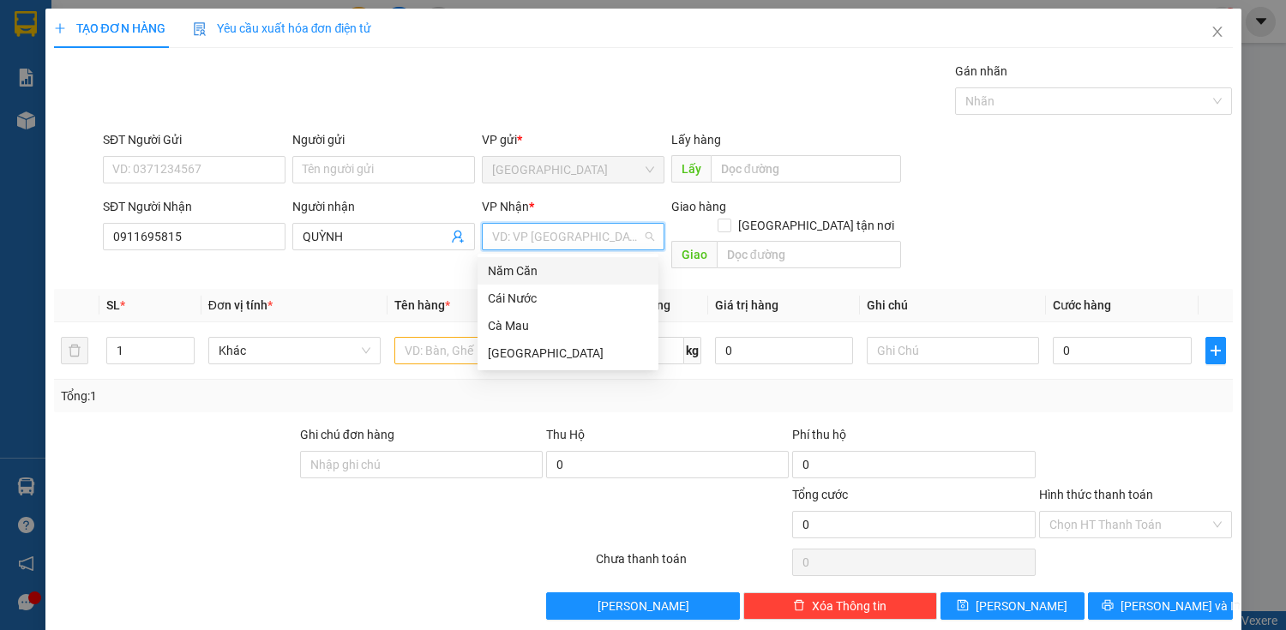
click at [547, 271] on div "Năm Căn" at bounding box center [568, 270] width 160 height 19
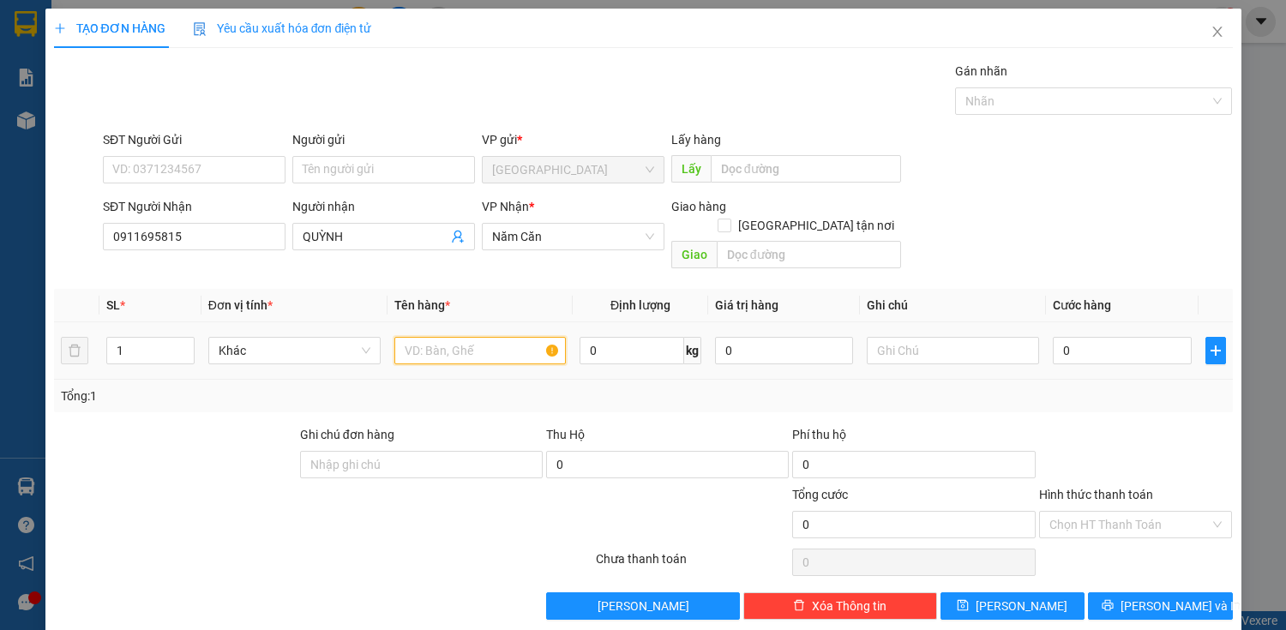
click at [525, 338] on input "text" at bounding box center [480, 350] width 172 height 27
type input "HỘP"
type input "7"
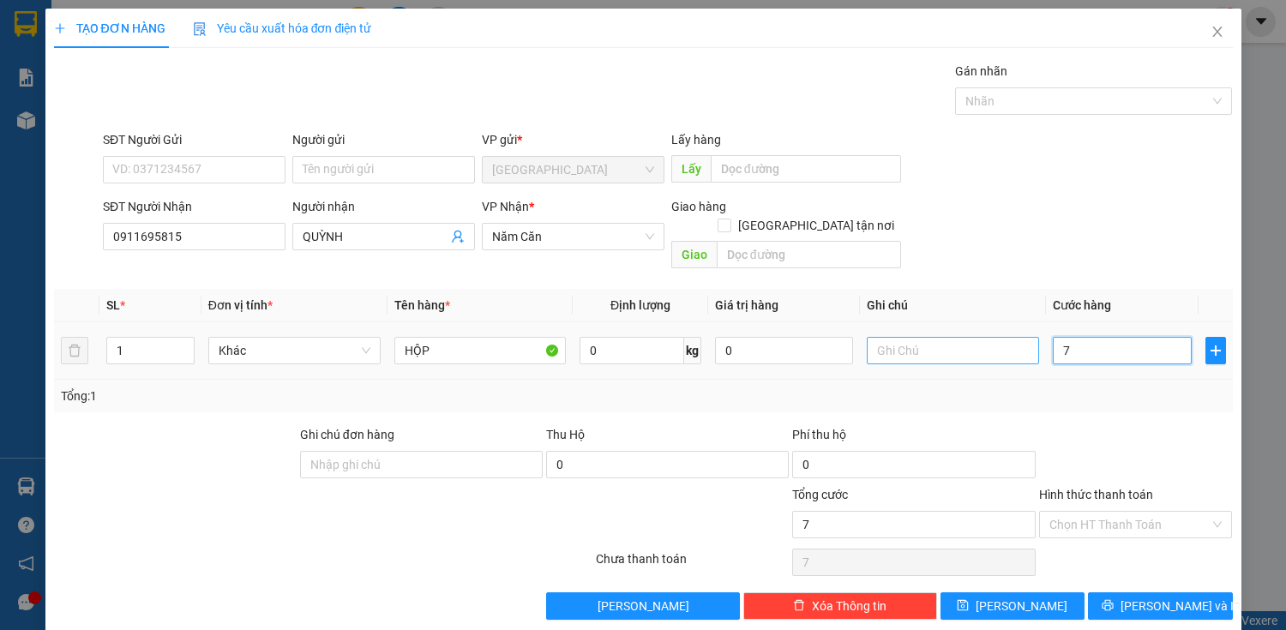
type input "70"
type input "700"
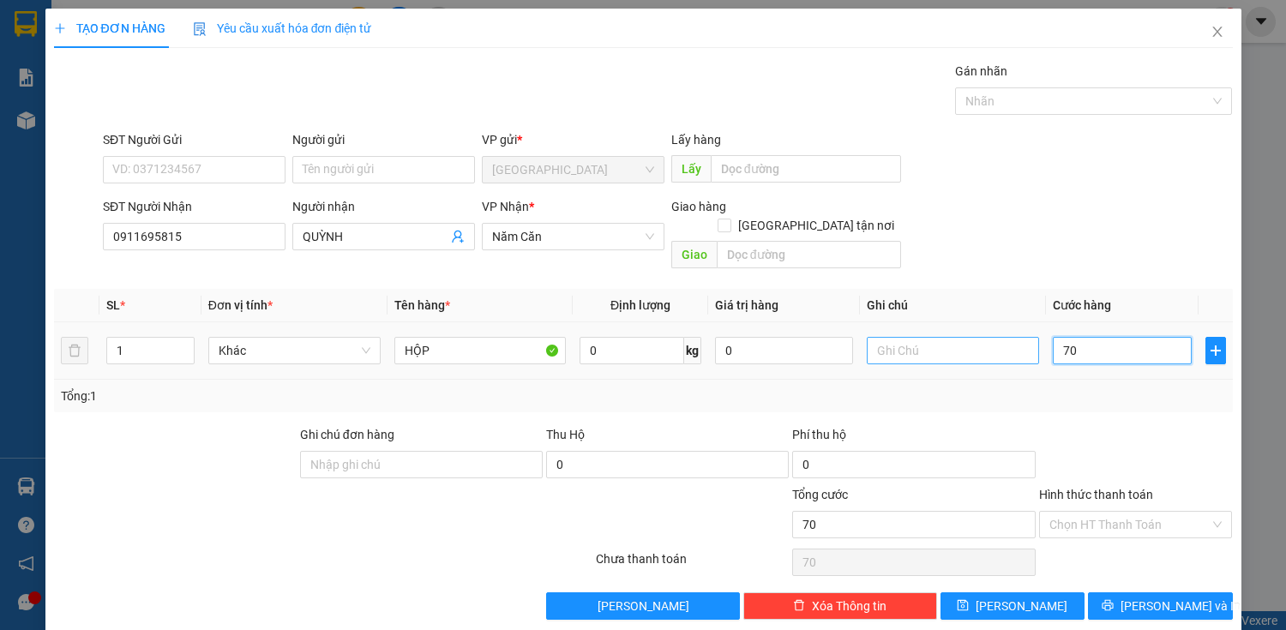
type input "700"
type input "7.000"
type input "70.000"
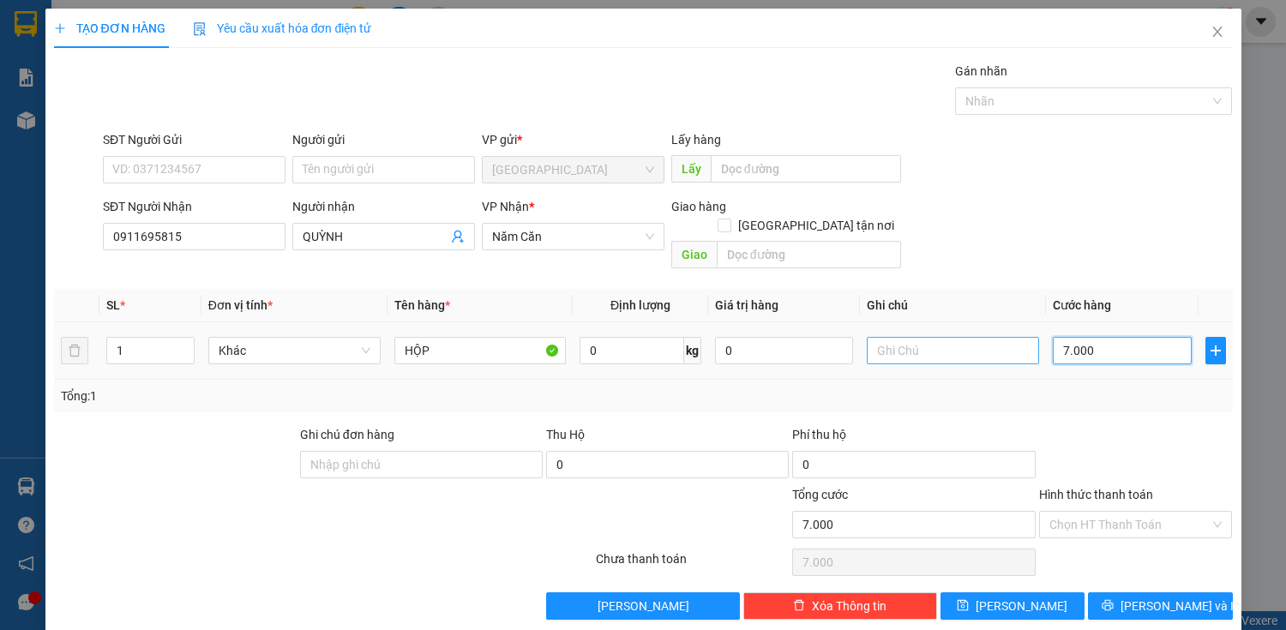
type input "70.000"
click at [509, 345] on div "HỘP" at bounding box center [480, 350] width 172 height 34
click at [508, 337] on input "HỘP" at bounding box center [480, 350] width 172 height 27
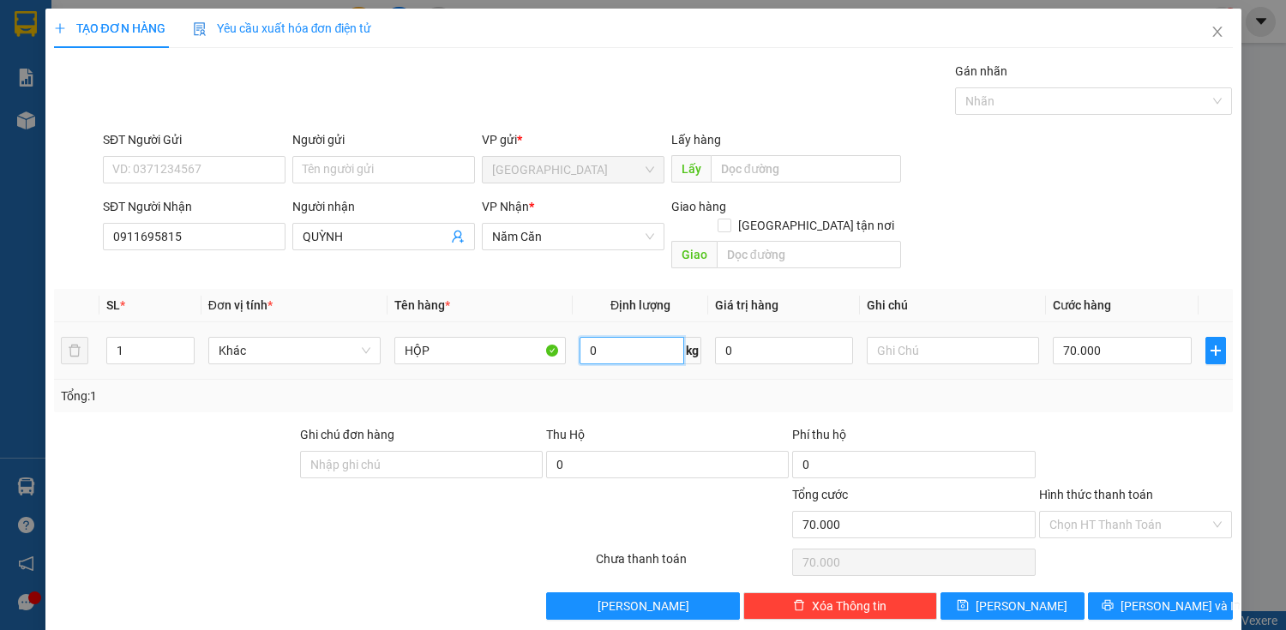
click at [647, 337] on input "0" at bounding box center [632, 350] width 105 height 27
click at [765, 337] on input "0" at bounding box center [784, 350] width 138 height 27
click at [899, 337] on input "text" at bounding box center [953, 350] width 172 height 27
click at [843, 241] on input "text" at bounding box center [809, 254] width 184 height 27
click at [962, 200] on div "SĐT Người Nhận 0911695815 Người nhận QUỲNH VP Nhận * Năm Căn Giao hàng Giao tận…" at bounding box center [667, 236] width 1137 height 79
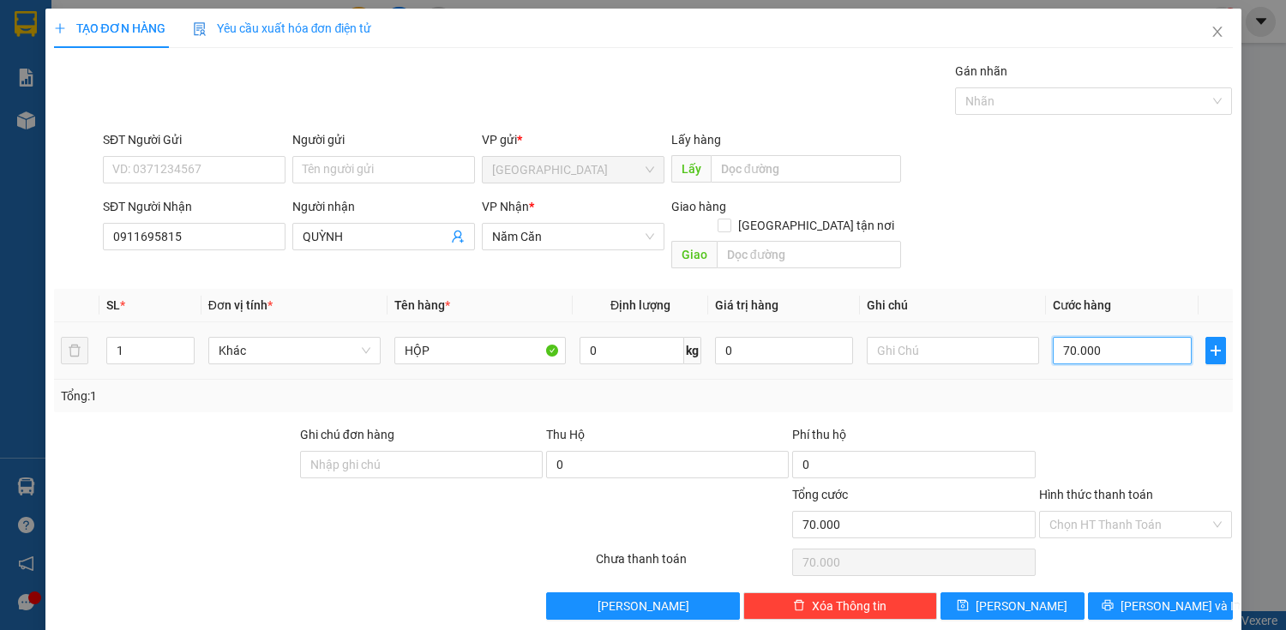
click at [1136, 337] on input "70.000" at bounding box center [1122, 350] width 138 height 27
click at [1070, 337] on input "70.000" at bounding box center [1122, 350] width 138 height 27
click at [1005, 209] on div "SĐT Người Nhận 0911695815 Người nhận QUỲNH VP Nhận * Năm Căn Giao hàng Giao tận…" at bounding box center [667, 236] width 1137 height 79
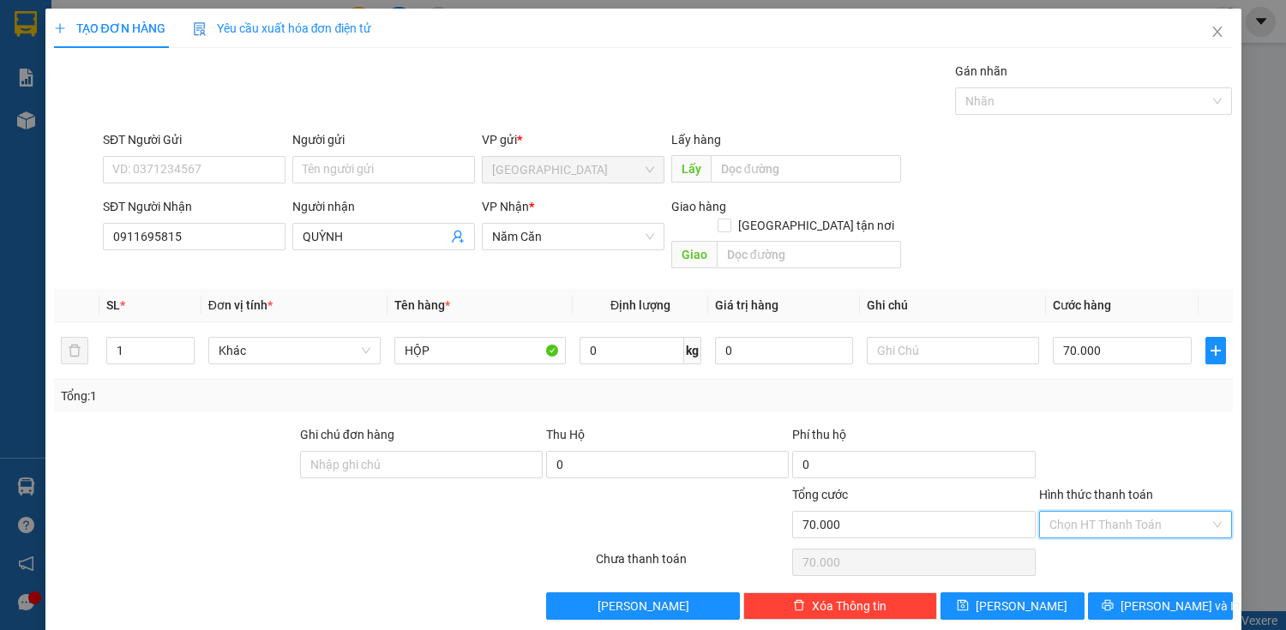
click at [1112, 513] on input "Hình thức thanh toán" at bounding box center [1129, 525] width 161 height 26
click at [1097, 538] on div "Tại văn phòng" at bounding box center [1125, 538] width 171 height 19
type input "70.000"
click at [981, 337] on input "text" at bounding box center [953, 350] width 172 height 27
click at [1089, 391] on div "Tổng: 1" at bounding box center [643, 396] width 1179 height 33
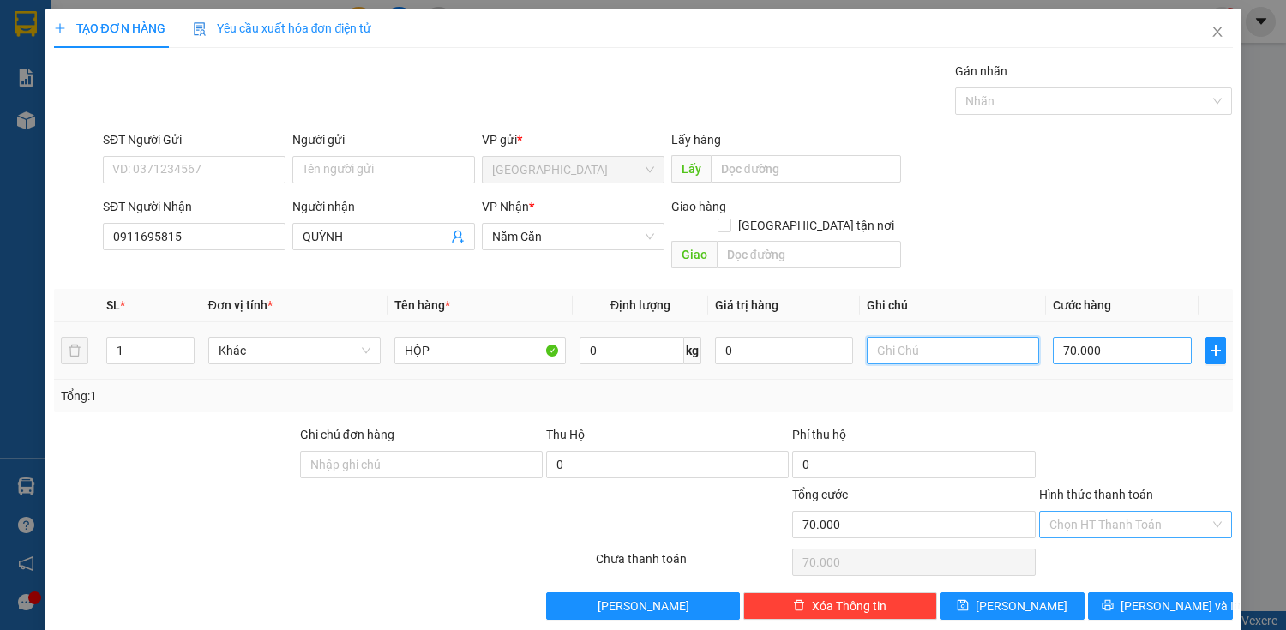
drag, startPoint x: 1006, startPoint y: 339, endPoint x: 1052, endPoint y: 343, distance: 46.4
click at [1052, 343] on tr "1 Khác HỘP 0 kg 0 70.000" at bounding box center [643, 350] width 1179 height 57
click at [1142, 337] on input "70.000" at bounding box center [1122, 350] width 138 height 27
drag, startPoint x: 967, startPoint y: 324, endPoint x: 1090, endPoint y: 328, distance: 123.5
click at [979, 337] on input "text" at bounding box center [953, 350] width 172 height 27
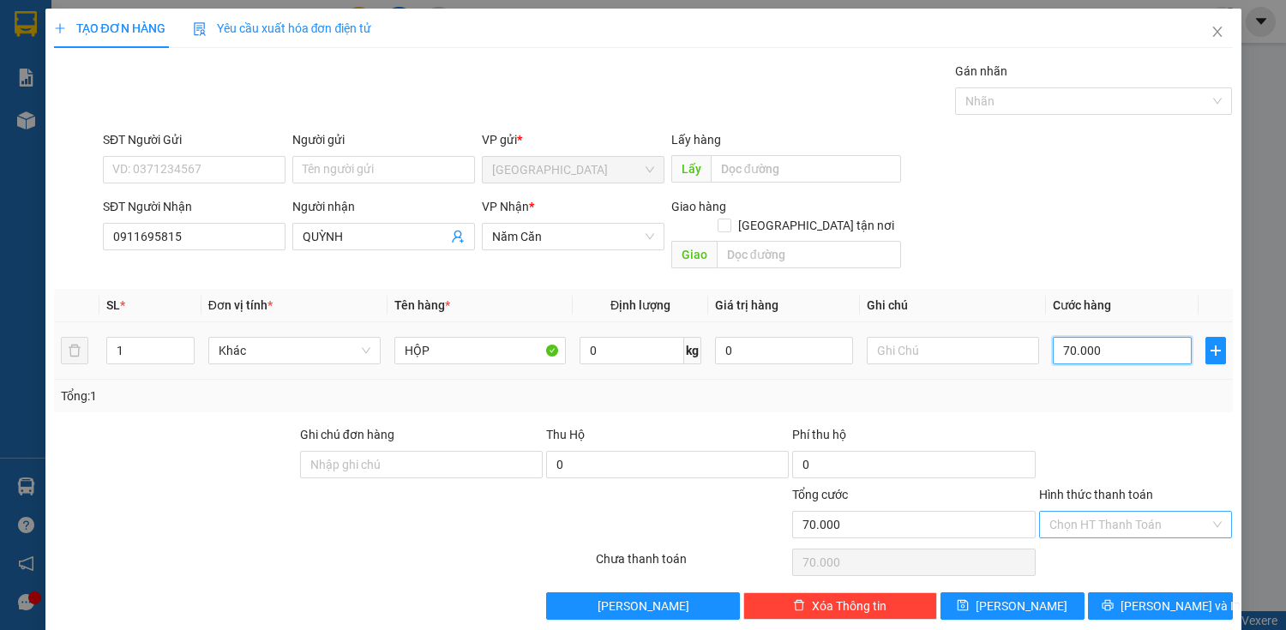
drag, startPoint x: 1125, startPoint y: 331, endPoint x: 1082, endPoint y: 335, distance: 43.1
click at [1124, 337] on input "70.000" at bounding box center [1122, 350] width 138 height 27
drag, startPoint x: 1018, startPoint y: 334, endPoint x: 1075, endPoint y: 327, distance: 58.0
click at [1022, 337] on input "text" at bounding box center [953, 350] width 172 height 27
click at [1078, 337] on input "70.000" at bounding box center [1122, 350] width 138 height 27
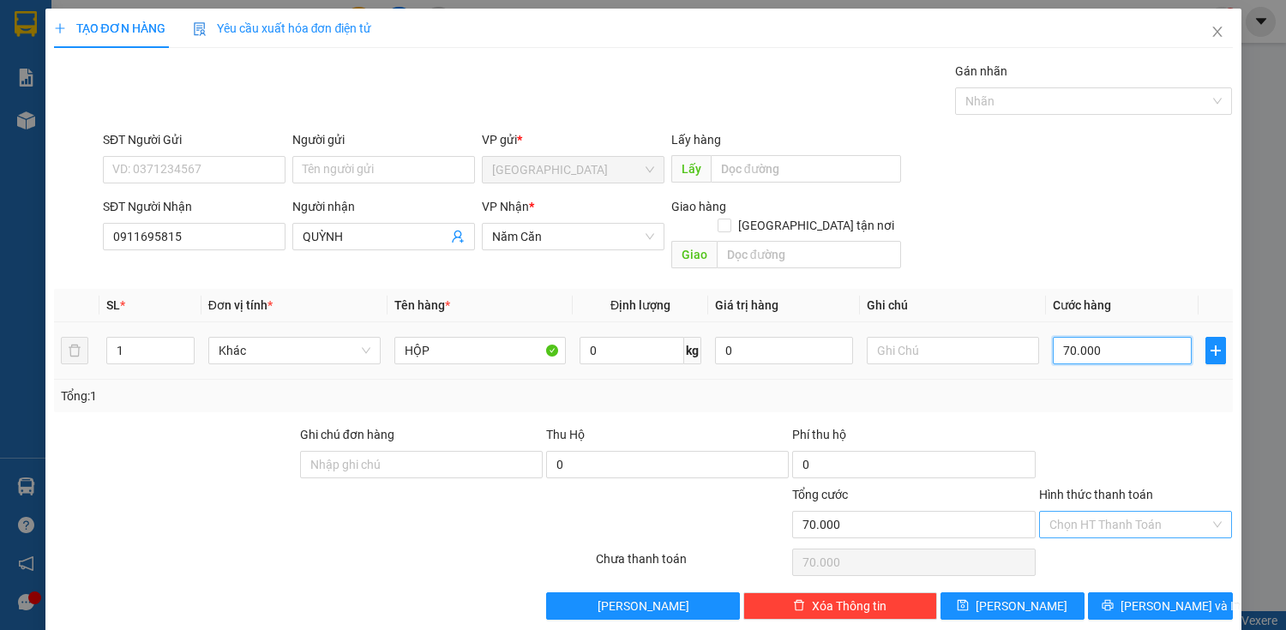
click at [1099, 341] on input "70.000" at bounding box center [1122, 350] width 138 height 27
drag, startPoint x: 947, startPoint y: 339, endPoint x: 1081, endPoint y: 357, distance: 134.9
click at [964, 340] on input "text" at bounding box center [953, 350] width 172 height 27
click at [1102, 343] on input "70.000" at bounding box center [1122, 350] width 138 height 27
drag, startPoint x: 923, startPoint y: 329, endPoint x: 1017, endPoint y: 326, distance: 93.5
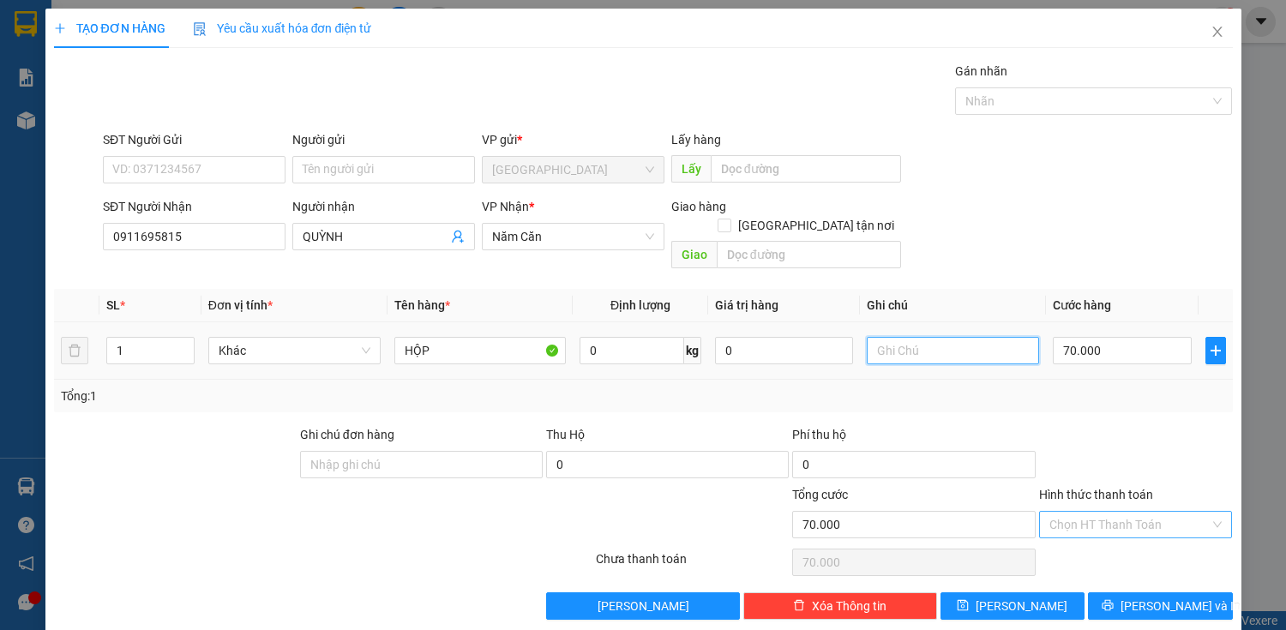
click at [924, 337] on input "text" at bounding box center [953, 350] width 172 height 27
click at [1066, 337] on input "70.000" at bounding box center [1122, 350] width 138 height 27
click at [958, 337] on input "text" at bounding box center [953, 350] width 172 height 27
click at [1133, 512] on input "Hình thức thanh toán" at bounding box center [1129, 525] width 161 height 26
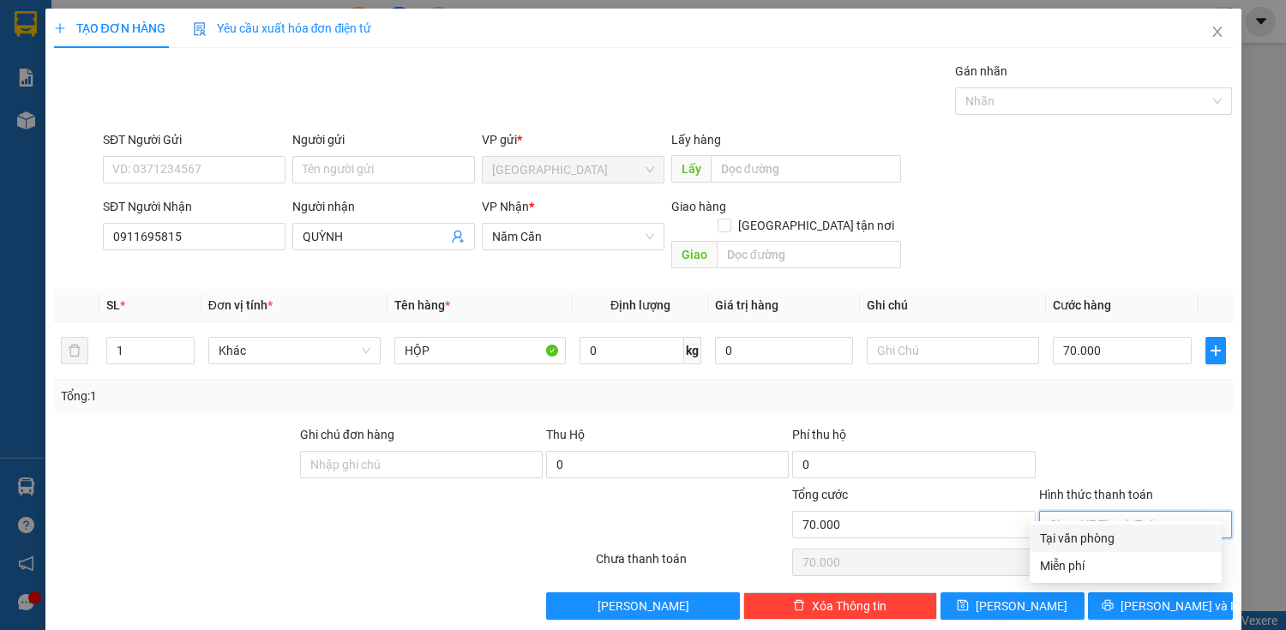
drag, startPoint x: 1078, startPoint y: 540, endPoint x: 1105, endPoint y: 559, distance: 33.3
click at [1080, 540] on div "Tại văn phòng" at bounding box center [1125, 538] width 171 height 19
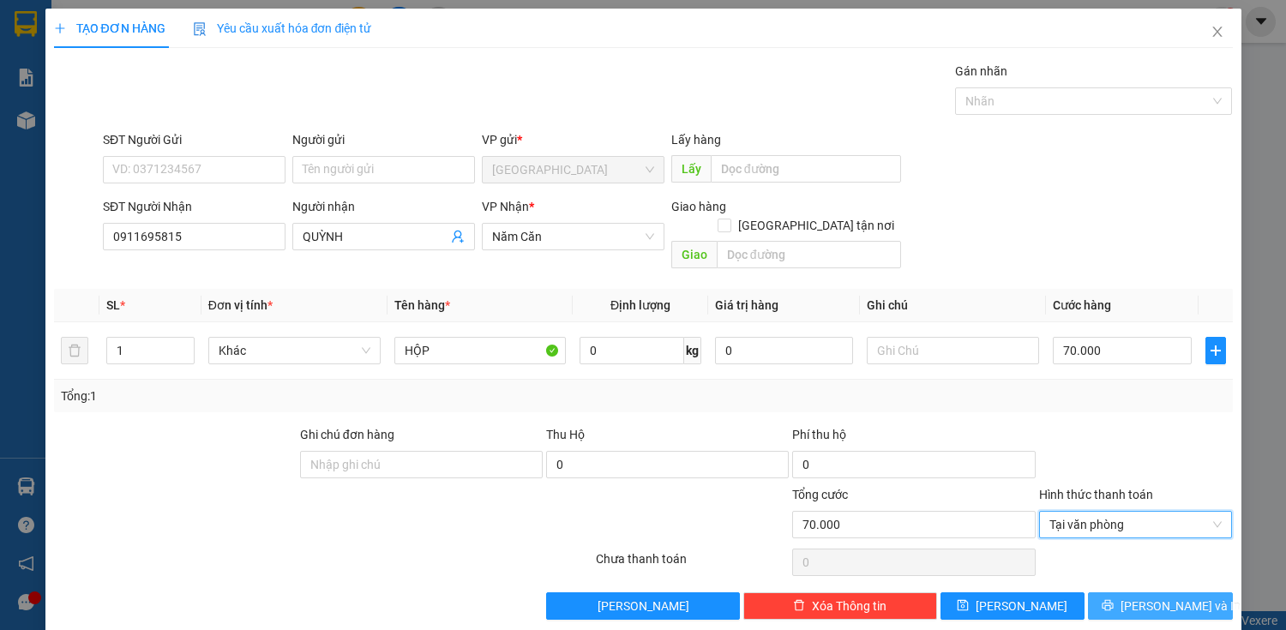
drag, startPoint x: 1142, startPoint y: 585, endPoint x: 1162, endPoint y: 588, distance: 20.9
click at [1142, 597] on span "[PERSON_NAME] và In" at bounding box center [1180, 606] width 120 height 19
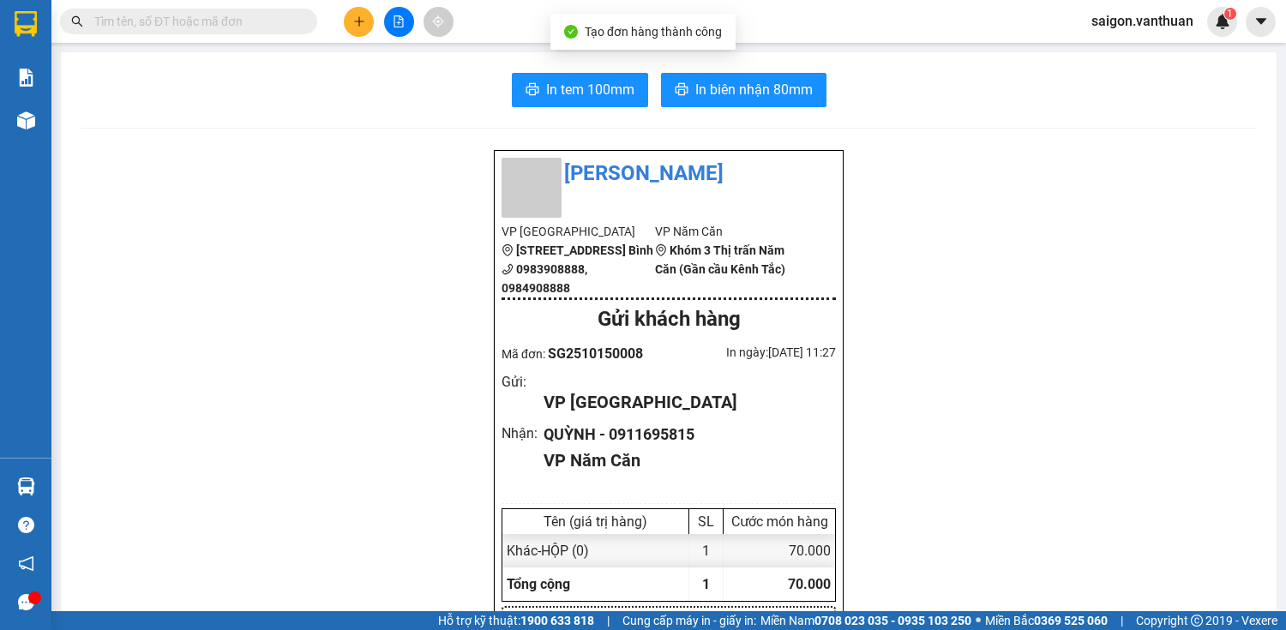
click at [532, 103] on button "In tem 100mm" at bounding box center [580, 90] width 136 height 34
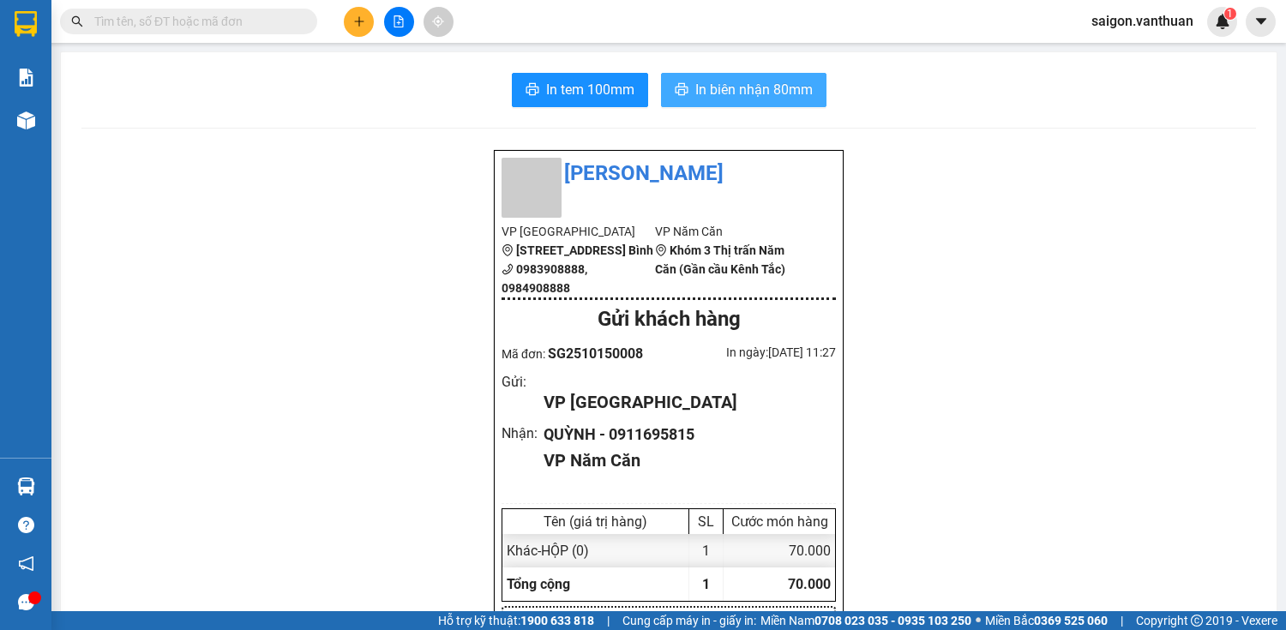
click at [796, 73] on button "In biên nhận 80mm" at bounding box center [743, 90] width 165 height 34
drag, startPoint x: 652, startPoint y: 461, endPoint x: 745, endPoint y: 446, distance: 94.7
click at [745, 446] on div "QUỲNH - 0911695815" at bounding box center [683, 435] width 279 height 24
click at [688, 447] on div "QUỲNH - 0911695815" at bounding box center [683, 435] width 279 height 24
click at [689, 447] on div "QUỲNH - 0911695815" at bounding box center [683, 435] width 279 height 24
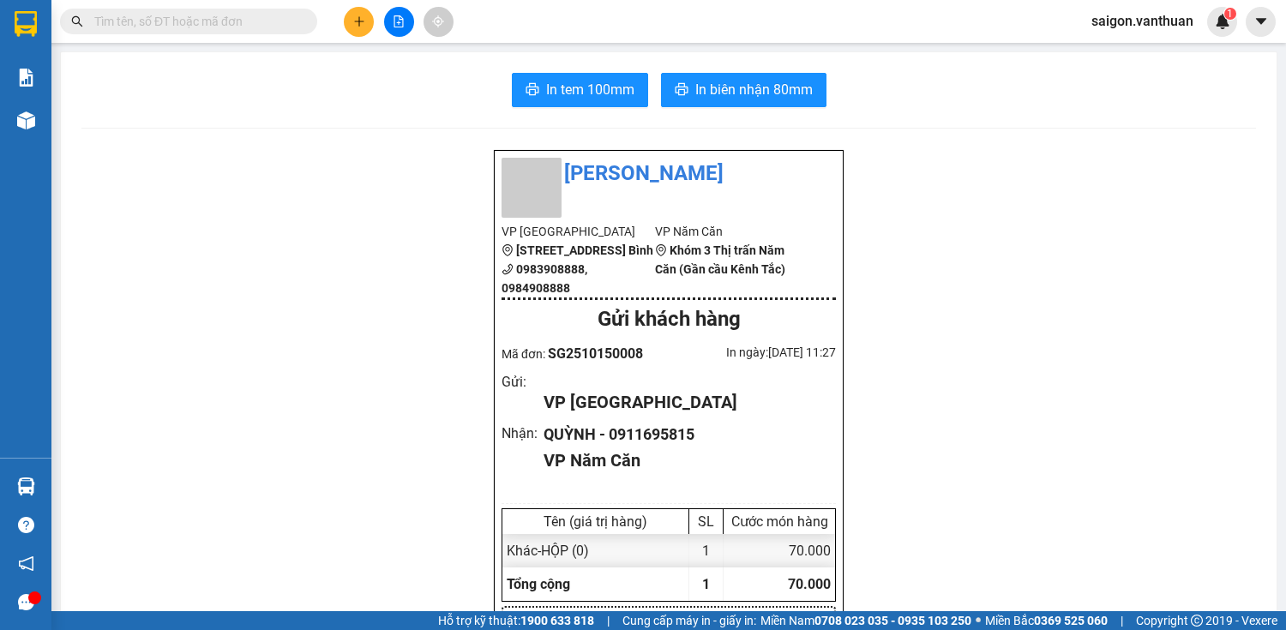
click at [754, 439] on div "Vân Thuận VP [GEOGRAPHIC_DATA] [STREET_ADDRESS] Bình 0983908888, 0984908888 VP…" at bounding box center [669, 622] width 350 height 944
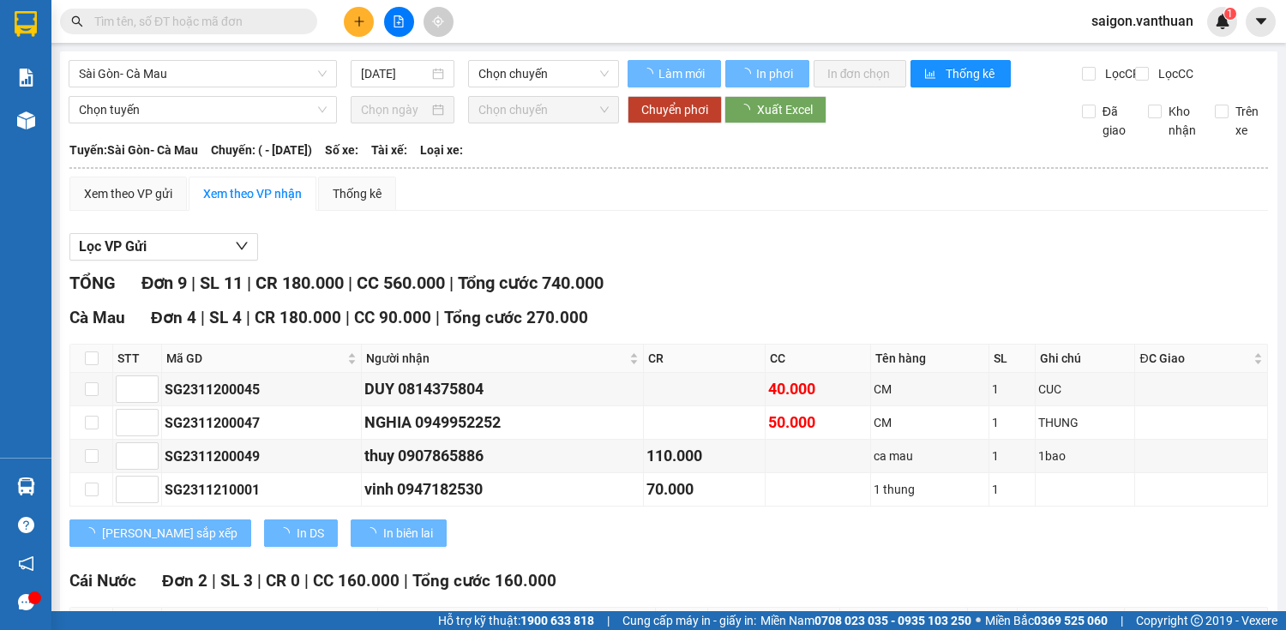
type input "21/11/2023"
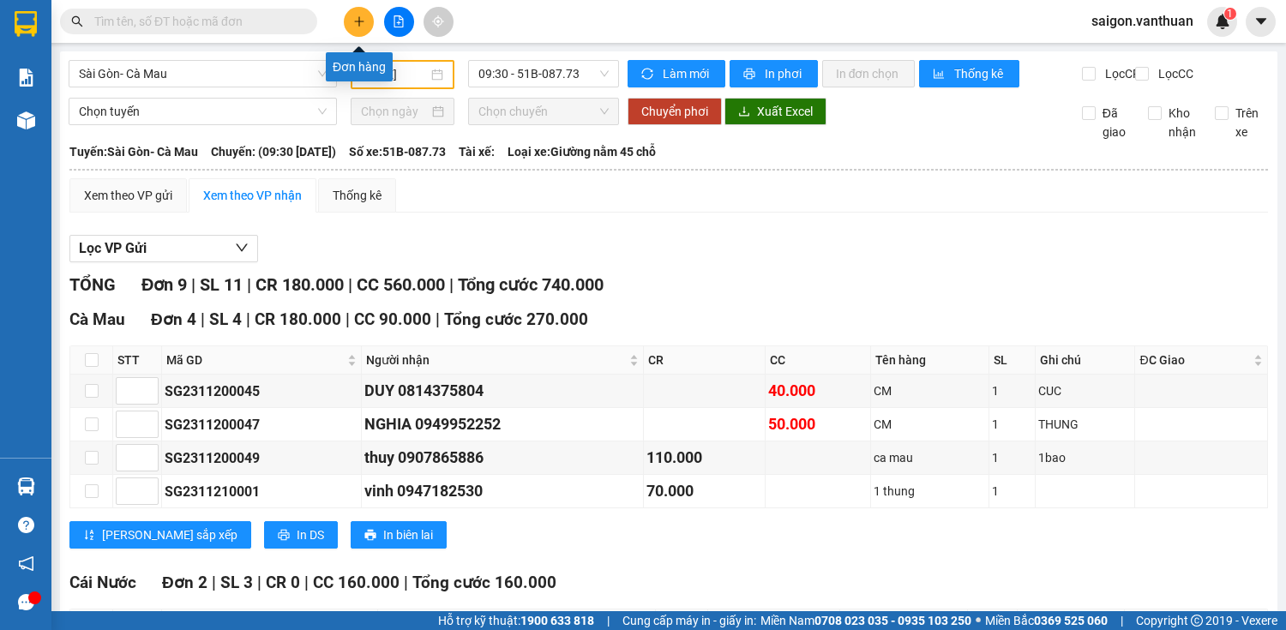
click at [357, 23] on icon "plus" at bounding box center [359, 21] width 12 height 12
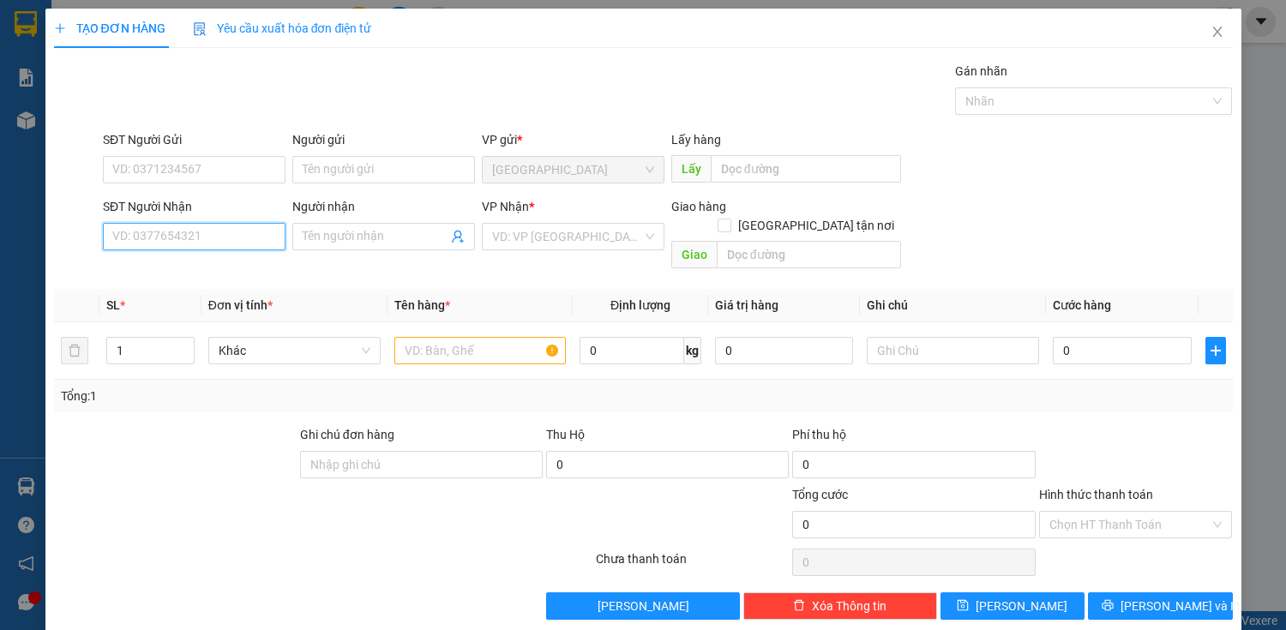
click at [208, 234] on input "SĐT Người Nhận" at bounding box center [194, 236] width 183 height 27
type input "0943501502"
drag, startPoint x: 198, startPoint y: 268, endPoint x: 195, endPoint y: 285, distance: 17.3
click at [198, 268] on div "0943501502 - ĐIỆN MÁY NỘI THẤT" at bounding box center [205, 270] width 186 height 19
type input "ĐIỆN MÁY NỘI THẤT"
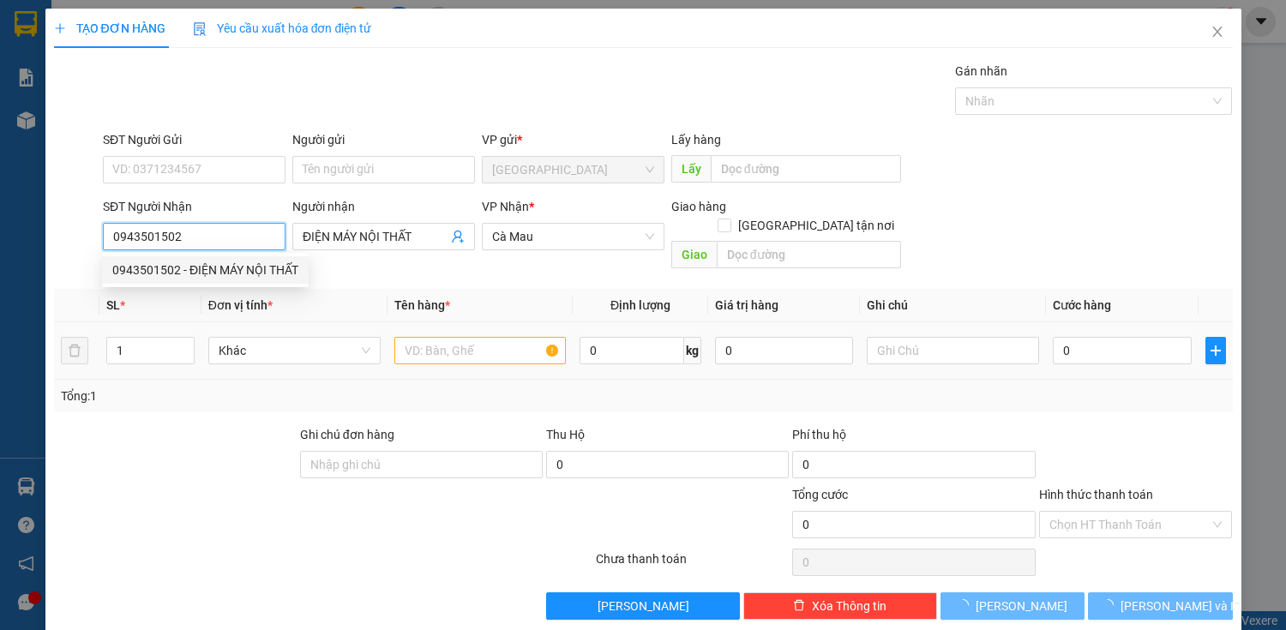
type input "150.000"
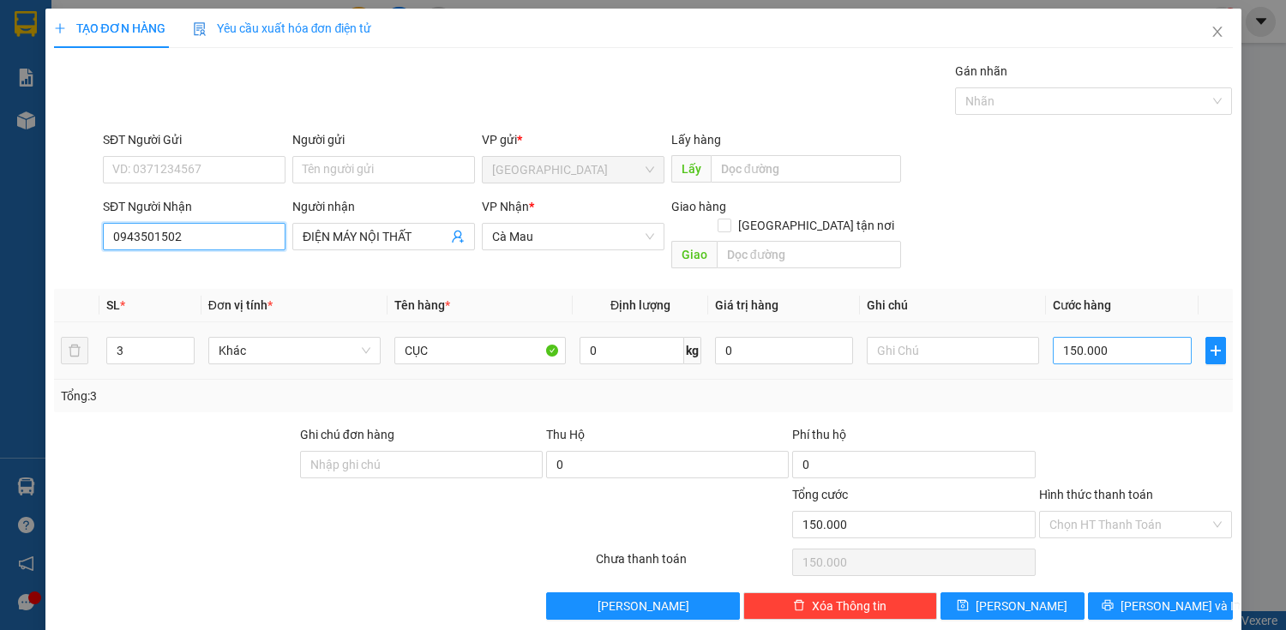
type input "0943501502"
click at [1084, 337] on input "150.000" at bounding box center [1122, 350] width 138 height 27
click at [1084, 398] on div "Transit Pickup Surcharge Ids Transit Deliver Surcharge Ids Transit Deliver Surc…" at bounding box center [643, 341] width 1179 height 558
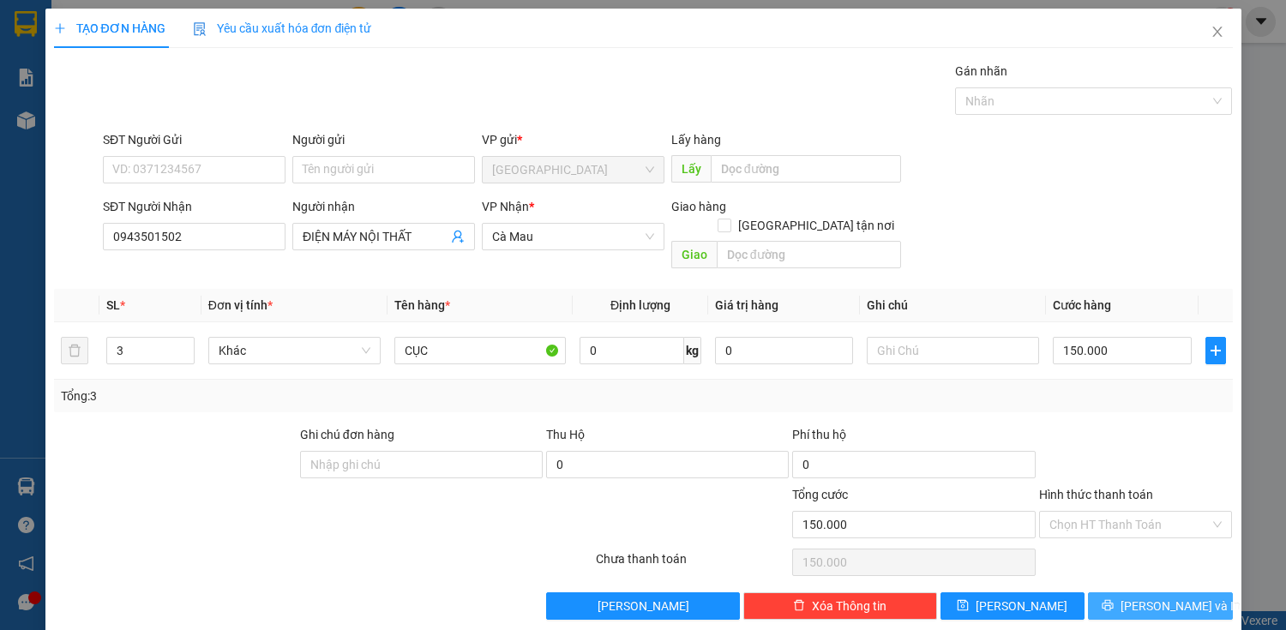
click at [1143, 597] on span "[PERSON_NAME] và In" at bounding box center [1180, 606] width 120 height 19
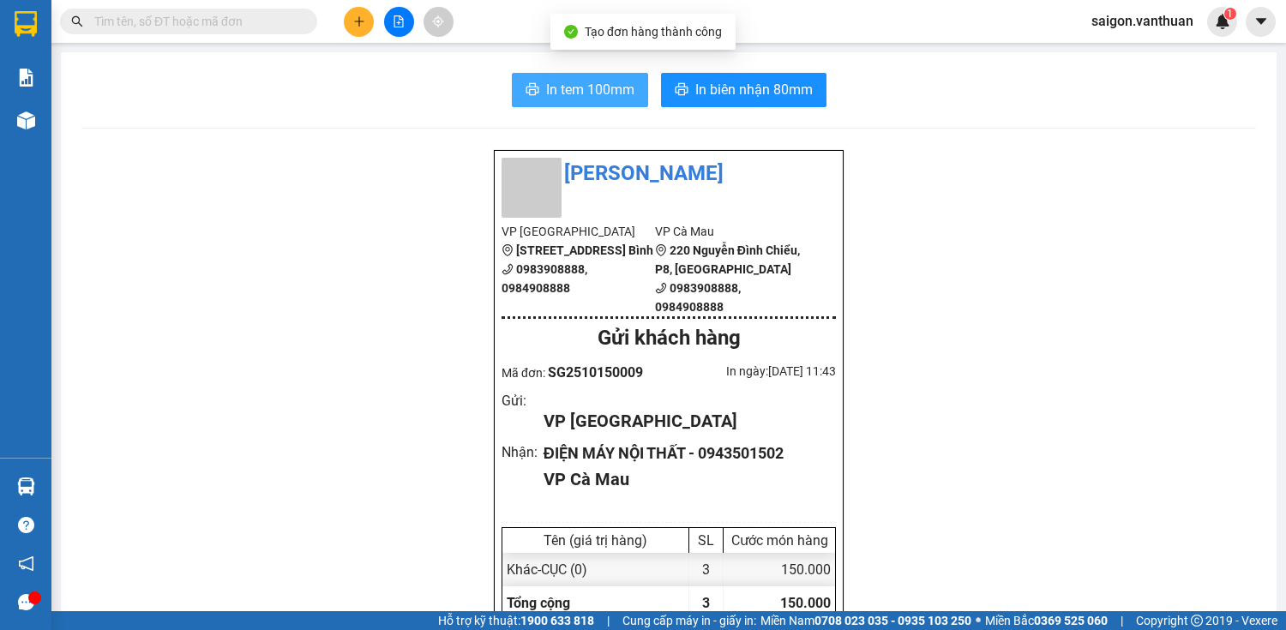
drag, startPoint x: 545, startPoint y: 96, endPoint x: 566, endPoint y: 97, distance: 20.6
click at [546, 96] on span "In tem 100mm" at bounding box center [590, 89] width 88 height 21
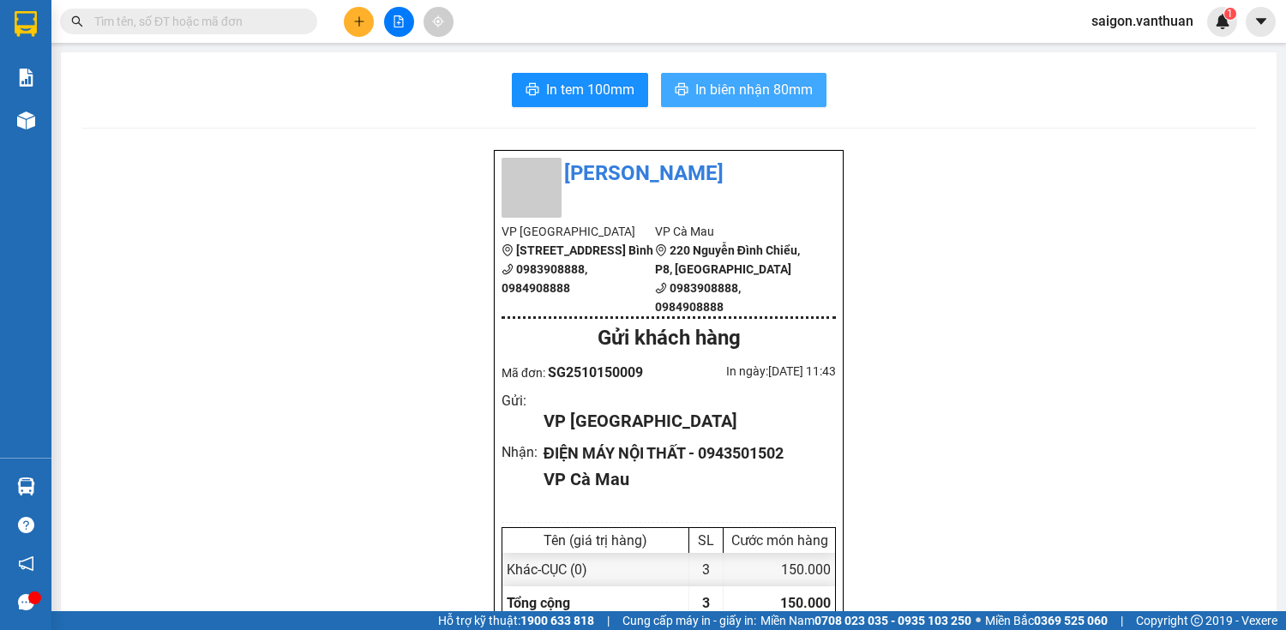
click at [802, 92] on span "In biên nhận 80mm" at bounding box center [753, 89] width 117 height 21
drag, startPoint x: 346, startPoint y: 7, endPoint x: 358, endPoint y: 17, distance: 15.8
click at [347, 9] on div at bounding box center [398, 22] width 129 height 30
click at [360, 19] on icon "plus" at bounding box center [359, 21] width 12 height 12
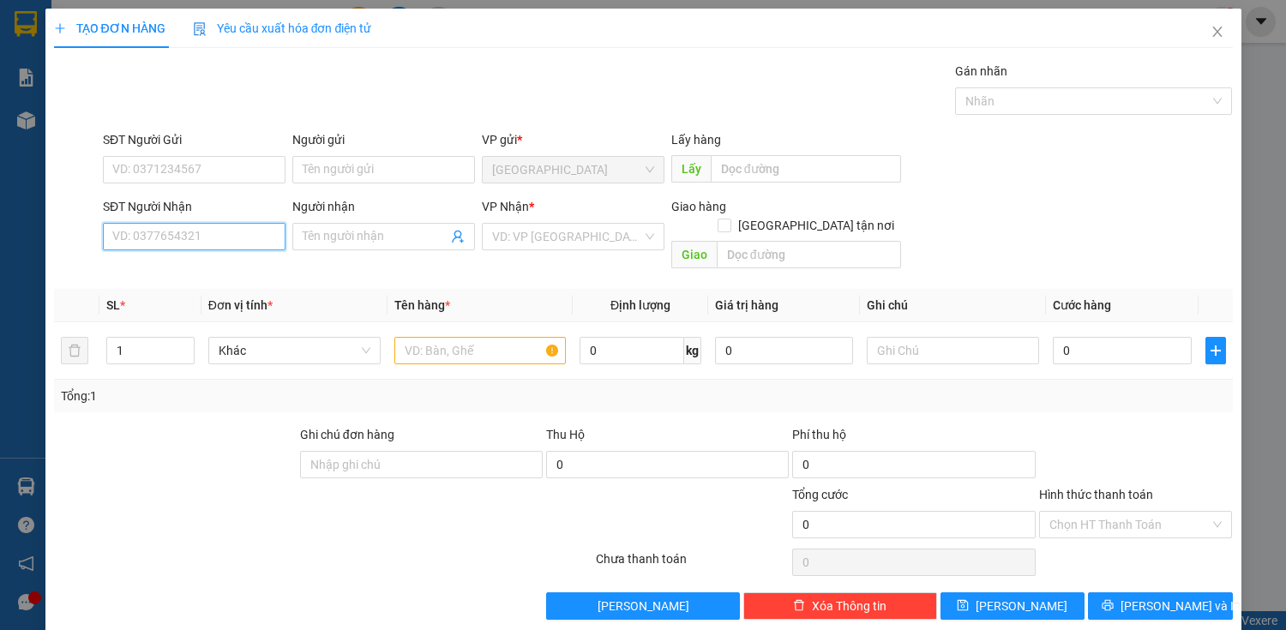
click at [216, 247] on input "SĐT Người Nhận" at bounding box center [194, 236] width 183 height 27
